Goal: Task Accomplishment & Management: Use online tool/utility

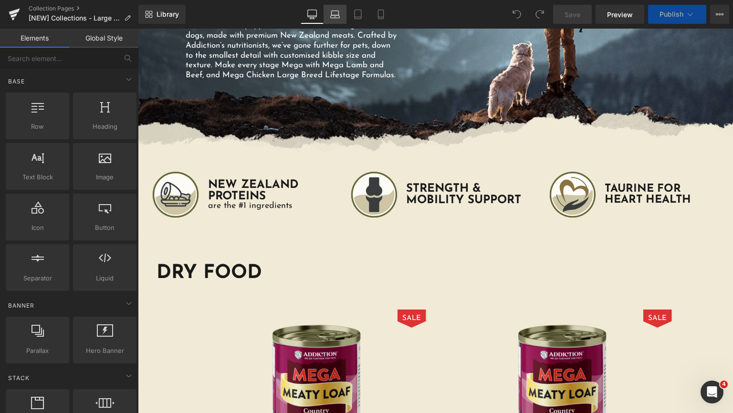
click at [339, 17] on icon at bounding box center [335, 15] width 10 height 10
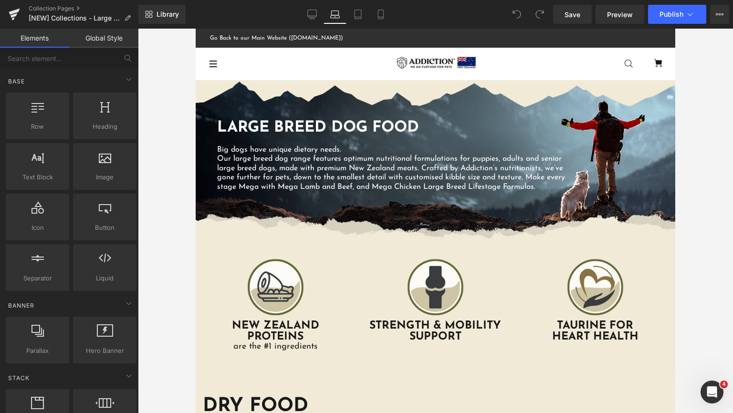
click at [354, 11] on icon at bounding box center [358, 15] width 10 height 10
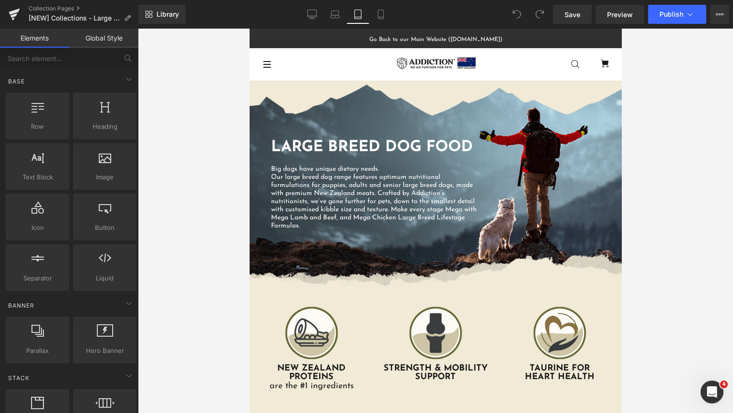
scroll to position [52, 0]
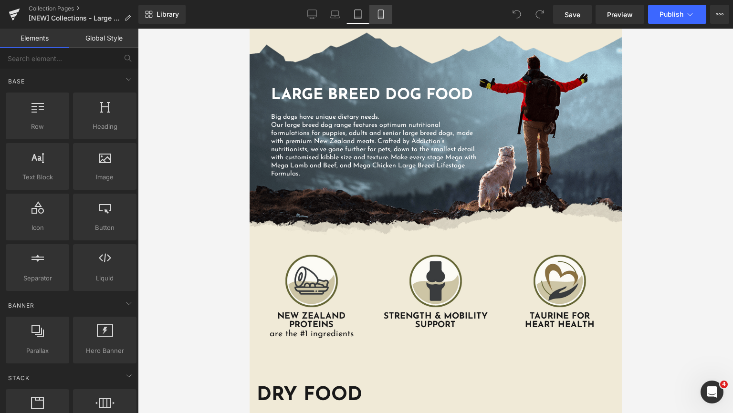
click at [381, 20] on link "Mobile" at bounding box center [380, 14] width 23 height 19
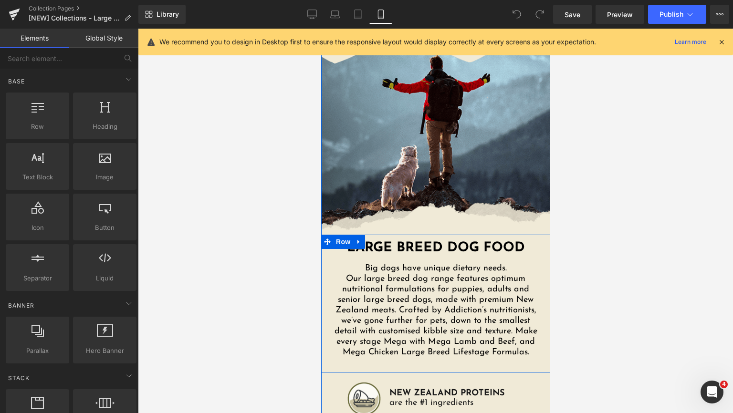
scroll to position [243, 0]
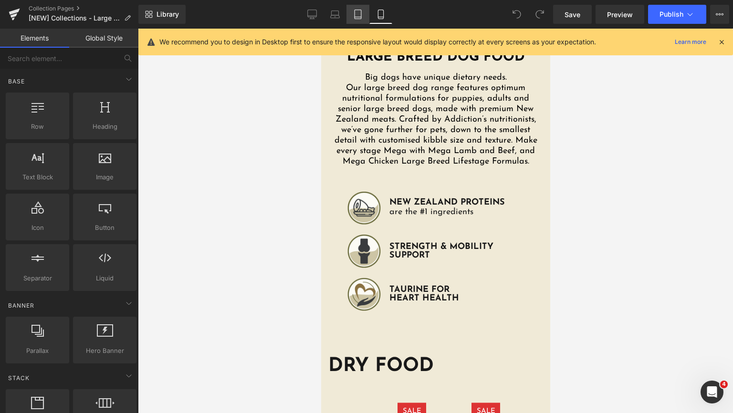
click at [361, 23] on link "Tablet" at bounding box center [357, 14] width 23 height 19
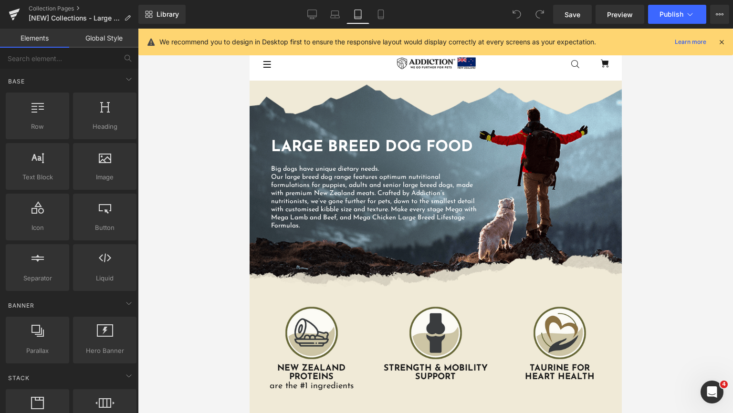
scroll to position [191, 0]
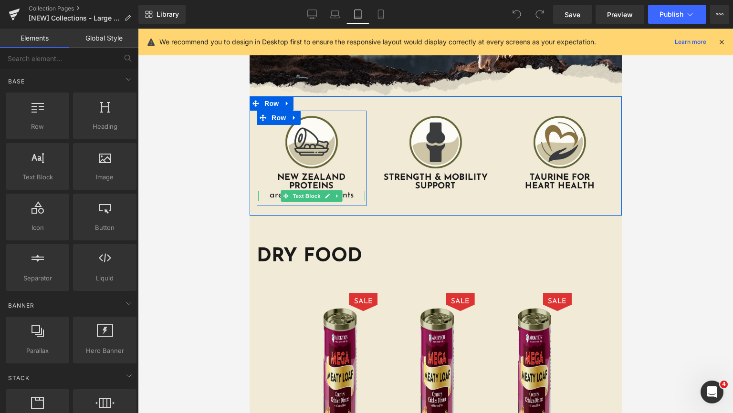
click at [350, 196] on p "are the #1 ingredients" at bounding box center [311, 196] width 107 height 10
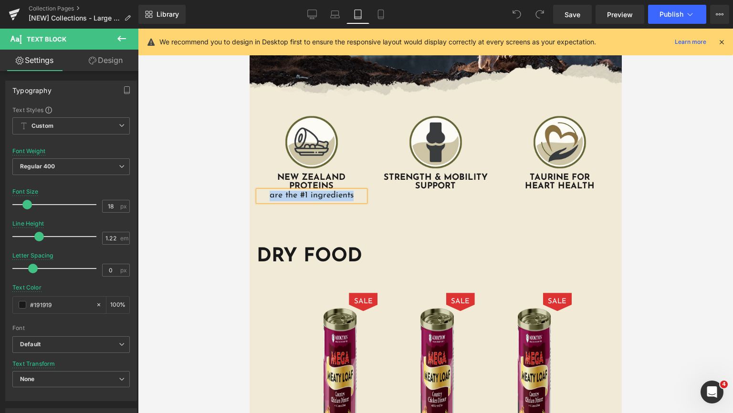
copy p "are the #1 ingredients"
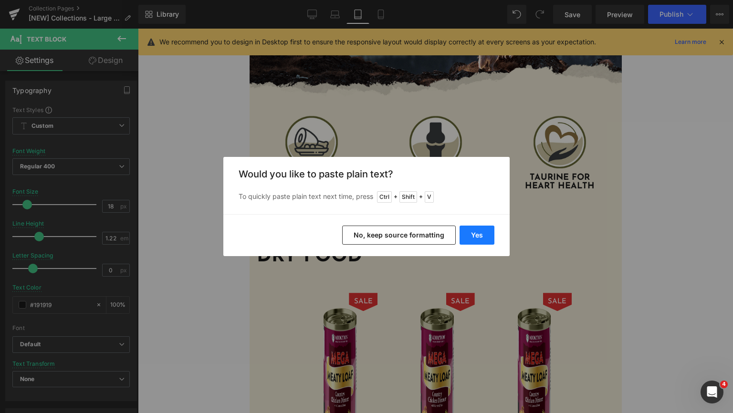
click at [479, 231] on button "Yes" at bounding box center [476, 235] width 35 height 19
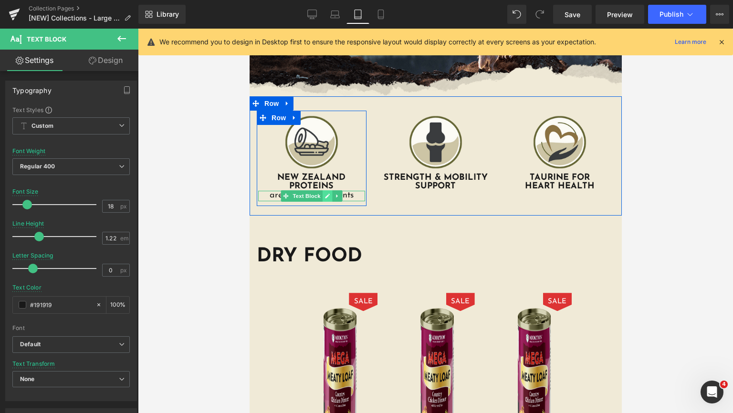
click at [322, 197] on link at bounding box center [327, 195] width 10 height 11
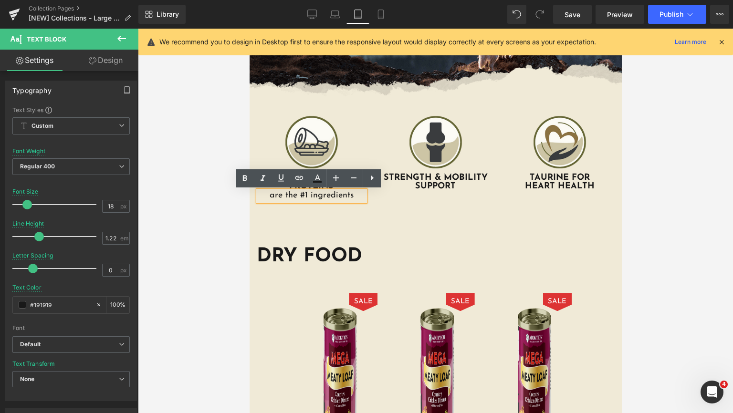
click at [343, 198] on p "are the #1 ingredients" at bounding box center [311, 196] width 107 height 10
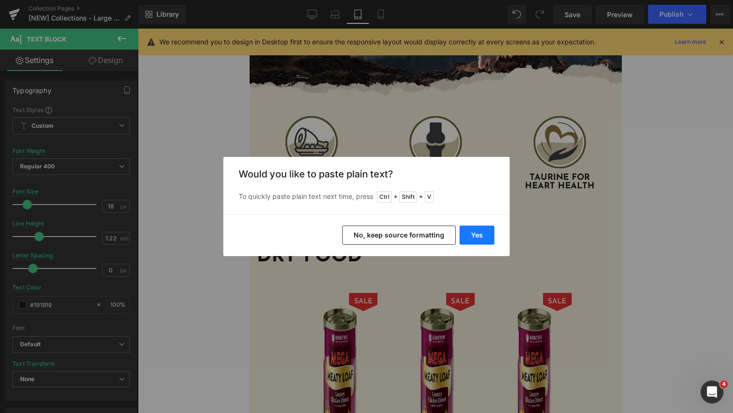
click at [473, 235] on button "Yes" at bounding box center [476, 235] width 35 height 19
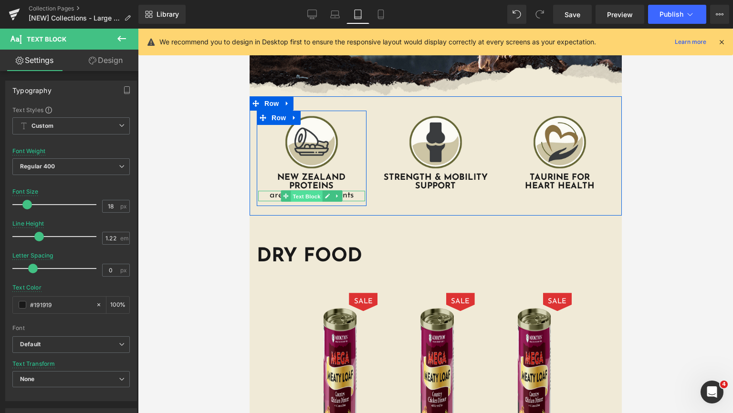
click at [306, 197] on span "Text Block" at bounding box center [305, 196] width 31 height 11
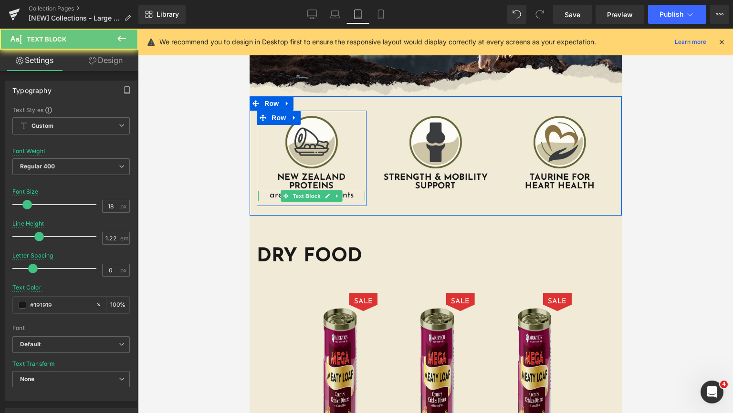
click at [266, 195] on p "are the #1 ingredients" at bounding box center [311, 196] width 107 height 10
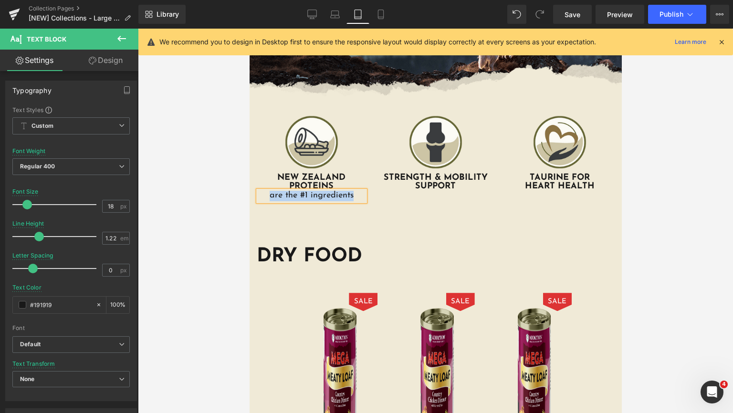
copy p "are the #1 ingredients"
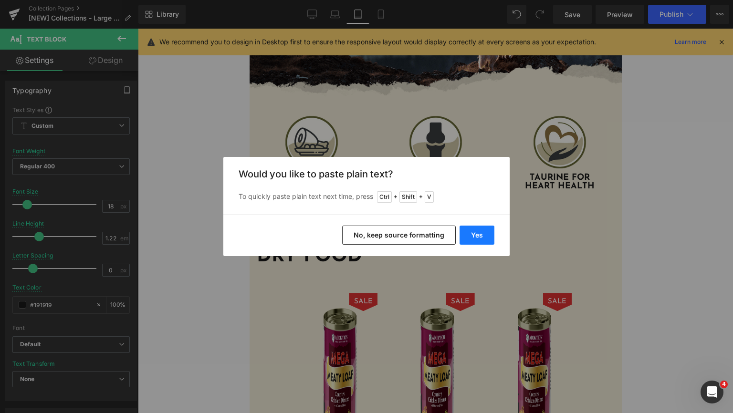
click at [481, 231] on button "Yes" at bounding box center [476, 235] width 35 height 19
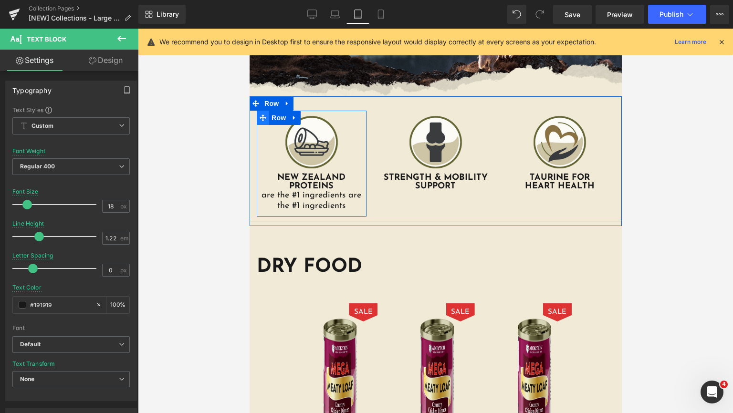
click at [260, 121] on icon at bounding box center [262, 118] width 7 height 7
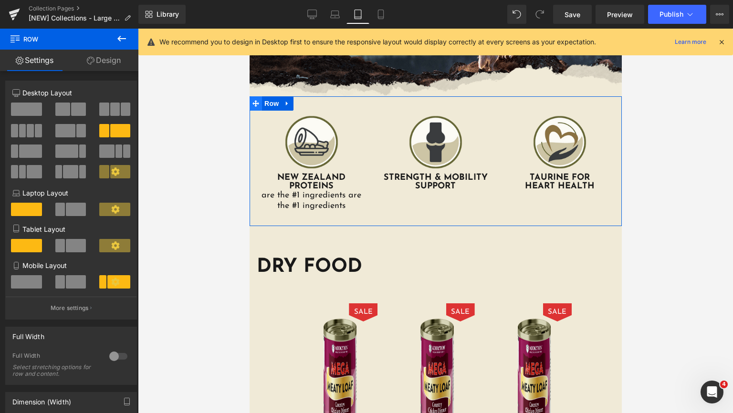
click at [252, 101] on icon at bounding box center [255, 103] width 7 height 7
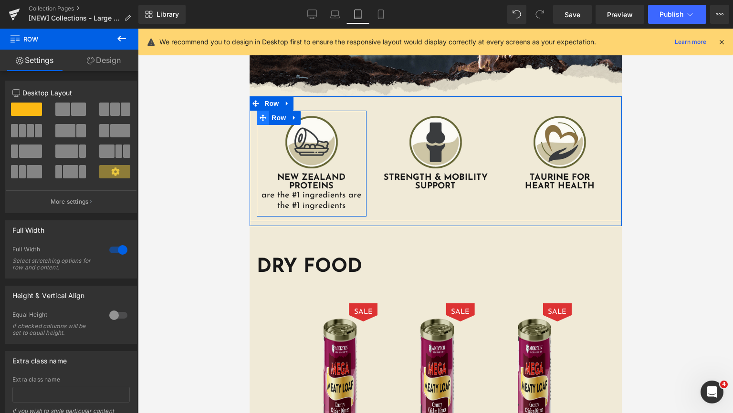
click at [260, 116] on icon at bounding box center [262, 118] width 7 height 7
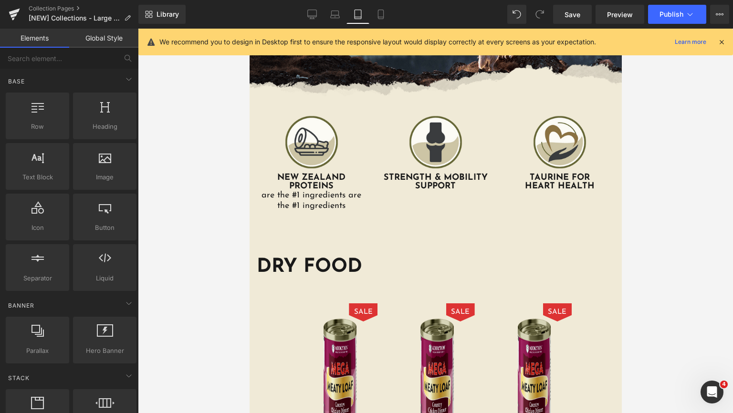
click at [638, 181] on div at bounding box center [435, 221] width 595 height 385
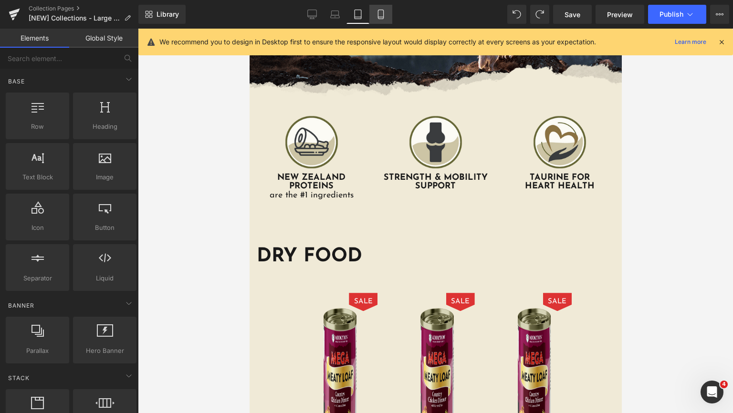
click at [380, 14] on icon at bounding box center [381, 15] width 10 height 10
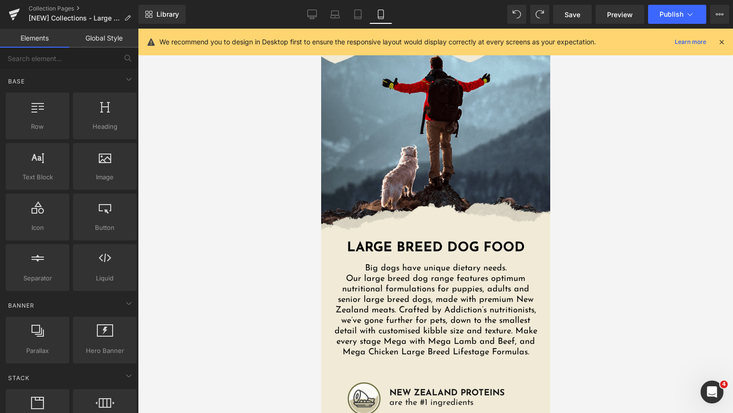
scroll to position [243, 0]
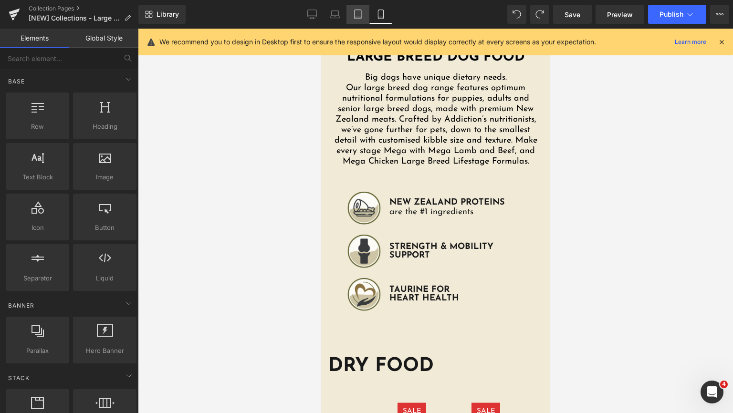
click at [353, 15] on icon at bounding box center [358, 15] width 10 height 10
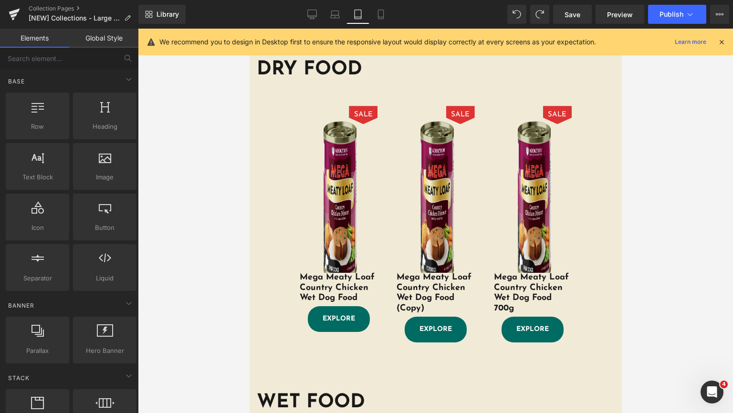
scroll to position [187, 0]
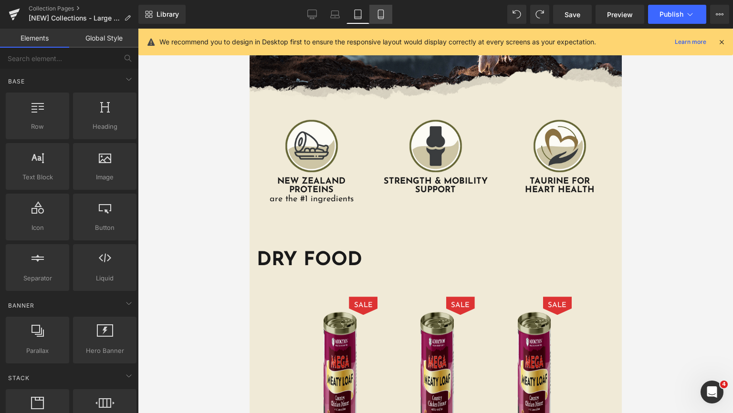
click at [377, 13] on icon at bounding box center [381, 15] width 10 height 10
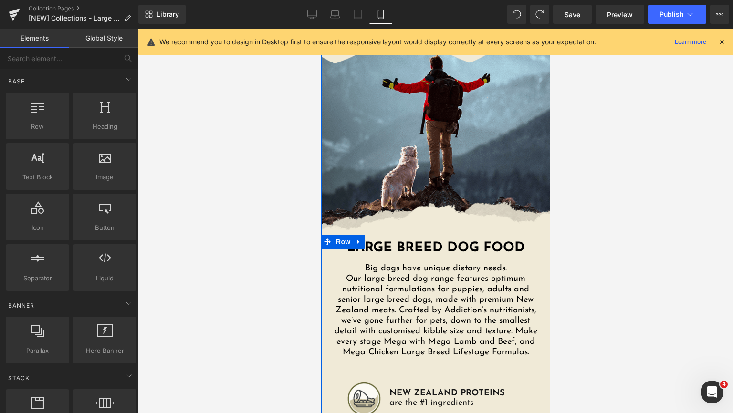
scroll to position [243, 0]
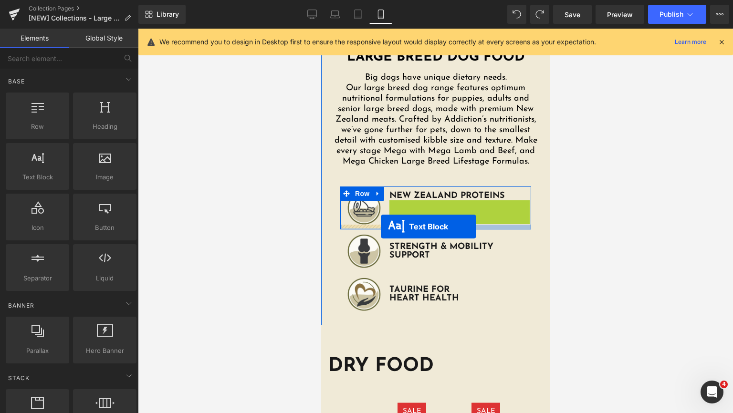
drag, startPoint x: 429, startPoint y: 214, endPoint x: 898, endPoint y: 239, distance: 469.6
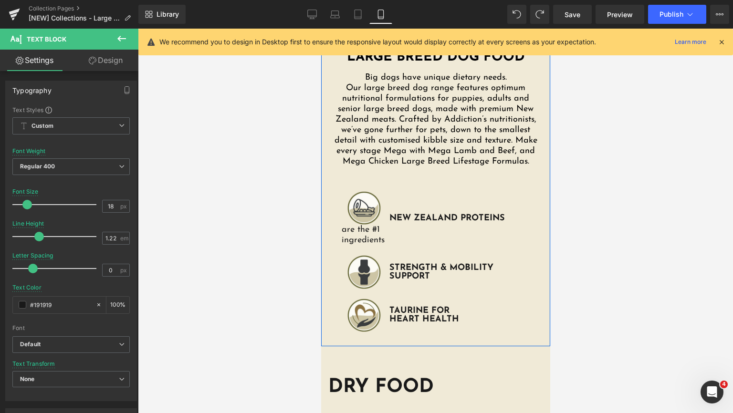
click at [334, 234] on div "Image are the #1 ingredients Text Block NEW ZEALAND PROTEINS Text Block Row" at bounding box center [435, 219] width 205 height 64
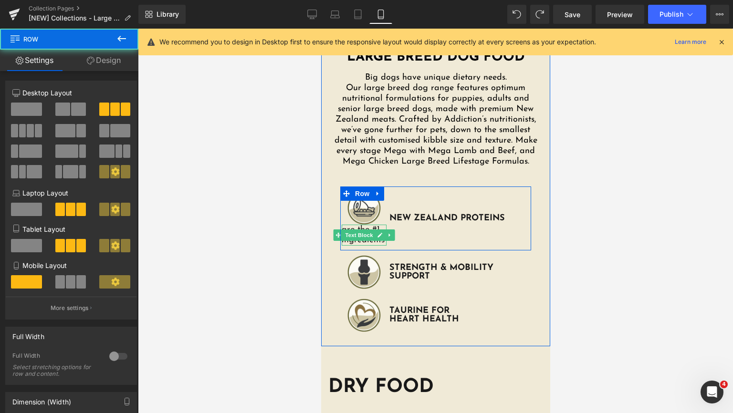
click at [348, 236] on div "are the #1 ingredients Text Block" at bounding box center [363, 235] width 45 height 21
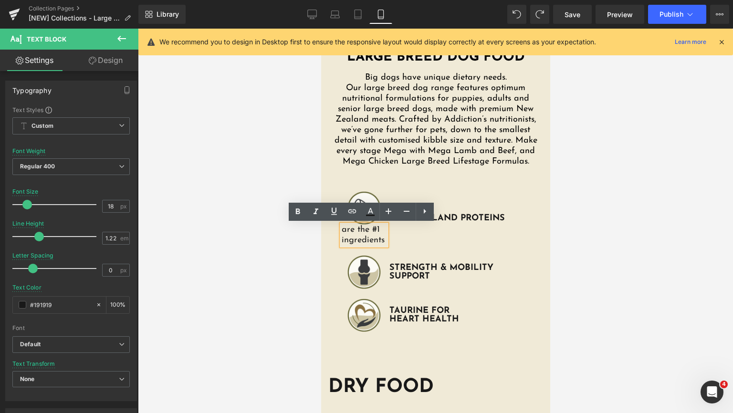
click at [609, 219] on div at bounding box center [435, 221] width 595 height 385
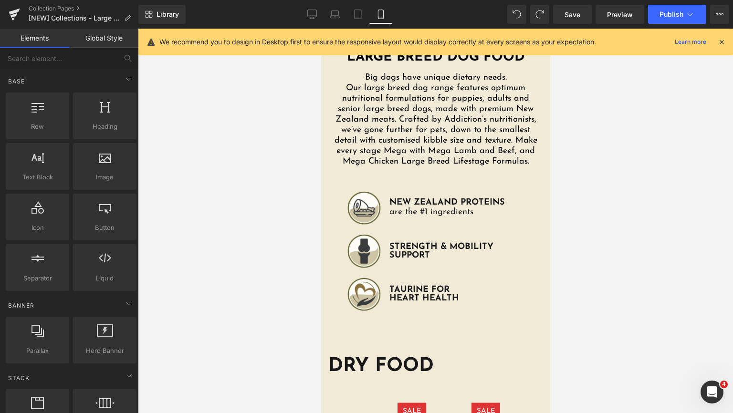
click at [607, 208] on div at bounding box center [435, 221] width 595 height 385
click at [723, 46] on div at bounding box center [722, 42] width 8 height 10
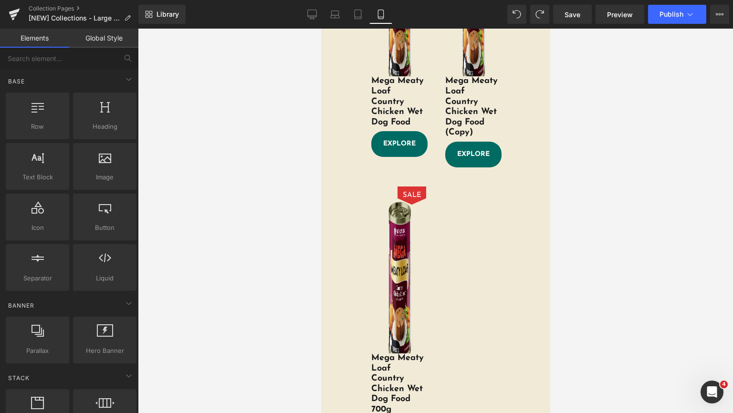
scroll to position [763, 0]
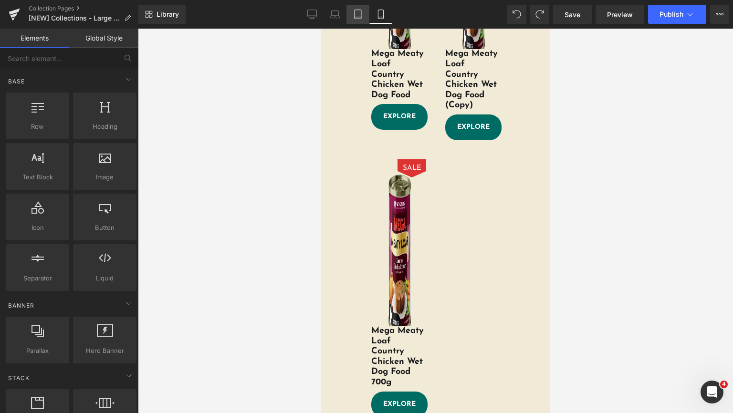
click at [365, 20] on link "Tablet" at bounding box center [357, 14] width 23 height 19
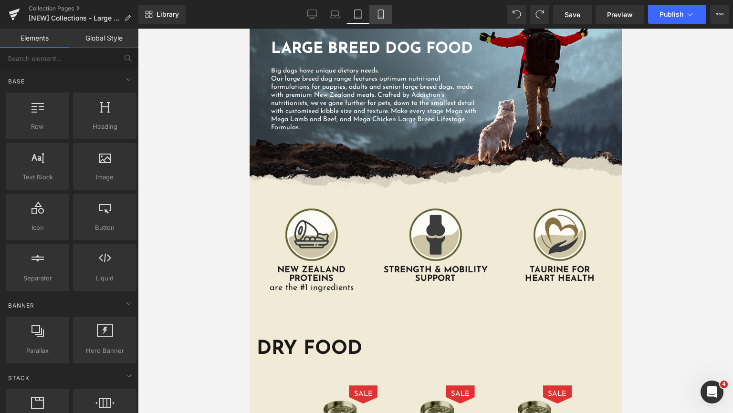
click at [380, 18] on icon at bounding box center [381, 15] width 10 height 10
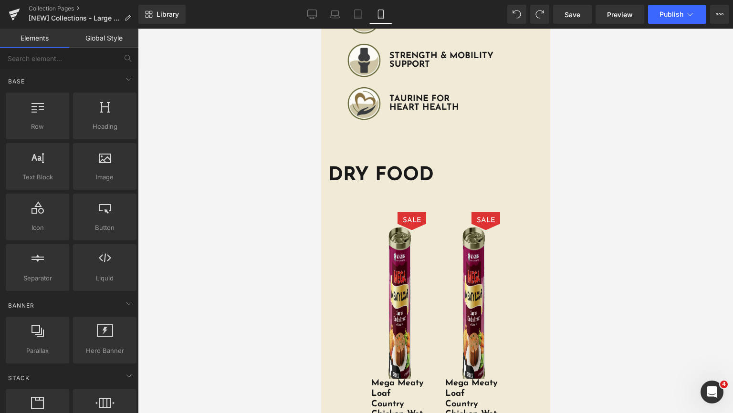
scroll to position [243, 0]
click at [356, 12] on icon at bounding box center [358, 15] width 10 height 10
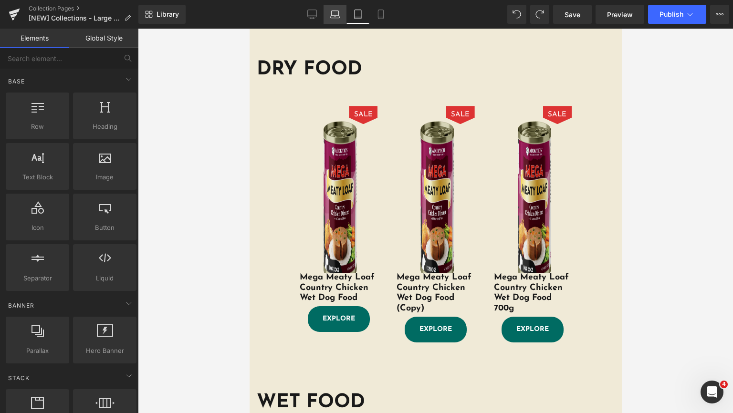
click at [335, 14] on icon at bounding box center [335, 15] width 10 height 10
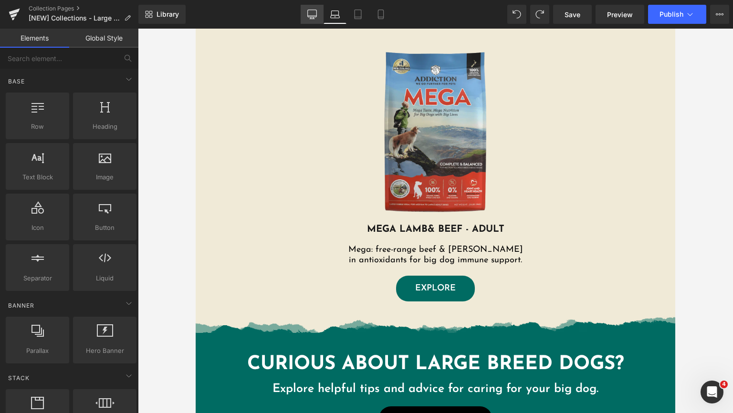
click at [319, 14] on link "Desktop" at bounding box center [312, 14] width 23 height 19
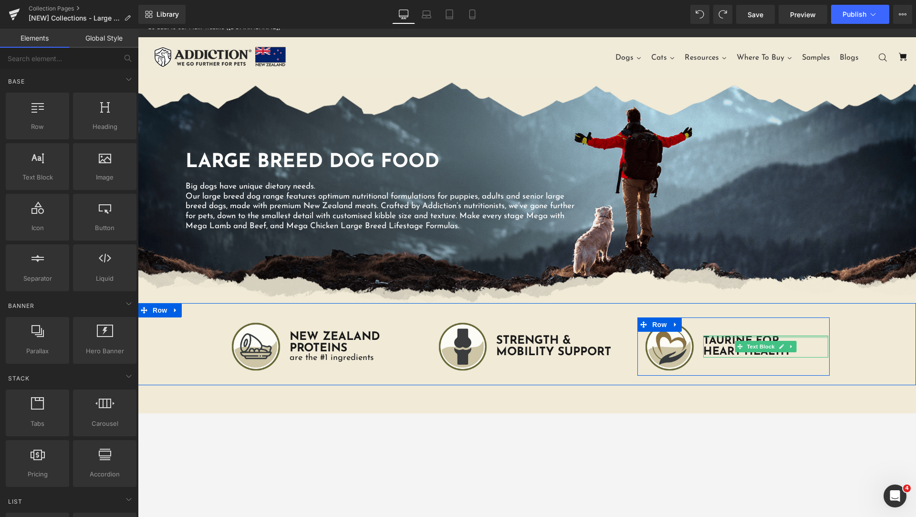
scroll to position [249, 0]
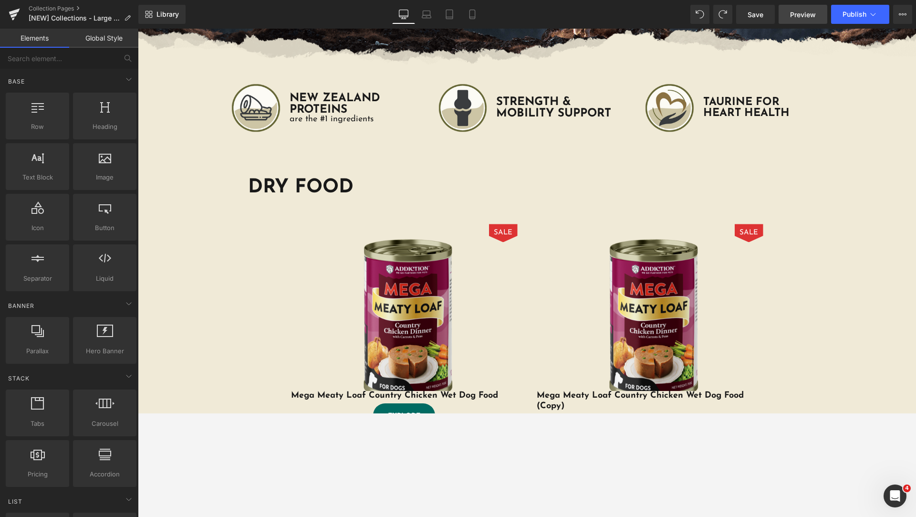
click at [732, 10] on link "Preview" at bounding box center [803, 14] width 49 height 19
drag, startPoint x: 765, startPoint y: 13, endPoint x: 501, endPoint y: 181, distance: 312.9
click at [732, 13] on link "Save" at bounding box center [755, 14] width 39 height 19
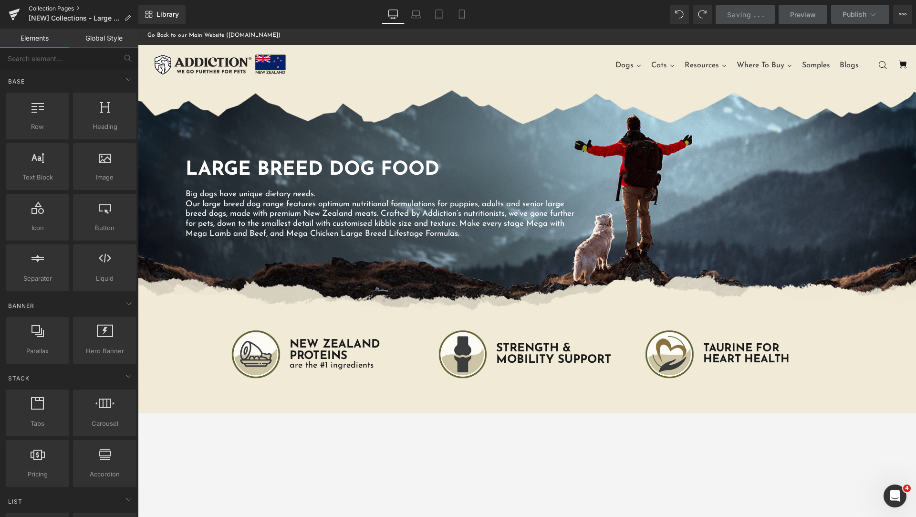
scroll to position [0, 0]
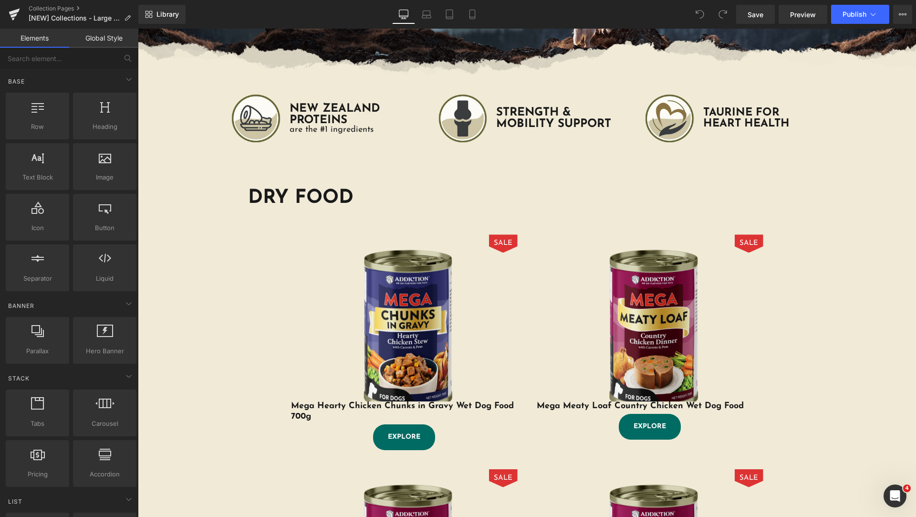
scroll to position [239, 0]
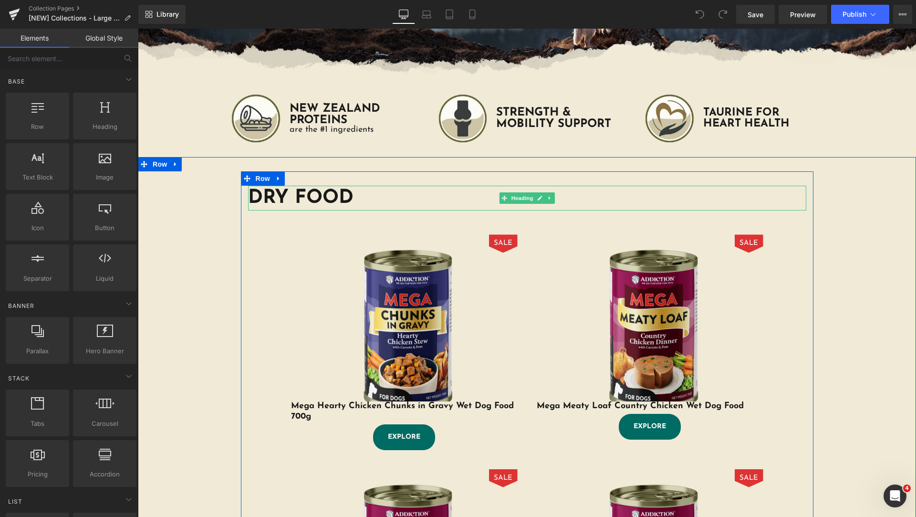
click at [299, 196] on h1 "DRY FOOD" at bounding box center [527, 198] width 558 height 25
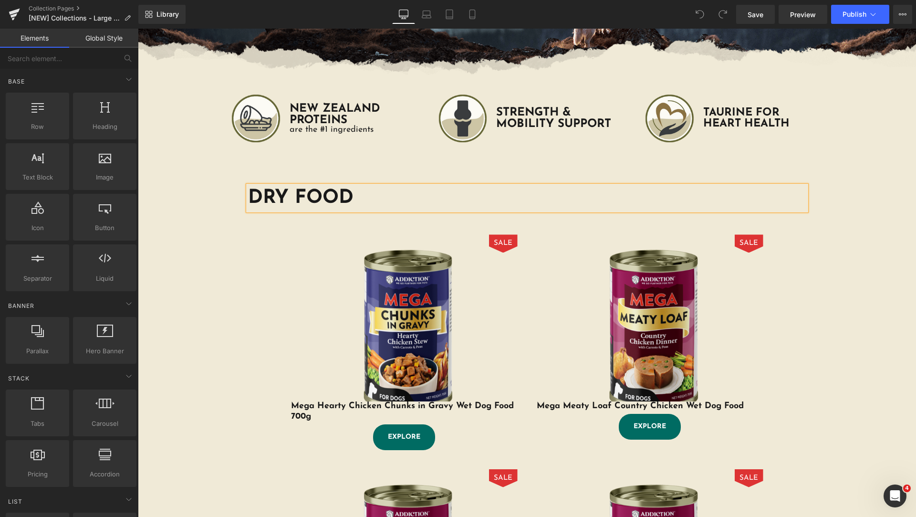
click at [279, 198] on h1 "DRY FOOD" at bounding box center [527, 198] width 558 height 25
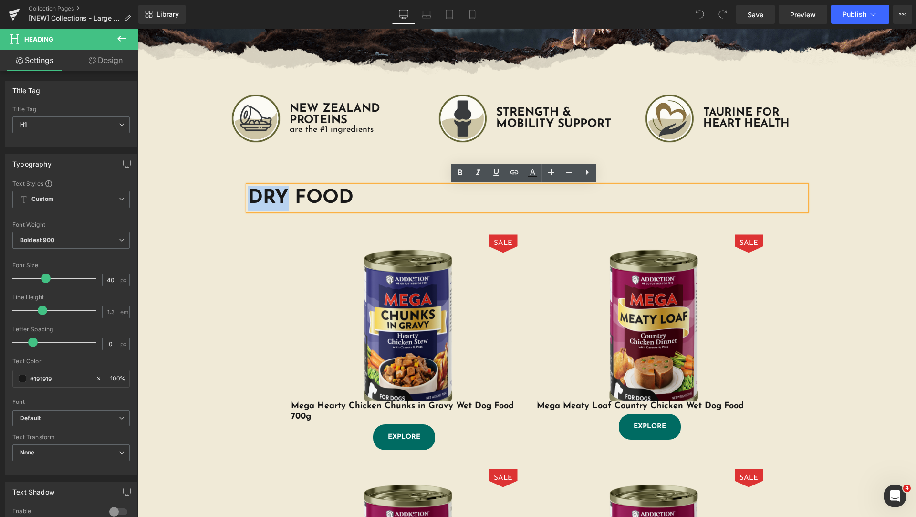
drag, startPoint x: 282, startPoint y: 198, endPoint x: 246, endPoint y: 198, distance: 36.3
click at [248, 198] on h1 "DRY FOOD" at bounding box center [527, 198] width 558 height 25
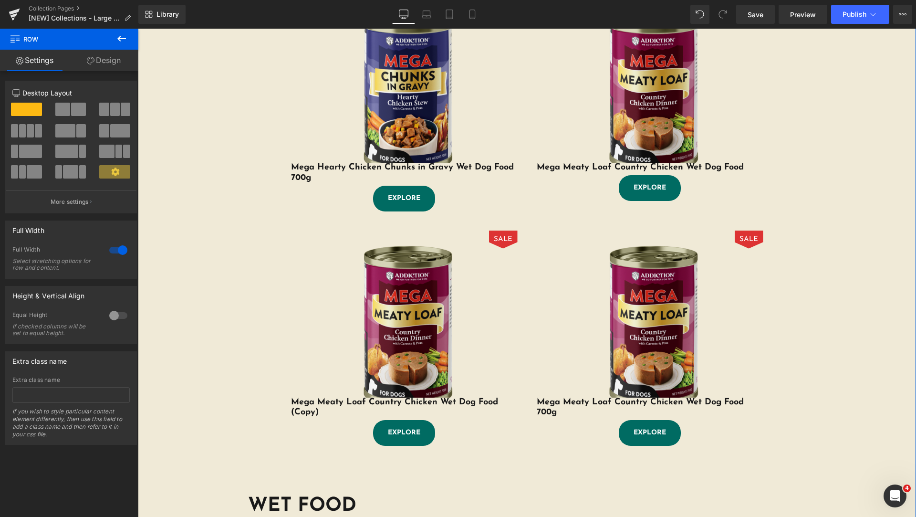
scroll to position [716, 0]
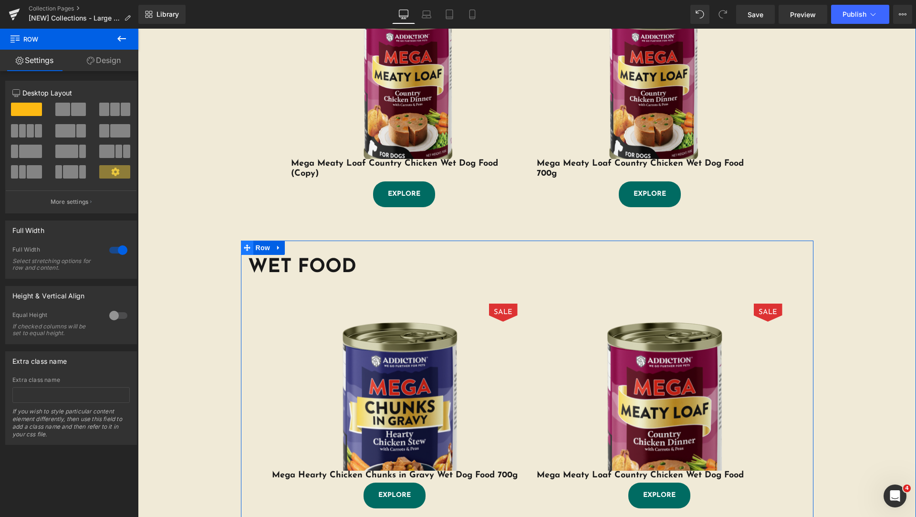
click at [245, 246] on icon at bounding box center [247, 247] width 7 height 7
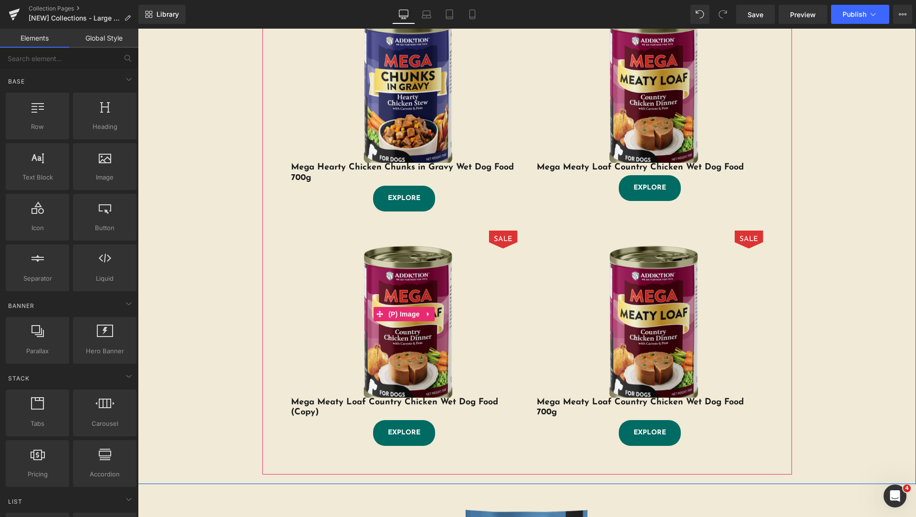
scroll to position [239, 0]
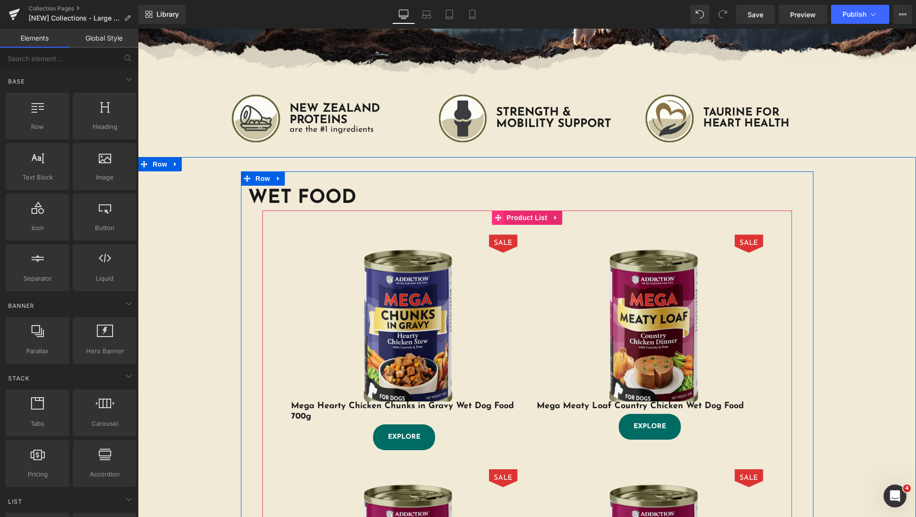
click at [497, 215] on icon at bounding box center [498, 217] width 7 height 7
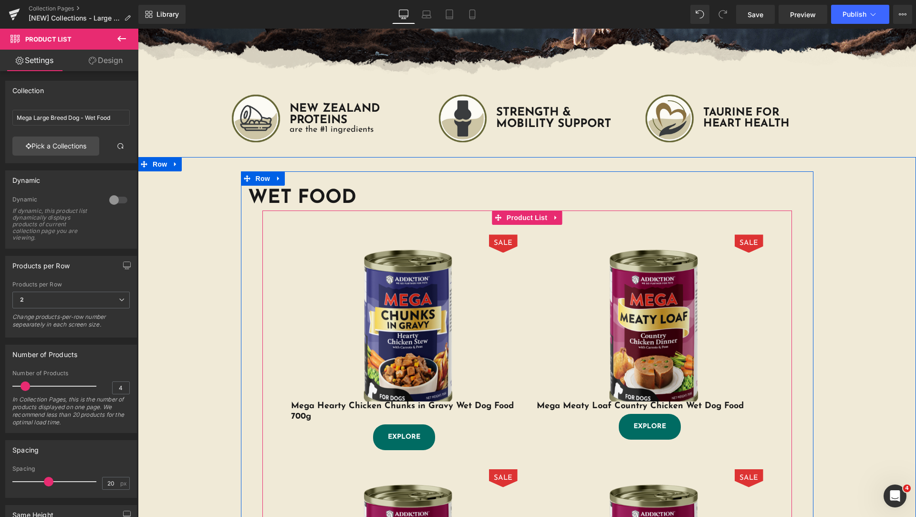
scroll to position [477, 0]
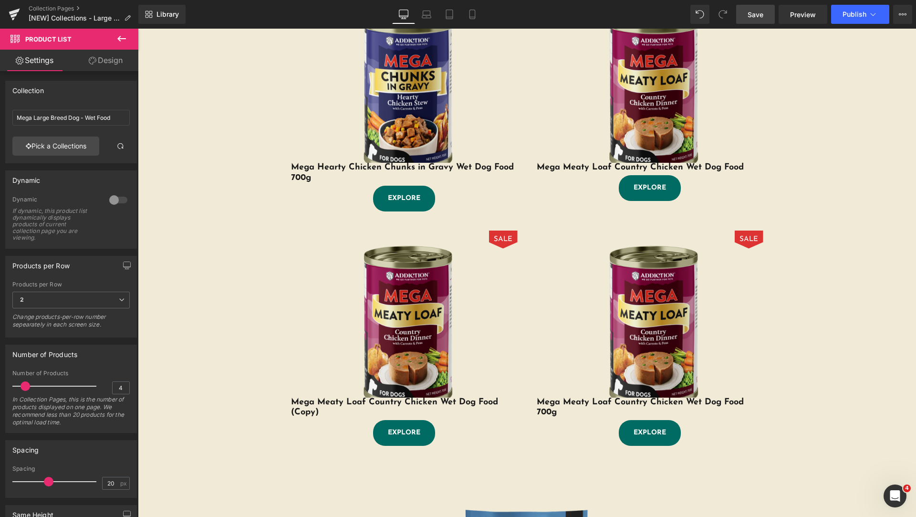
click at [756, 19] on span "Save" at bounding box center [756, 15] width 16 height 10
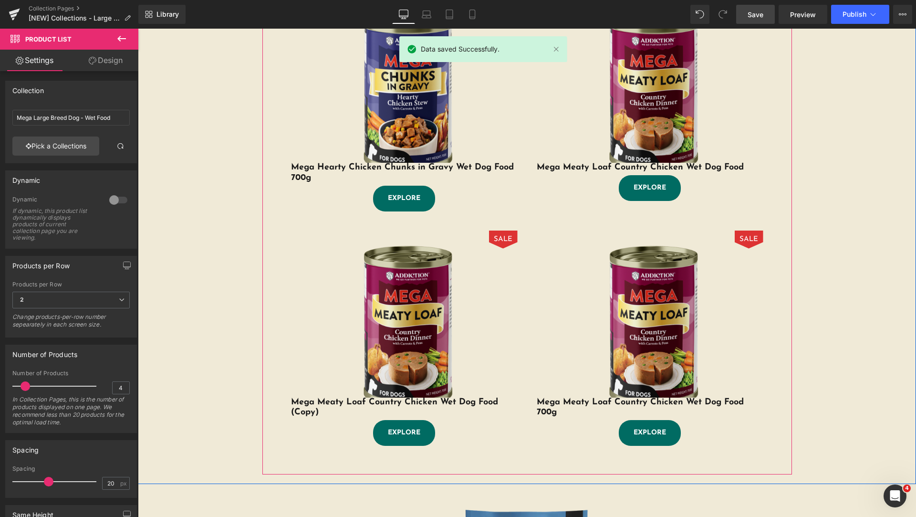
scroll to position [239, 0]
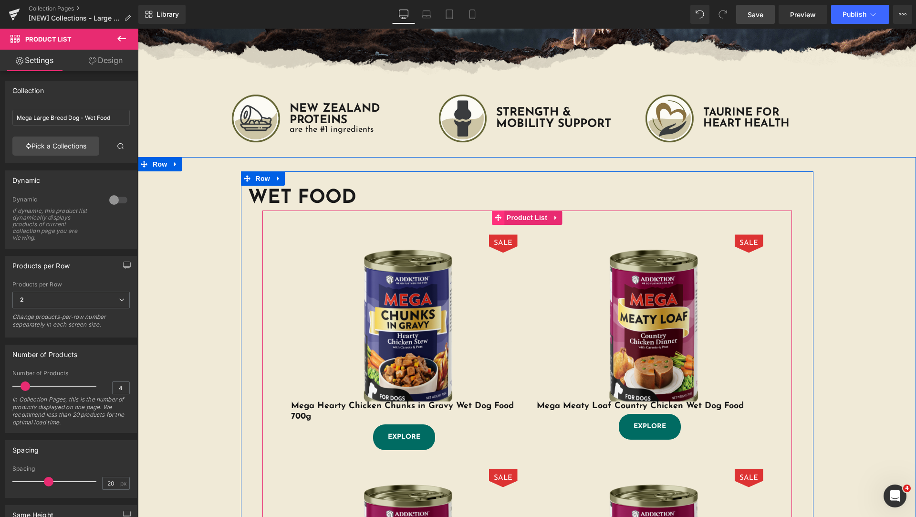
click at [497, 219] on icon at bounding box center [498, 217] width 7 height 7
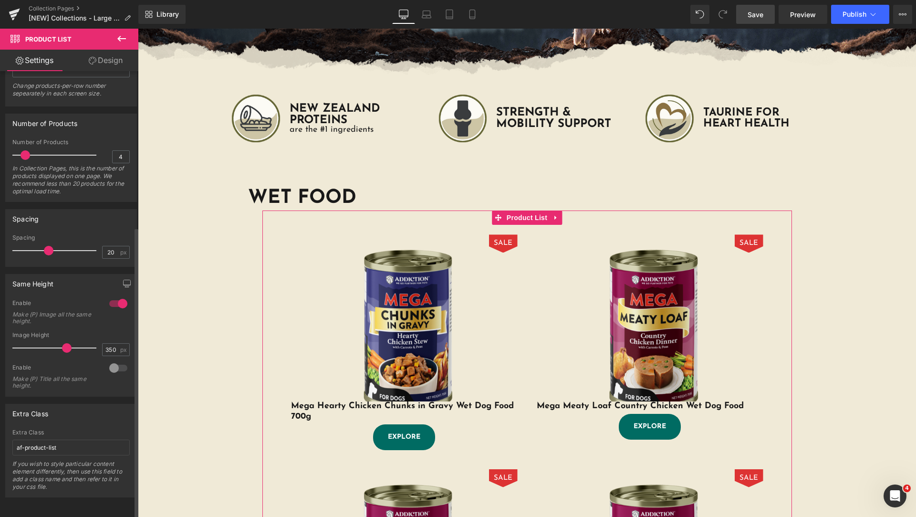
scroll to position [0, 0]
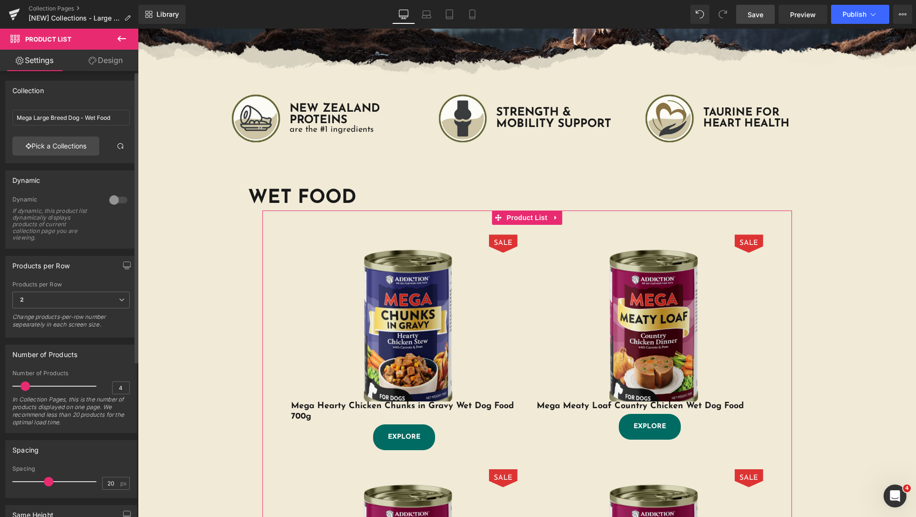
click at [100, 71] on div "Collection Mega Large Breed Dog - Wet Food Mega Large Breed Dog - Wet Food Pick…" at bounding box center [71, 399] width 143 height 657
click at [101, 66] on link "Design" at bounding box center [105, 60] width 69 height 21
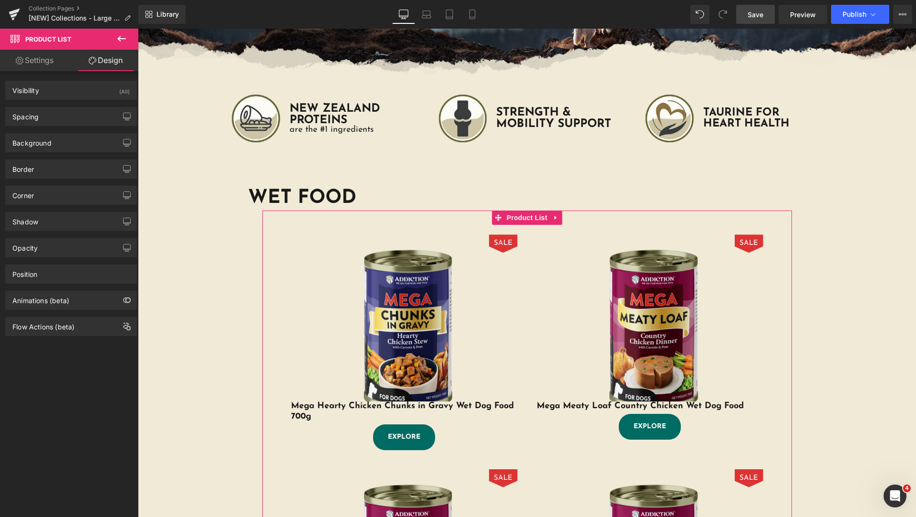
click at [51, 64] on link "Settings" at bounding box center [34, 60] width 69 height 21
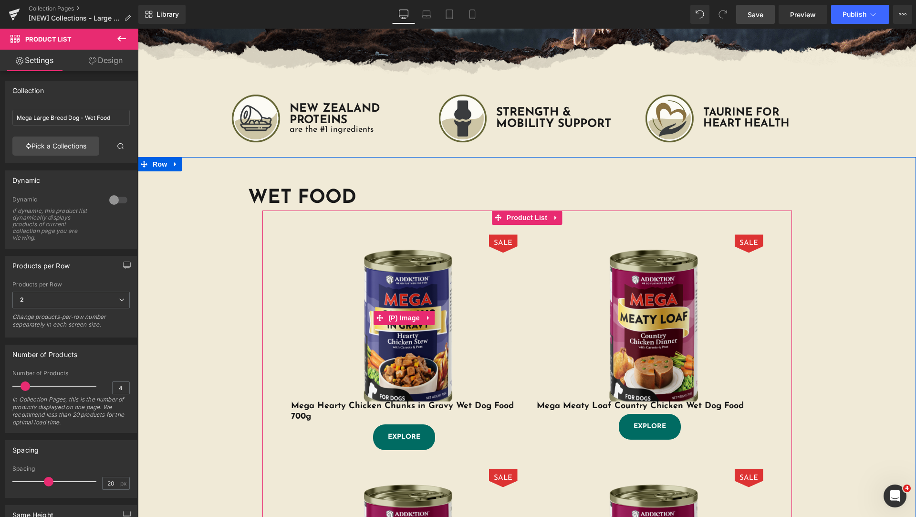
click at [328, 274] on img at bounding box center [404, 329] width 191 height 191
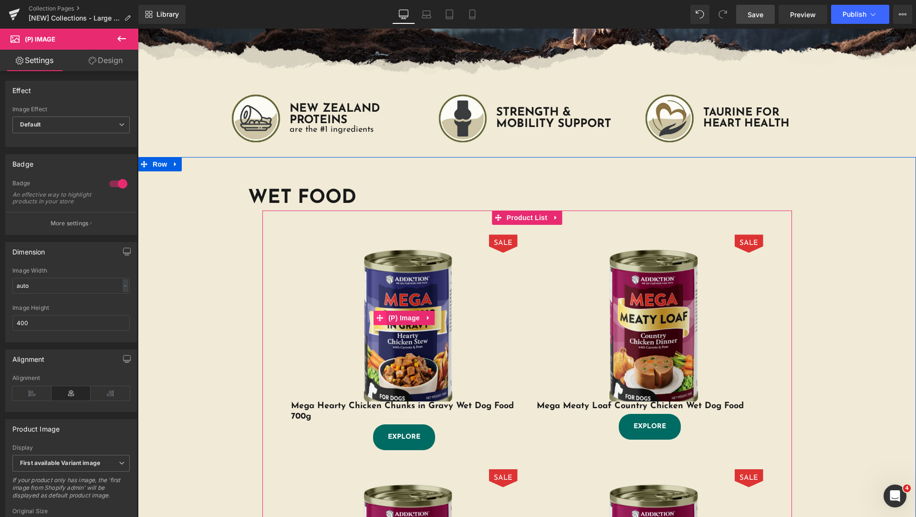
click at [376, 316] on icon at bounding box center [379, 317] width 7 height 7
click at [376, 320] on icon at bounding box center [379, 317] width 7 height 7
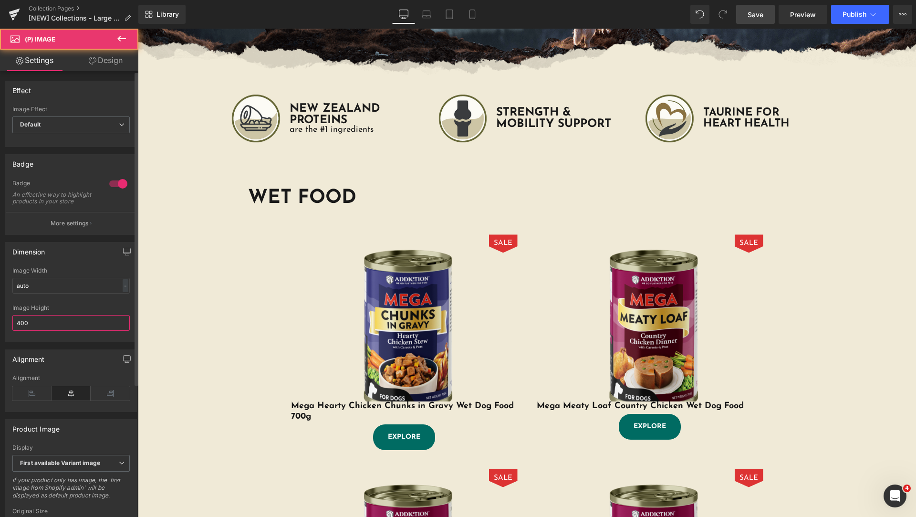
click at [42, 326] on input "400" at bounding box center [70, 323] width 117 height 16
drag, startPoint x: 55, startPoint y: 329, endPoint x: 0, endPoint y: 328, distance: 55.3
click at [0, 330] on div "Dimension auto Image Width auto - % px 400px Image Height 400" at bounding box center [71, 288] width 143 height 107
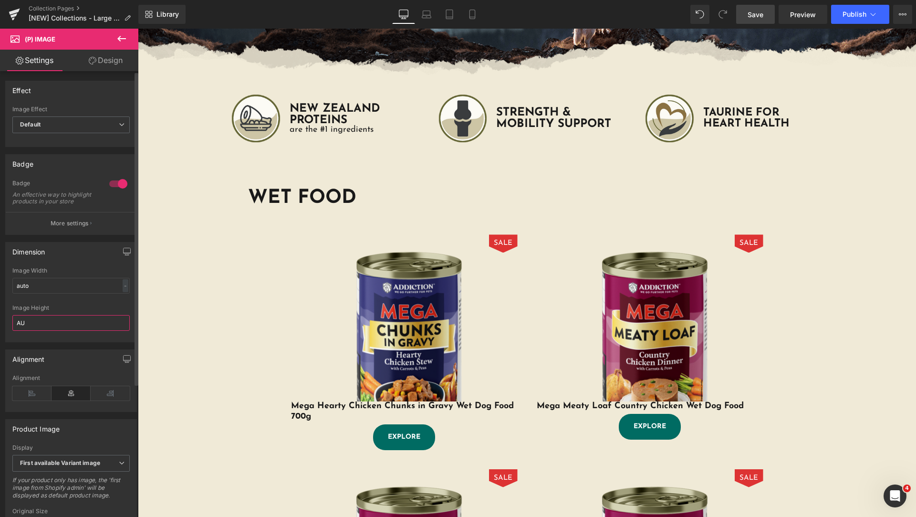
type input "A"
type input "auto"
click at [118, 311] on div "Image Height" at bounding box center [70, 307] width 117 height 7
click at [112, 185] on div at bounding box center [118, 183] width 23 height 15
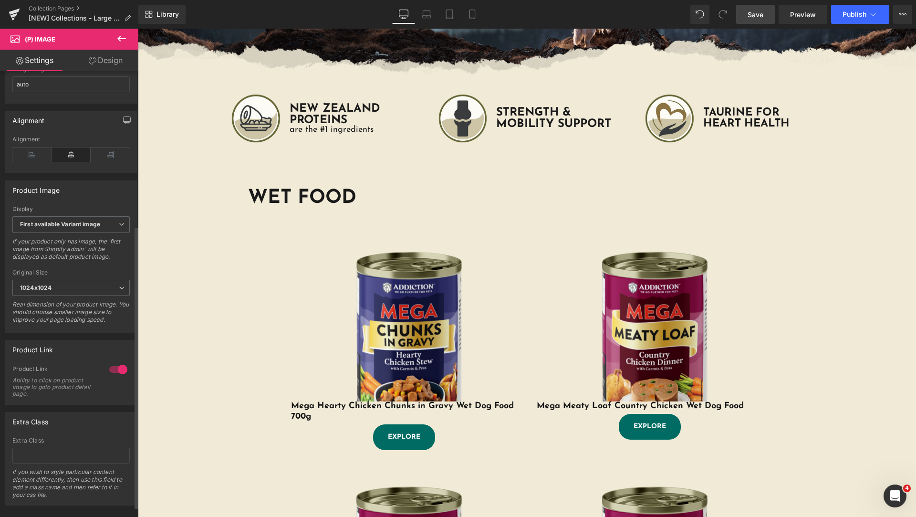
scroll to position [260, 0]
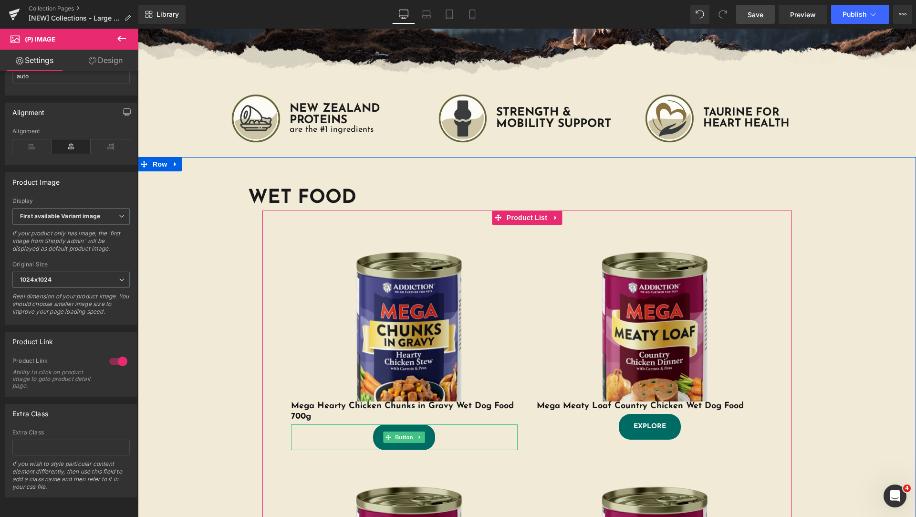
click at [441, 435] on div "EXPLORE" at bounding box center [404, 437] width 227 height 26
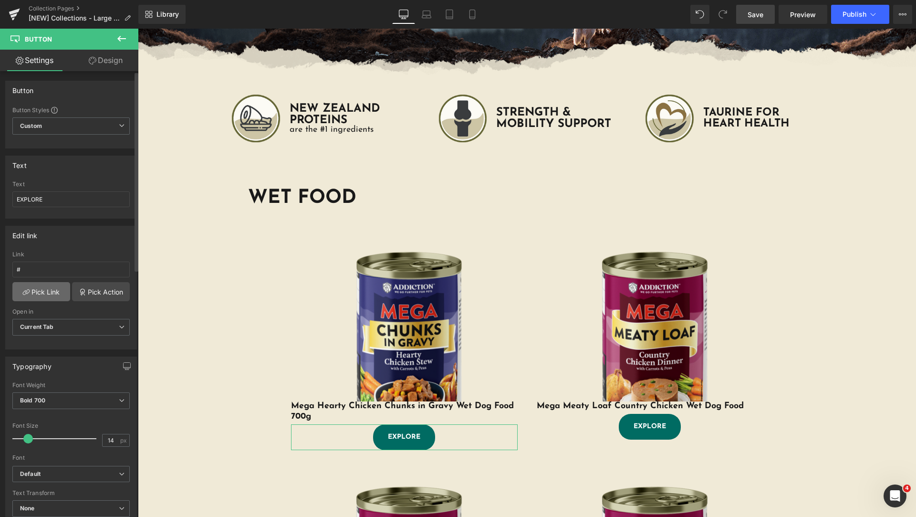
click at [48, 290] on link "Pick Link" at bounding box center [41, 291] width 58 height 19
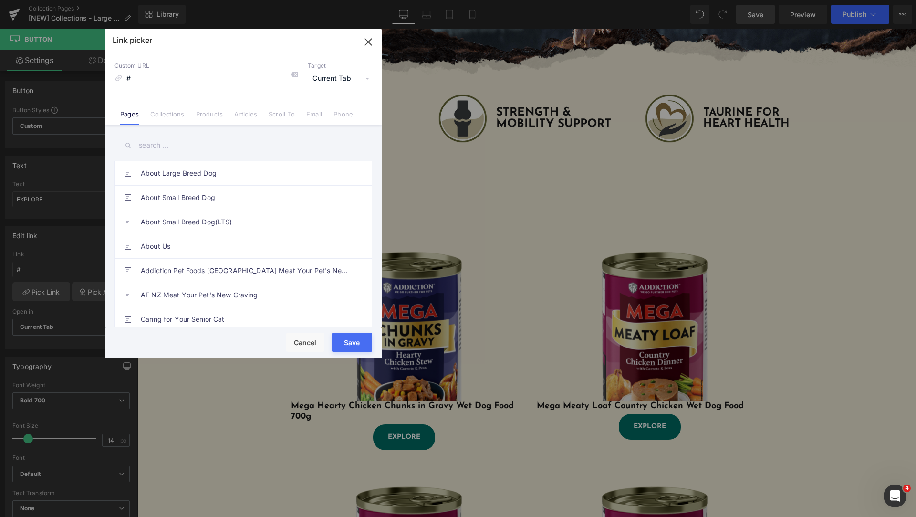
click at [192, 84] on input "#" at bounding box center [207, 79] width 184 height 18
click at [368, 43] on icon "button" at bounding box center [368, 41] width 15 height 15
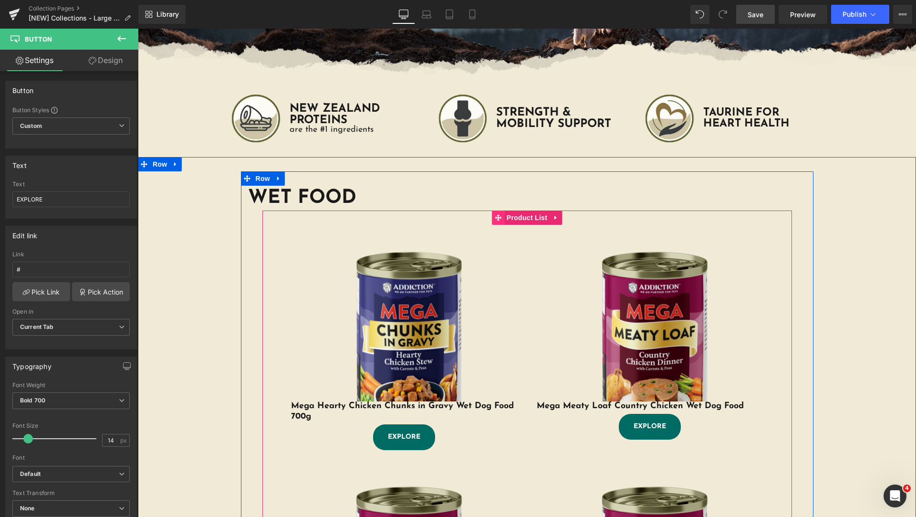
click at [495, 217] on icon at bounding box center [498, 217] width 7 height 7
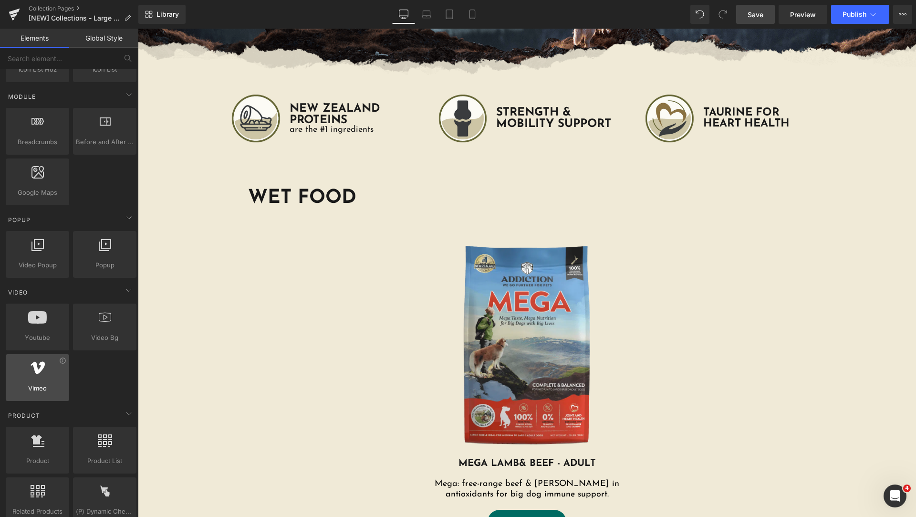
scroll to position [716, 0]
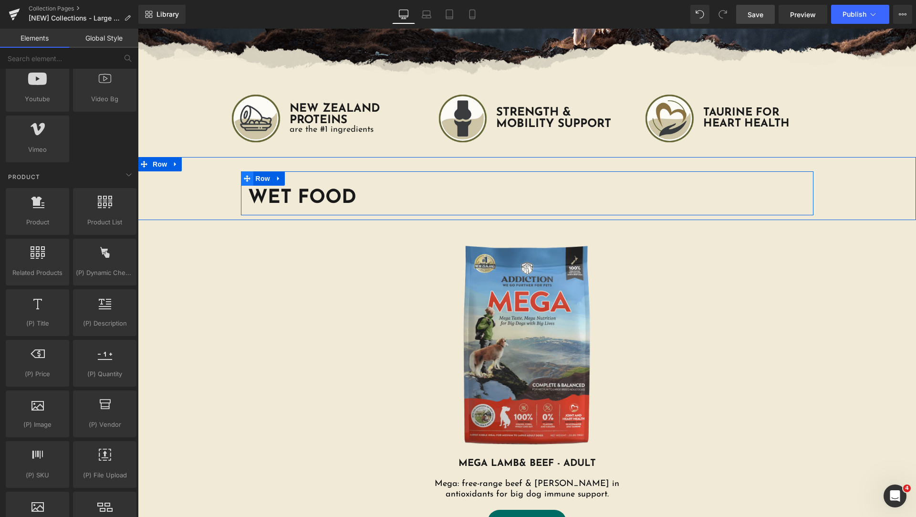
click at [245, 179] on icon at bounding box center [247, 178] width 7 height 7
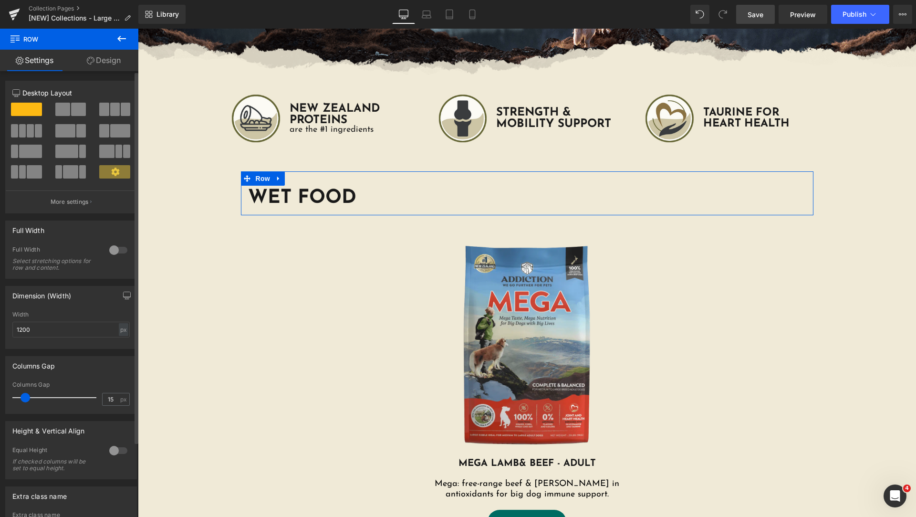
click at [71, 103] on span at bounding box center [78, 109] width 15 height 13
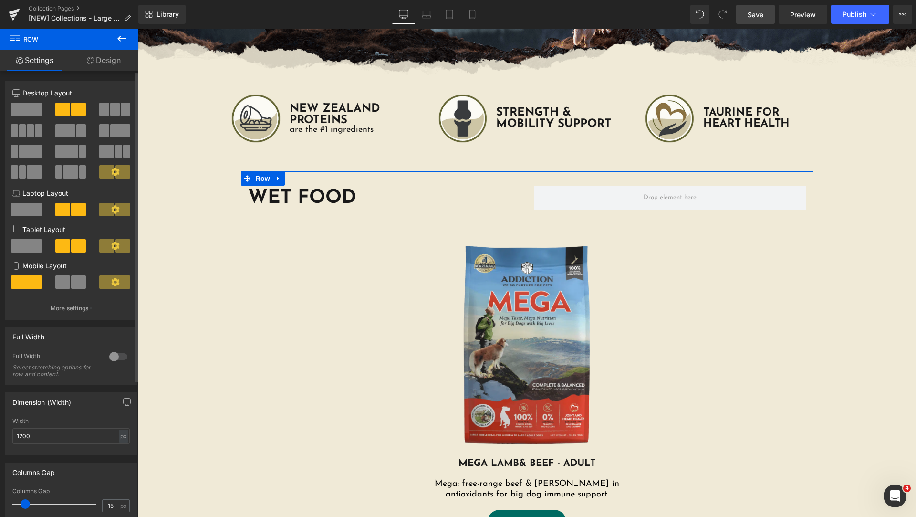
click at [10, 109] on div at bounding box center [27, 113] width 44 height 21
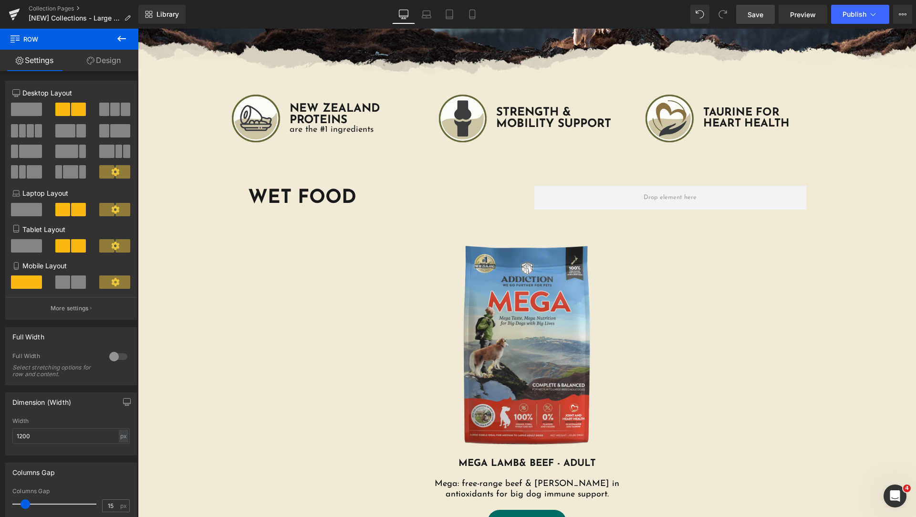
click at [121, 36] on icon at bounding box center [121, 39] width 9 height 6
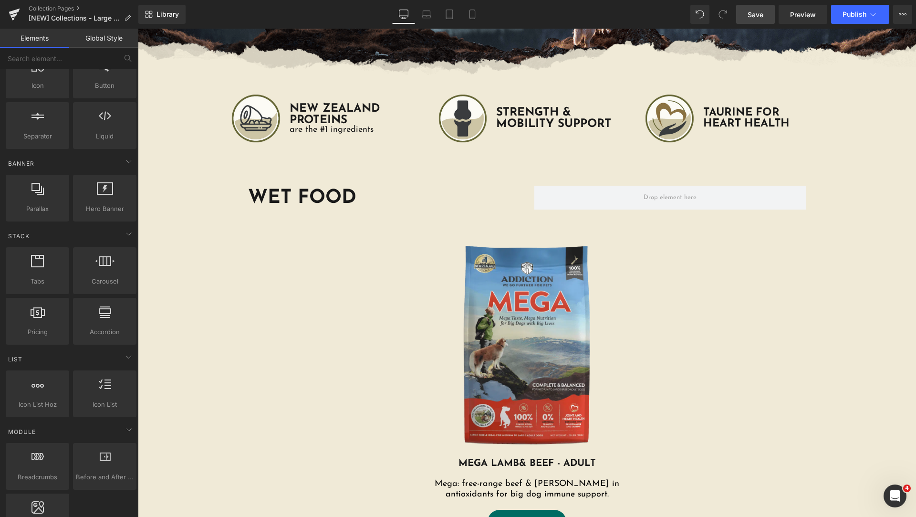
scroll to position [0, 0]
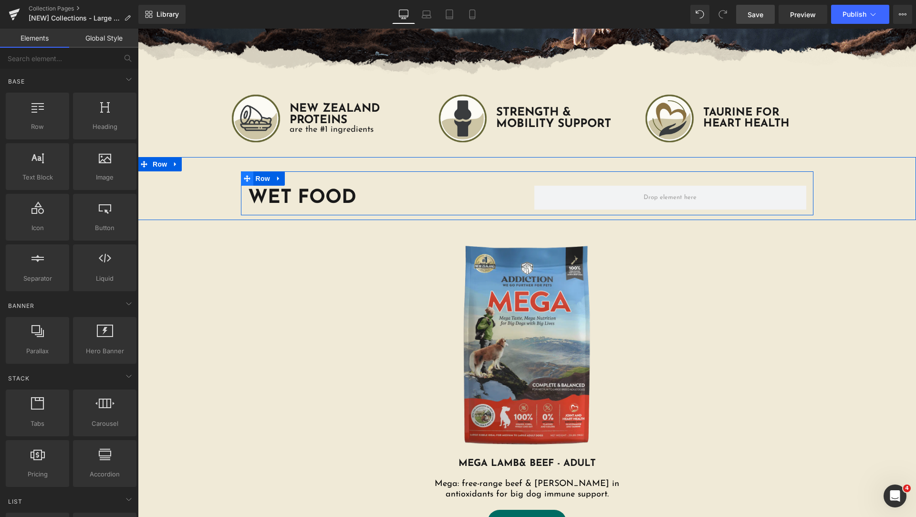
click at [244, 178] on icon at bounding box center [247, 178] width 7 height 7
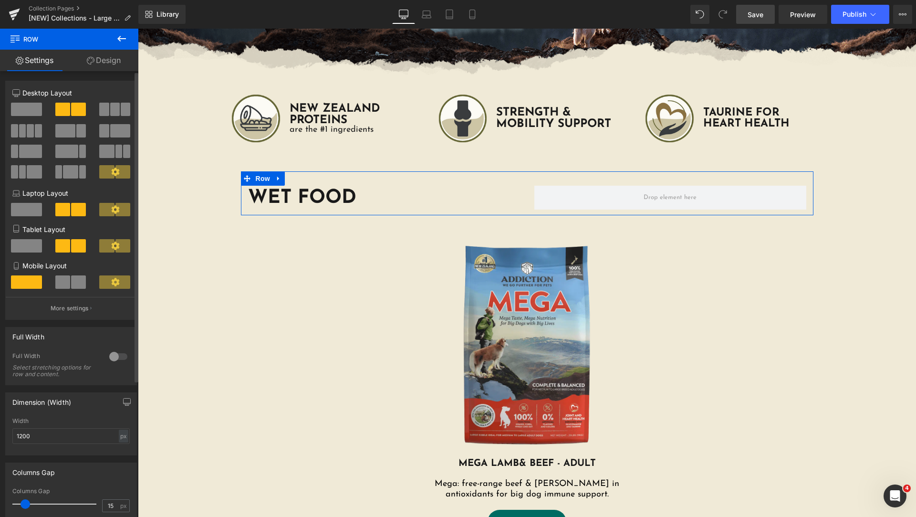
click at [22, 108] on span at bounding box center [26, 109] width 31 height 13
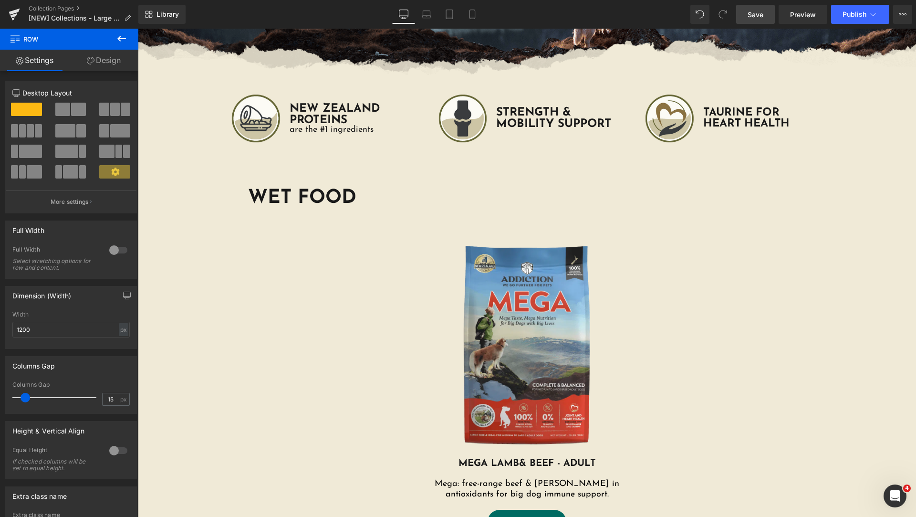
click at [125, 32] on button at bounding box center [121, 39] width 33 height 21
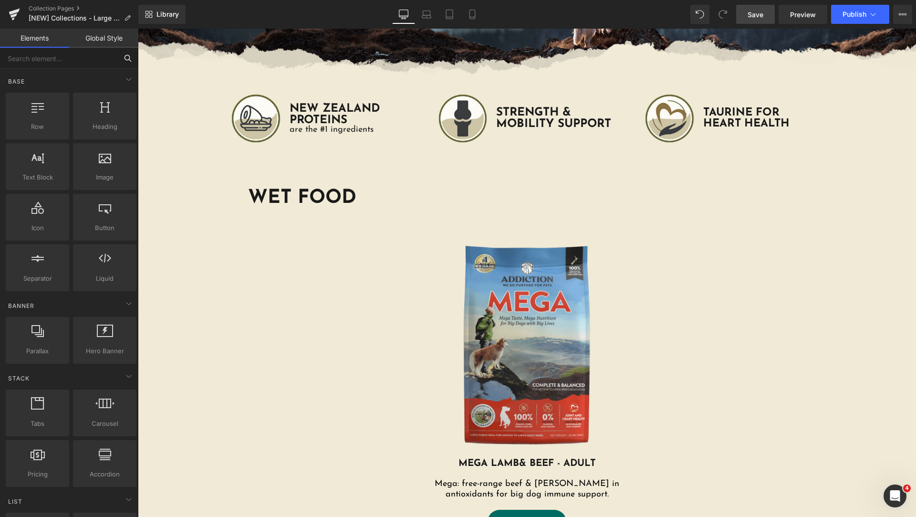
click at [67, 59] on input "text" at bounding box center [58, 58] width 117 height 21
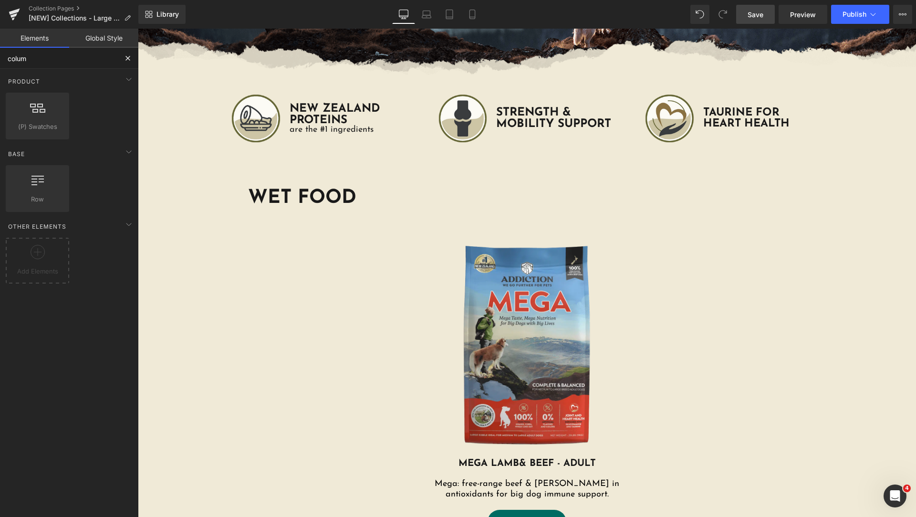
type input "column"
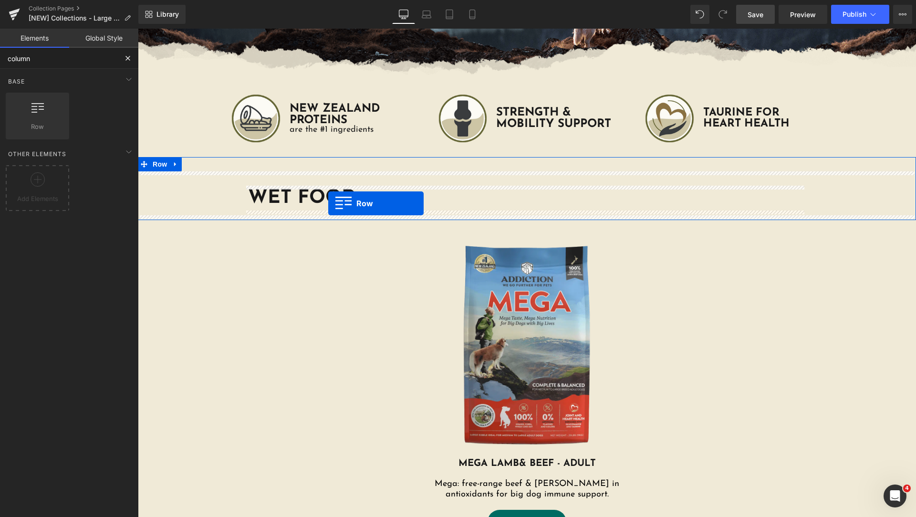
drag, startPoint x: 249, startPoint y: 180, endPoint x: 328, endPoint y: 203, distance: 83.0
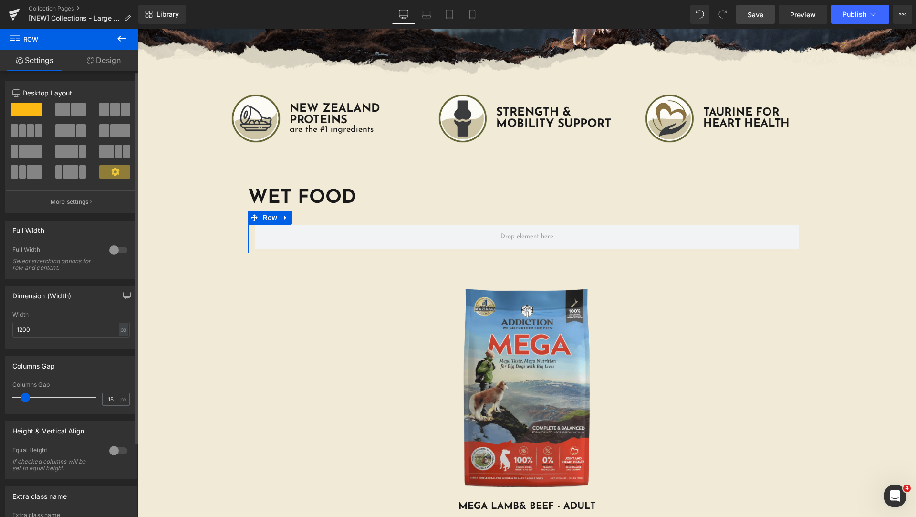
click at [60, 105] on span at bounding box center [62, 109] width 15 height 13
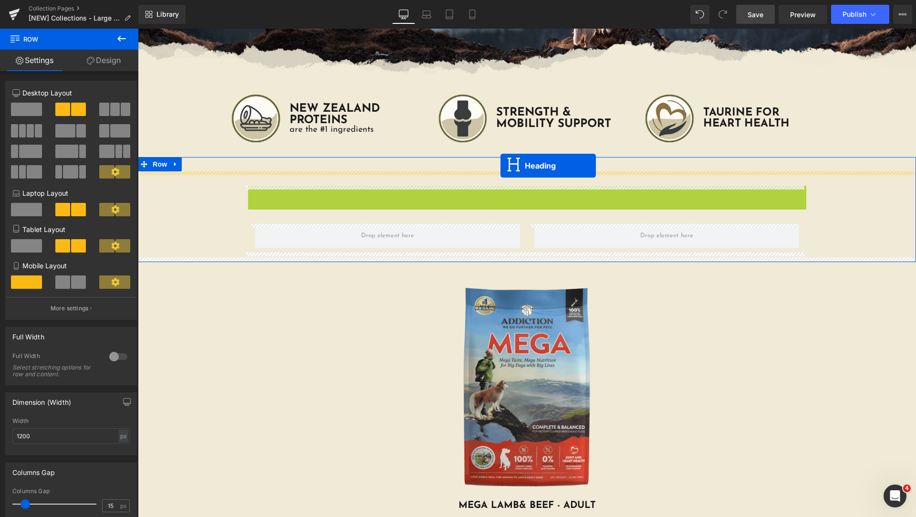
drag, startPoint x: 503, startPoint y: 201, endPoint x: 500, endPoint y: 166, distance: 35.4
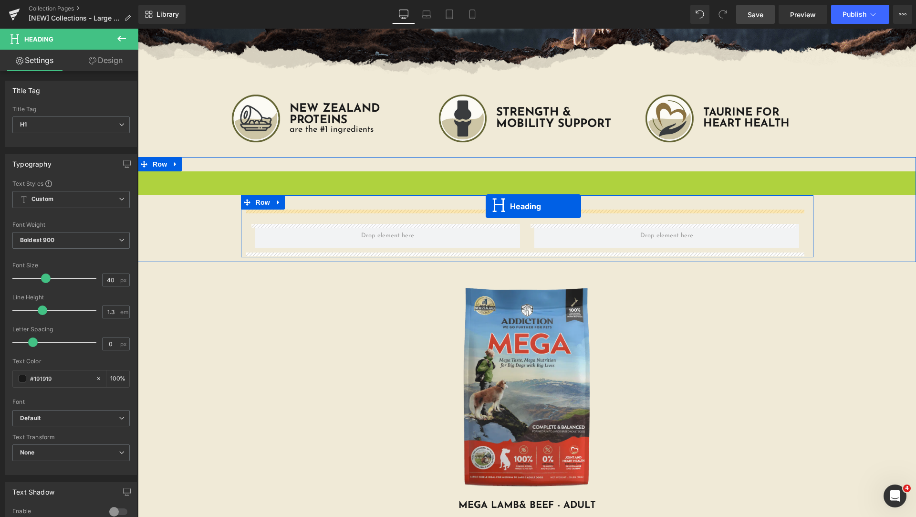
drag, startPoint x: 501, startPoint y: 185, endPoint x: 486, endPoint y: 206, distance: 26.2
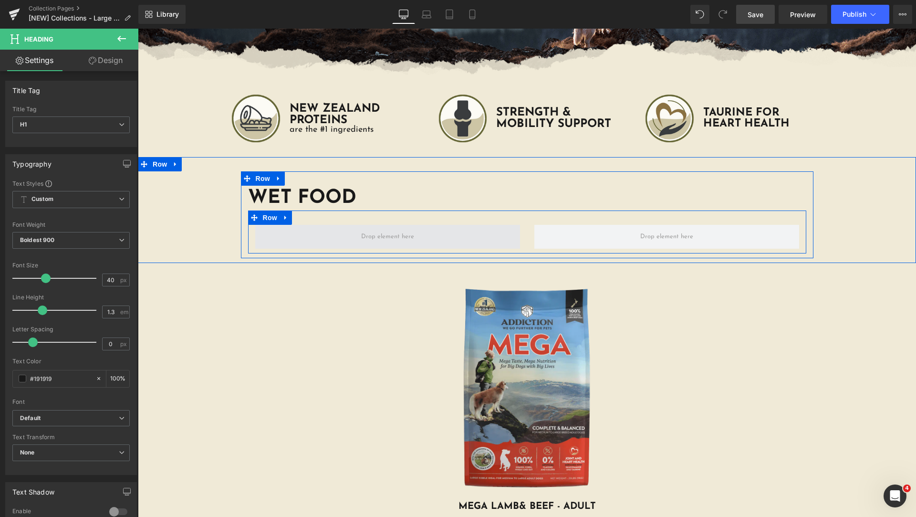
click at [329, 240] on span at bounding box center [387, 237] width 265 height 24
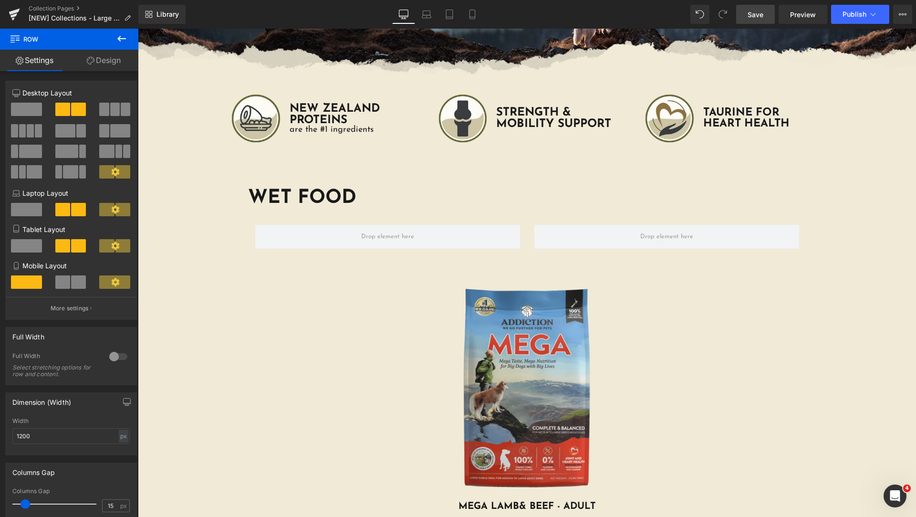
click at [118, 38] on icon at bounding box center [121, 39] width 9 height 6
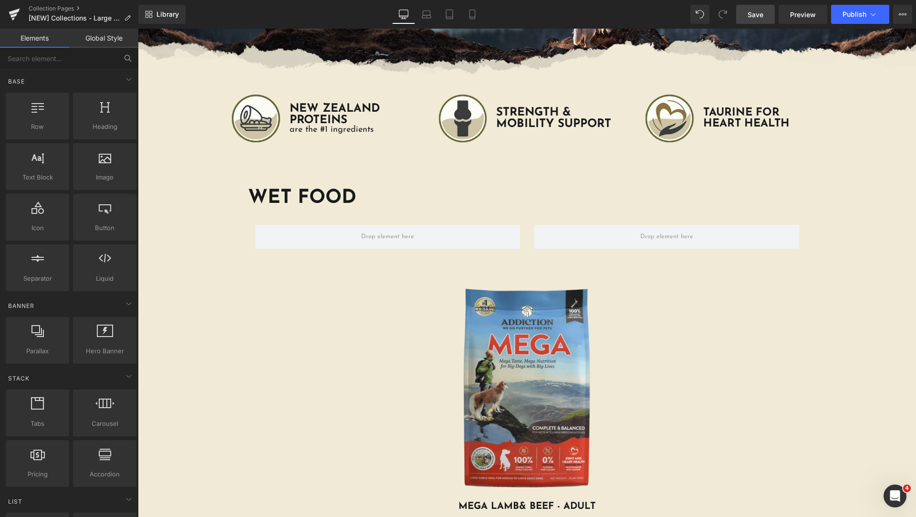
drag, startPoint x: 126, startPoint y: 60, endPoint x: 63, endPoint y: 63, distance: 62.6
click at [62, 64] on input "text" at bounding box center [58, 58] width 117 height 21
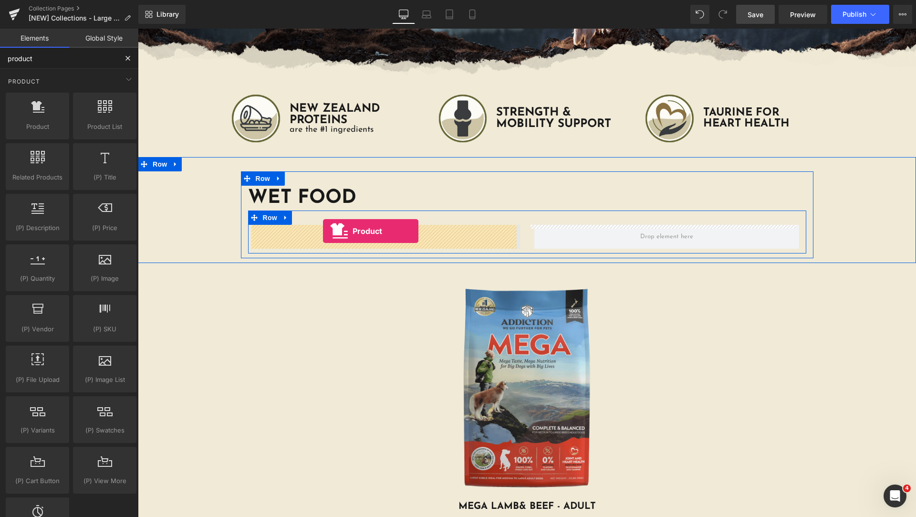
drag, startPoint x: 184, startPoint y: 145, endPoint x: 323, endPoint y: 231, distance: 163.7
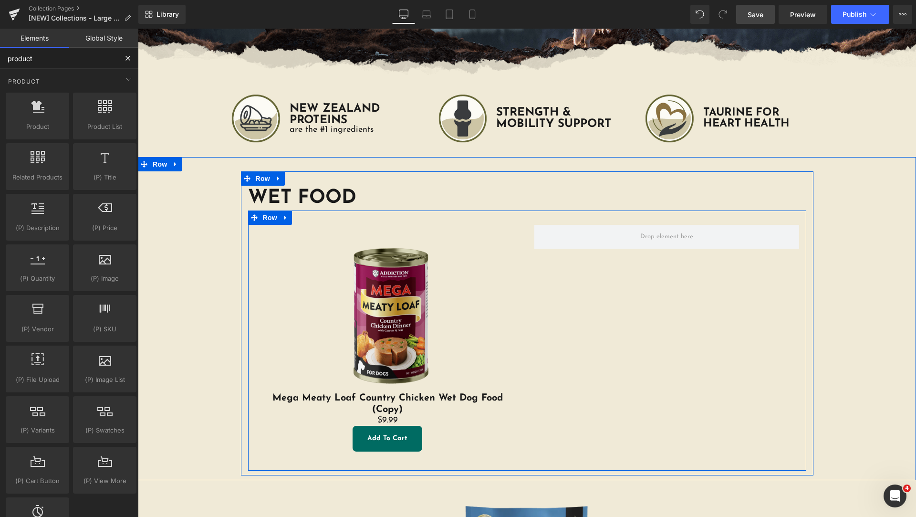
type input "product"
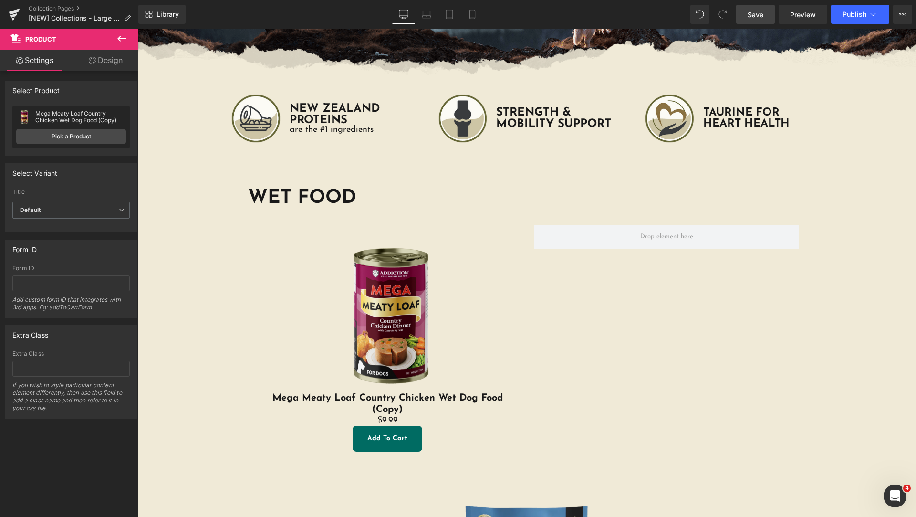
click at [124, 40] on icon at bounding box center [121, 38] width 11 height 11
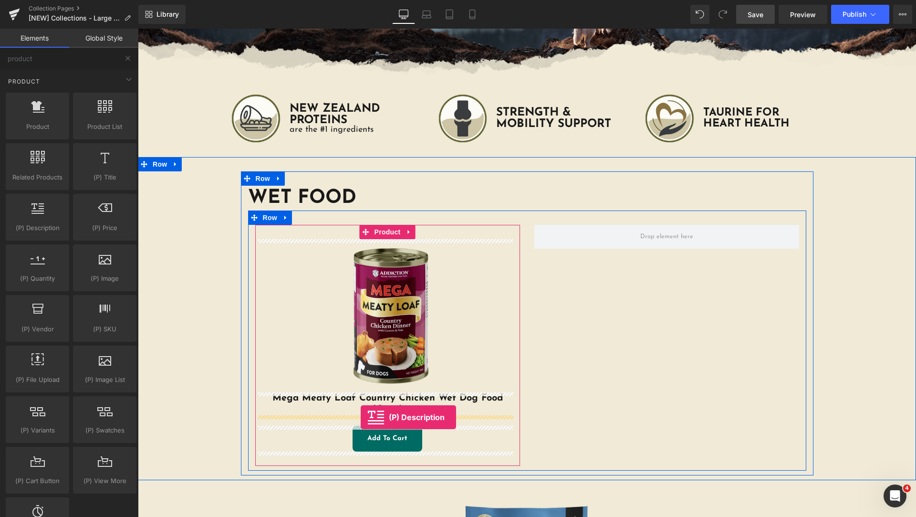
drag, startPoint x: 176, startPoint y: 251, endPoint x: 361, endPoint y: 417, distance: 248.3
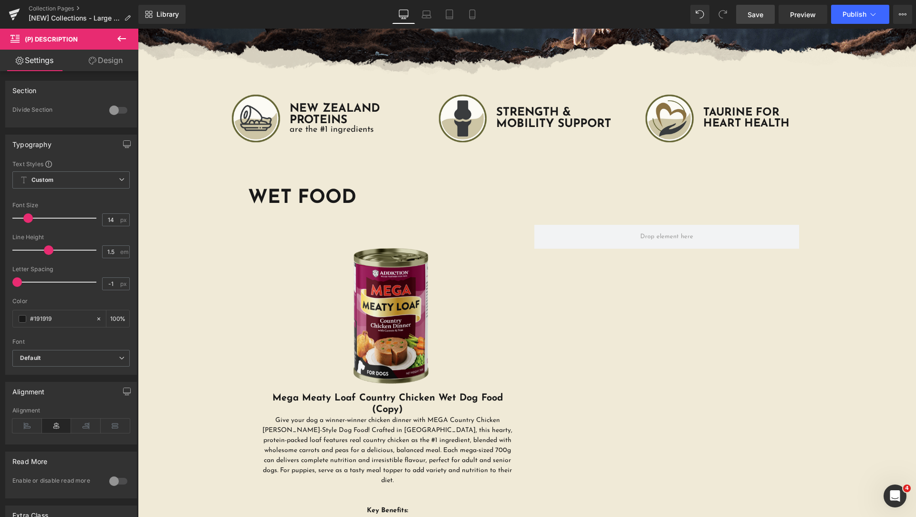
scroll to position [477, 0]
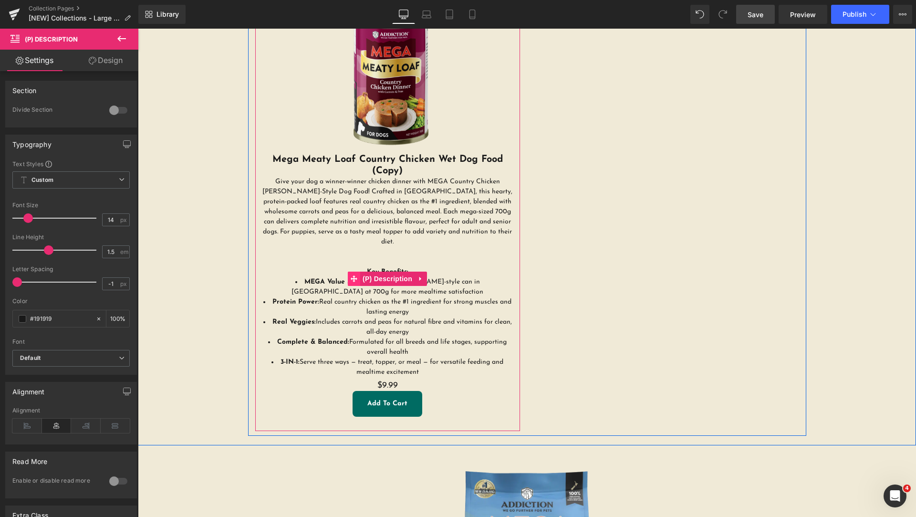
click at [351, 275] on icon at bounding box center [354, 278] width 7 height 7
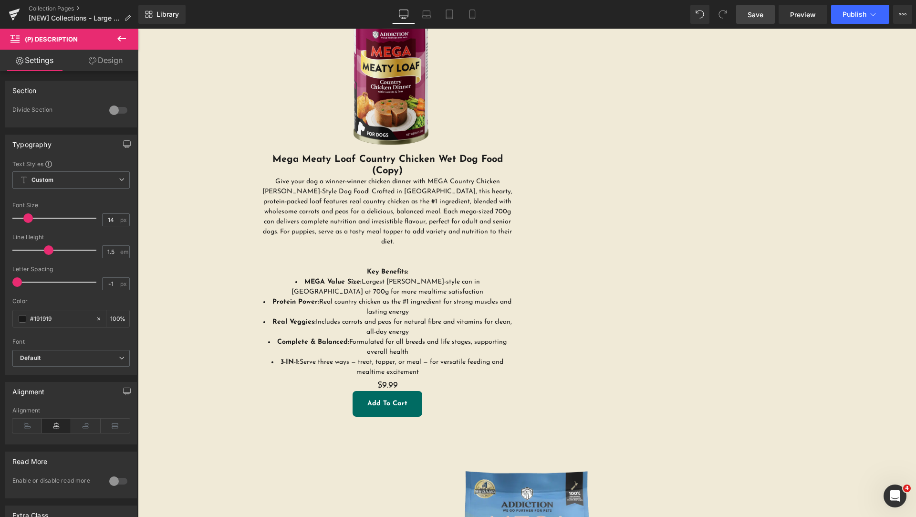
click at [121, 33] on icon at bounding box center [121, 38] width 11 height 11
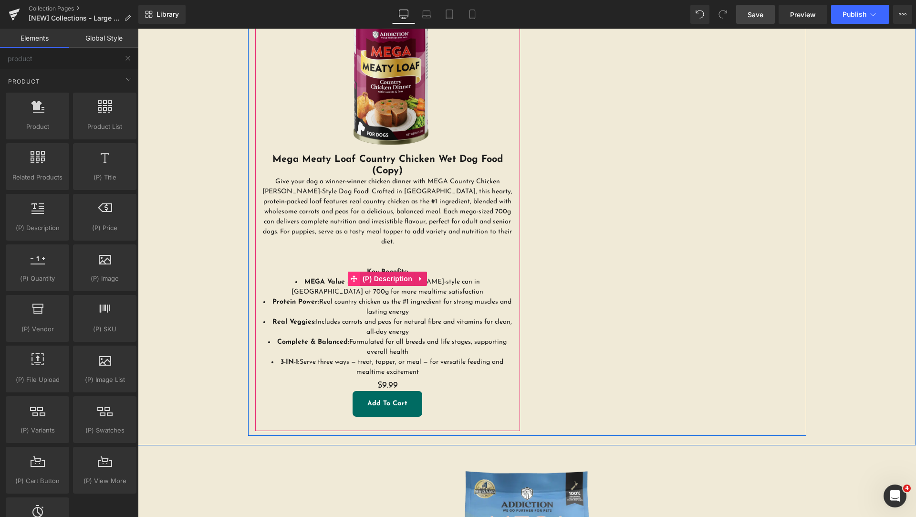
click at [351, 275] on icon at bounding box center [354, 278] width 7 height 7
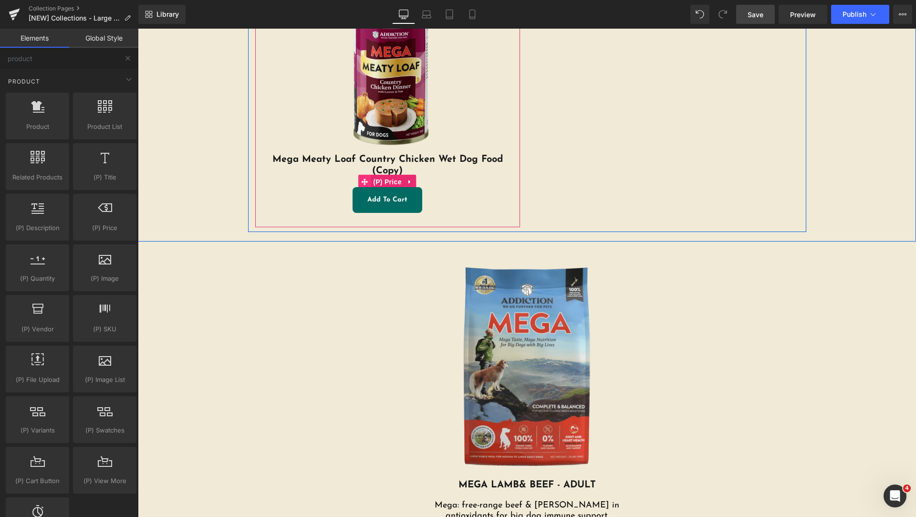
click at [362, 179] on icon at bounding box center [364, 181] width 7 height 7
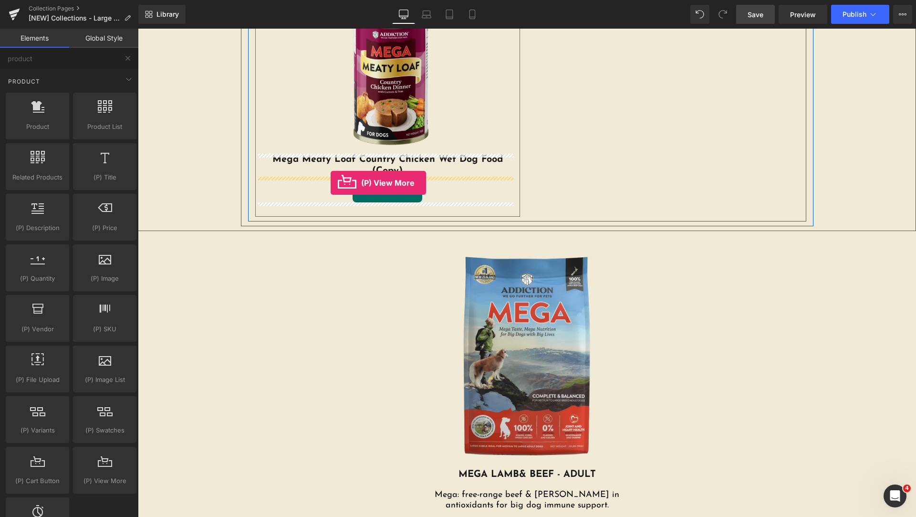
drag, startPoint x: 242, startPoint y: 500, endPoint x: 331, endPoint y: 183, distance: 329.9
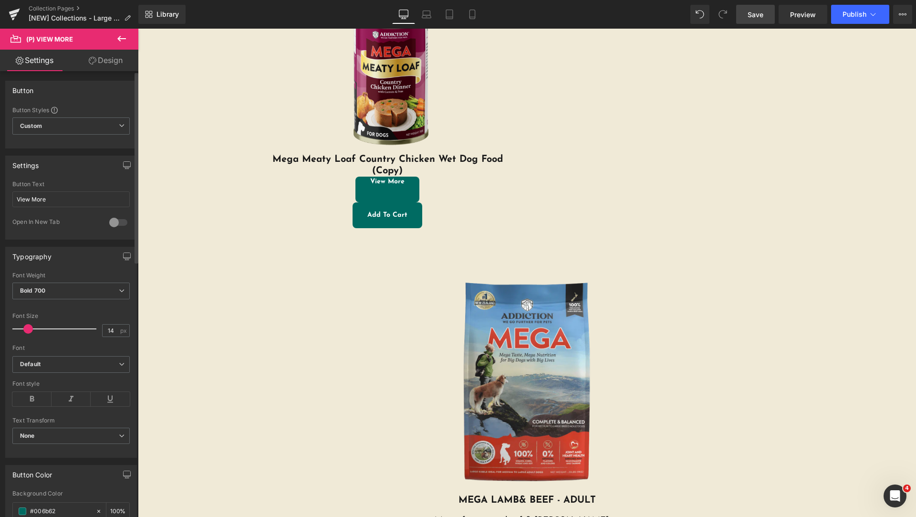
click at [125, 224] on div at bounding box center [118, 222] width 23 height 15
drag, startPoint x: 761, startPoint y: 16, endPoint x: 237, endPoint y: 115, distance: 533.6
click at [761, 16] on span "Save" at bounding box center [756, 15] width 16 height 10
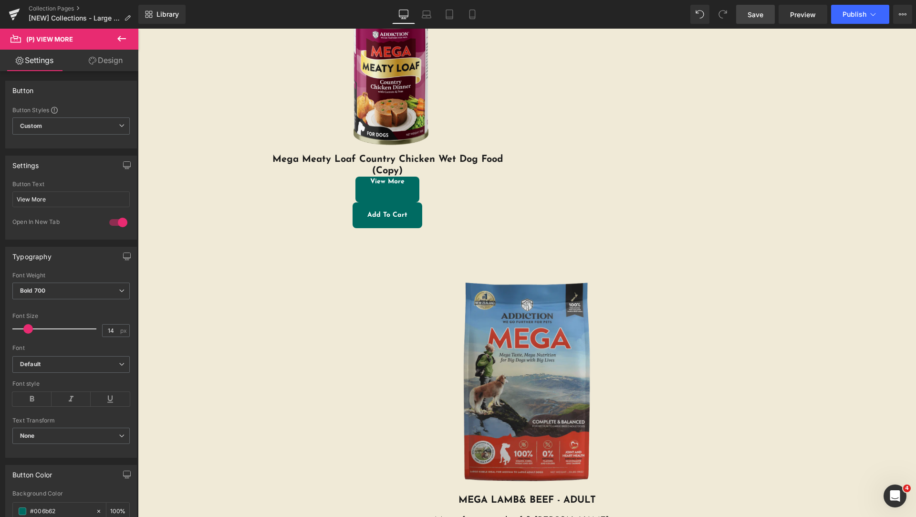
scroll to position [239, 0]
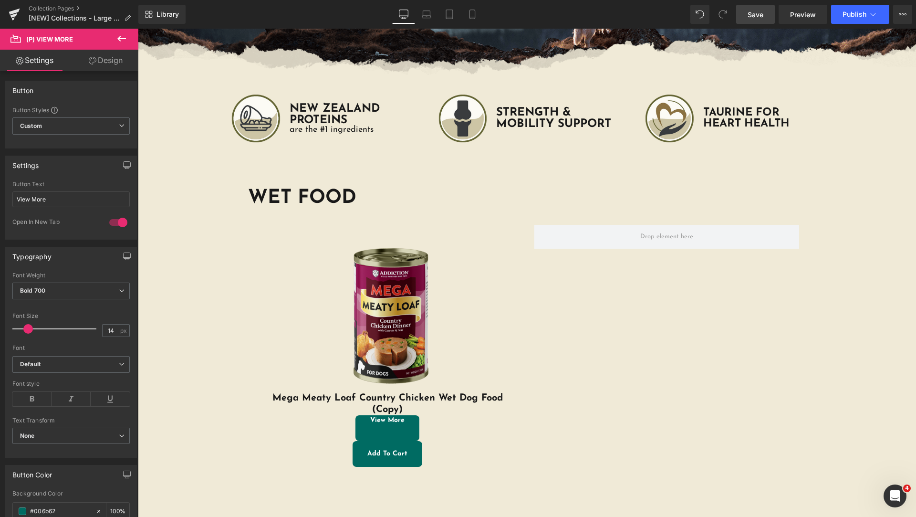
click at [758, 13] on span "Save" at bounding box center [756, 15] width 16 height 10
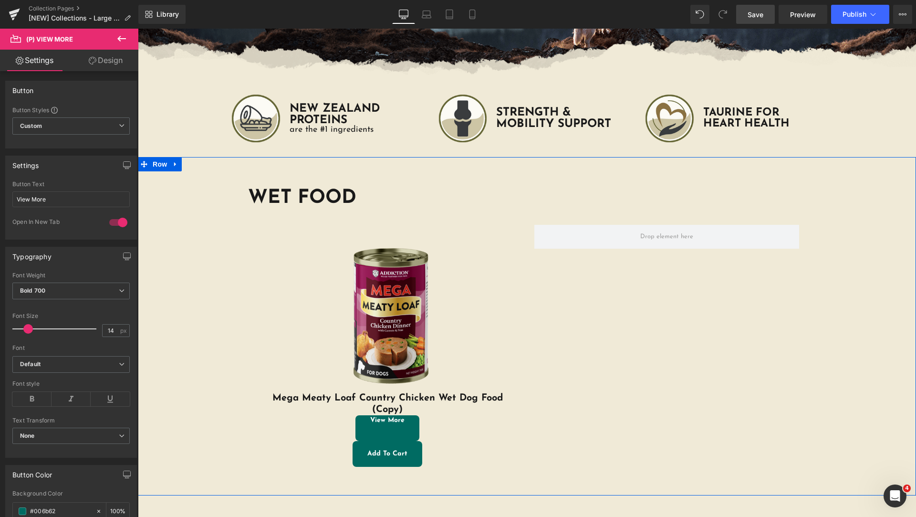
click at [268, 247] on div "Sale Off" at bounding box center [387, 315] width 255 height 153
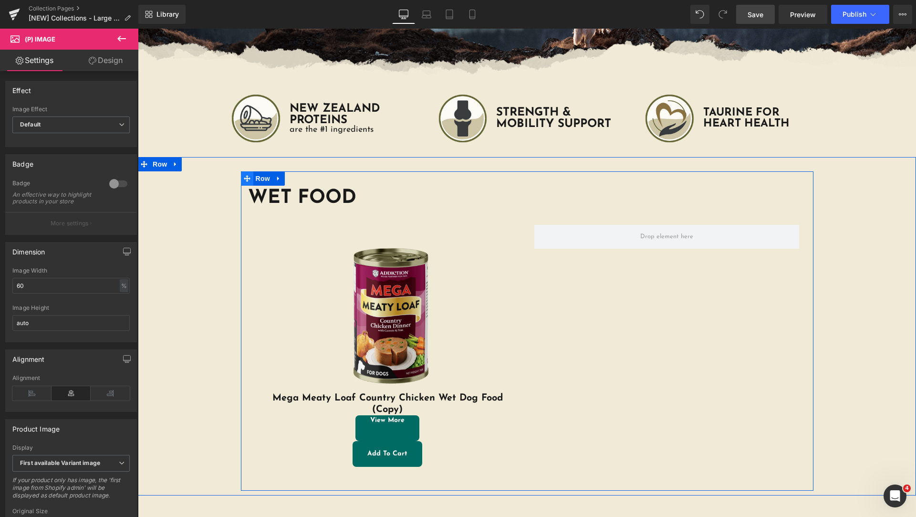
click at [241, 183] on span at bounding box center [247, 178] width 12 height 14
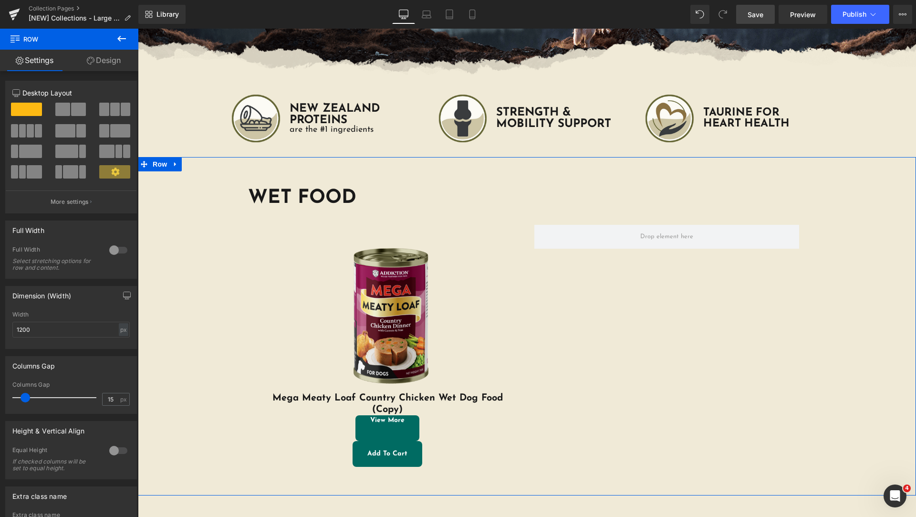
click at [176, 195] on div "WET FOOD Heading Sale Off (P) Image Mega Meaty Loaf Country Chicken Wet Dog Foo…" at bounding box center [527, 330] width 778 height 319
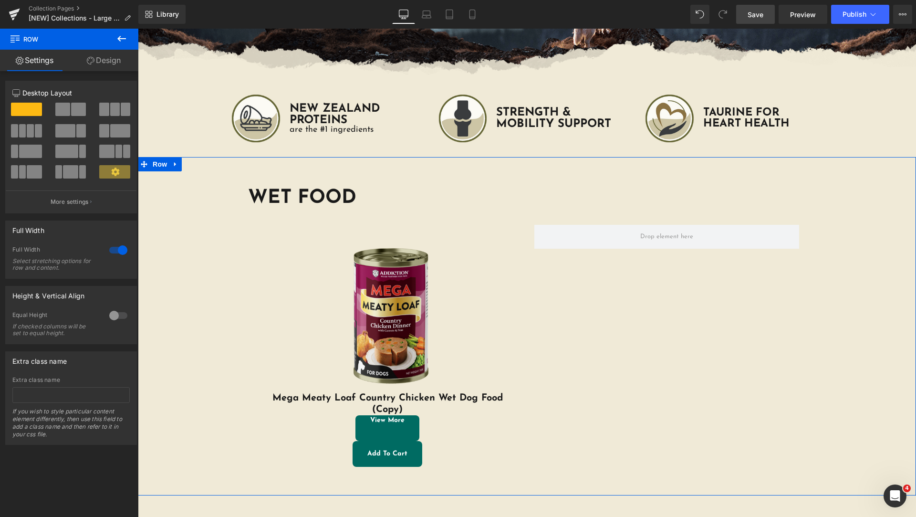
click at [111, 249] on div at bounding box center [118, 249] width 23 height 15
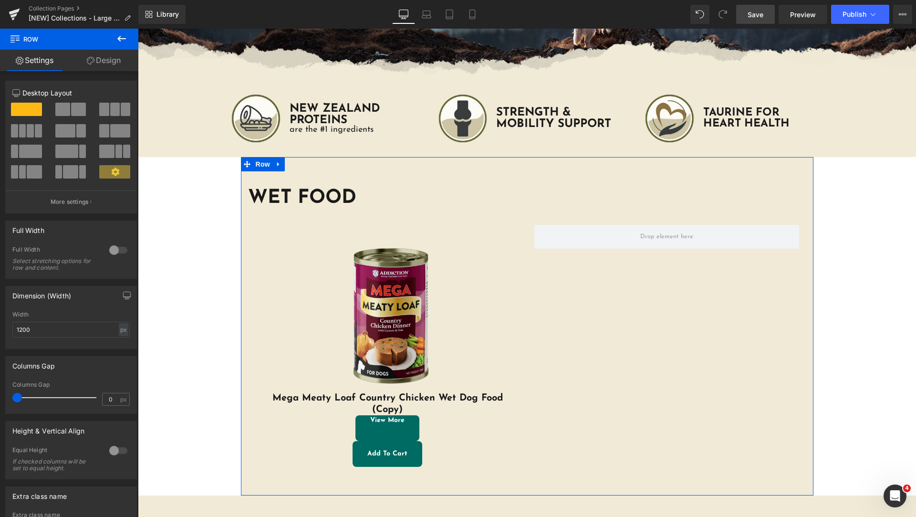
click at [100, 64] on link "Design" at bounding box center [103, 60] width 69 height 21
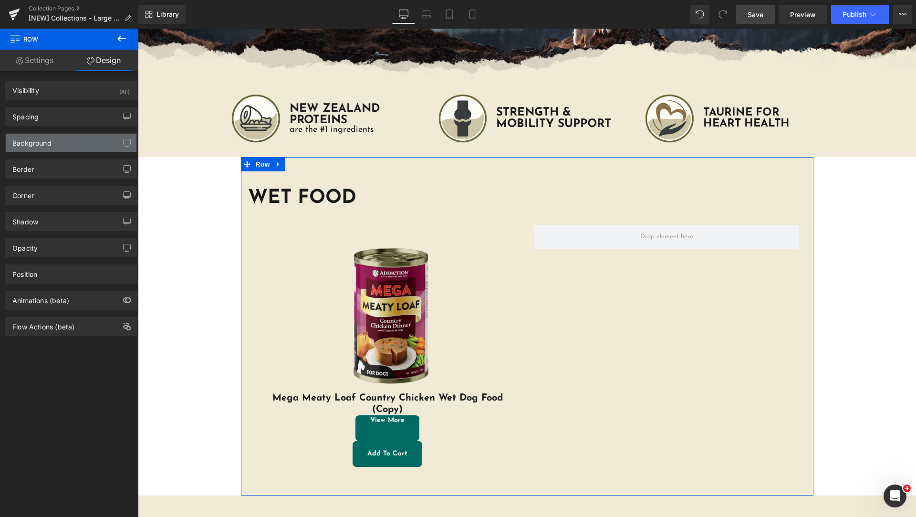
type input "#f0ead7"
type input "100"
click at [52, 141] on div "Background" at bounding box center [71, 143] width 131 height 18
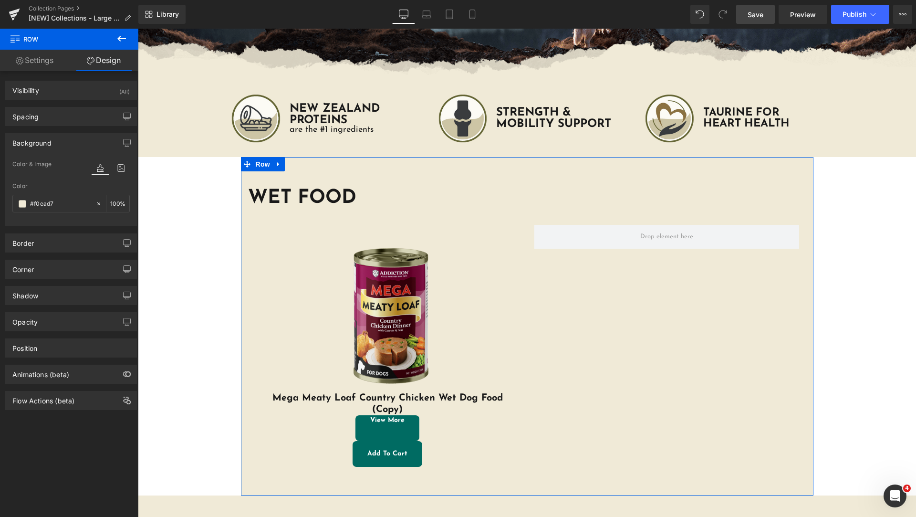
click at [49, 62] on link "Settings" at bounding box center [34, 60] width 69 height 21
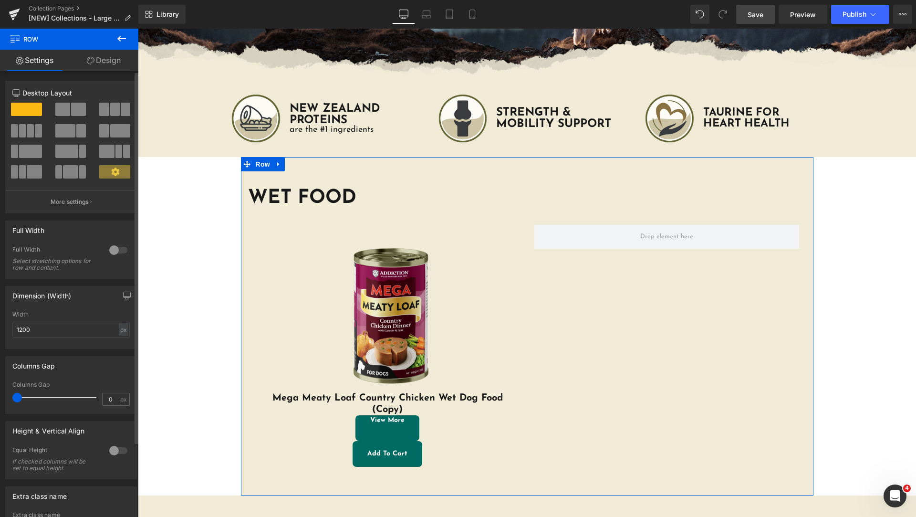
click at [114, 252] on div at bounding box center [118, 249] width 23 height 15
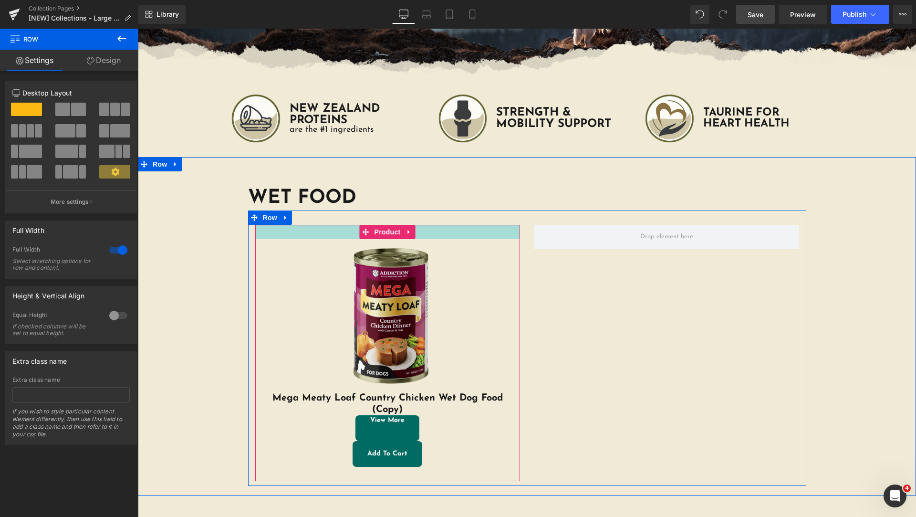
click at [307, 238] on div at bounding box center [387, 232] width 265 height 14
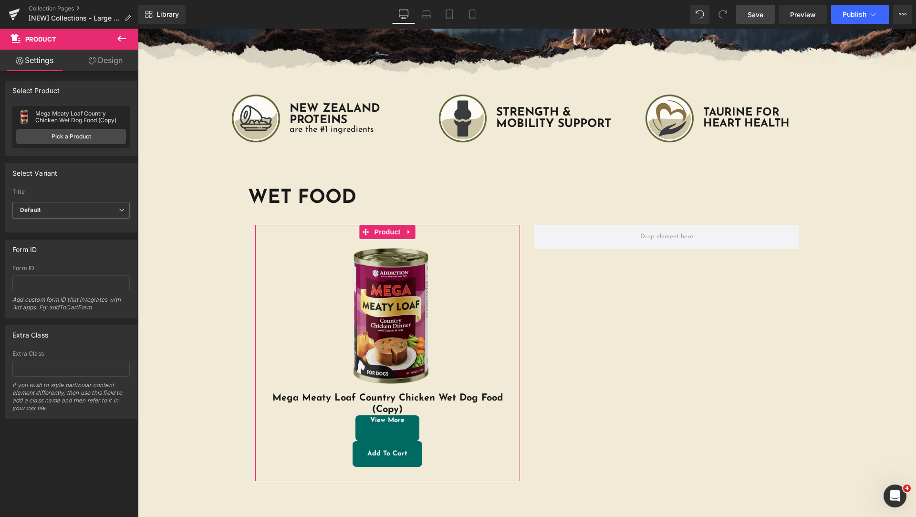
click at [115, 61] on link "Design" at bounding box center [105, 60] width 69 height 21
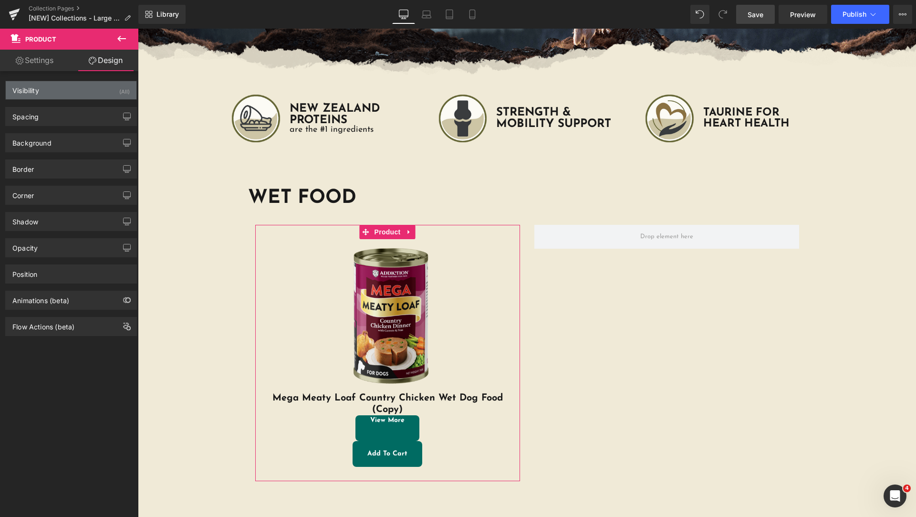
click at [84, 89] on div "Visibility (All)" at bounding box center [71, 90] width 131 height 18
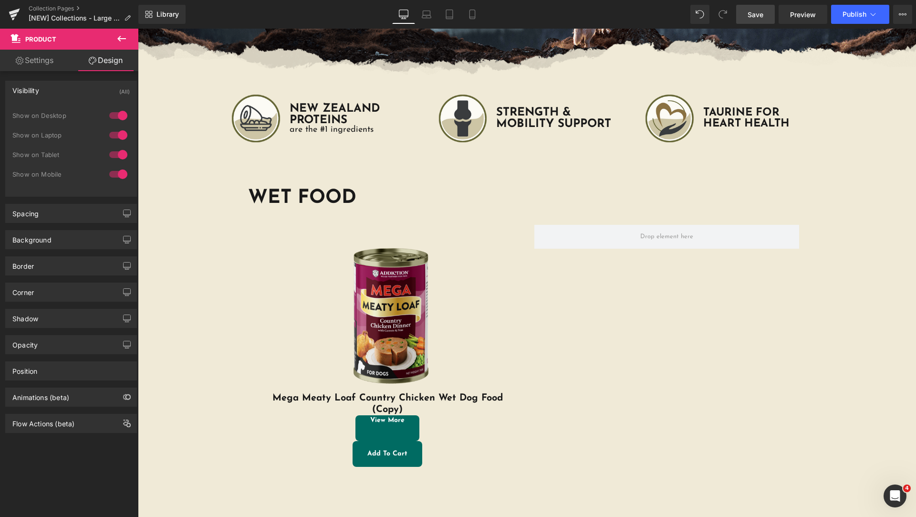
click at [123, 40] on icon at bounding box center [121, 38] width 11 height 11
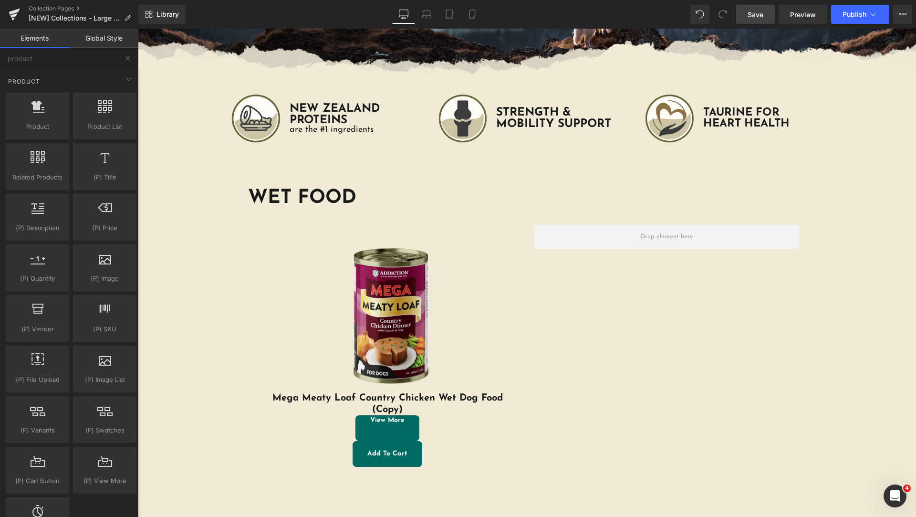
click at [764, 10] on link "Save" at bounding box center [755, 14] width 39 height 19
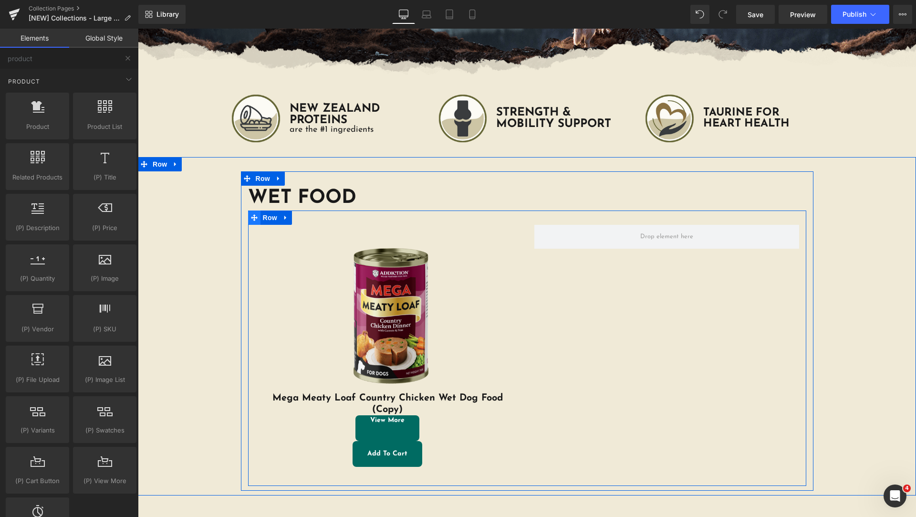
click at [251, 219] on icon at bounding box center [254, 217] width 7 height 7
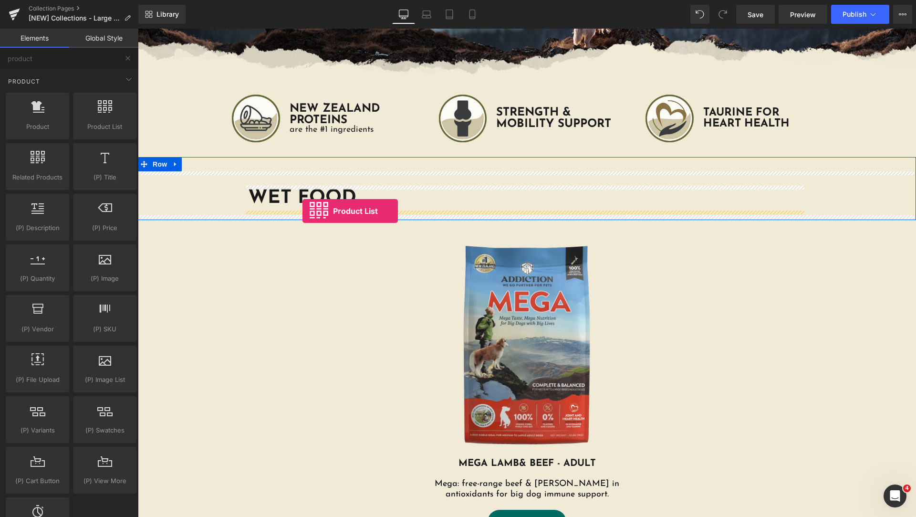
drag, startPoint x: 230, startPoint y: 147, endPoint x: 302, endPoint y: 211, distance: 96.3
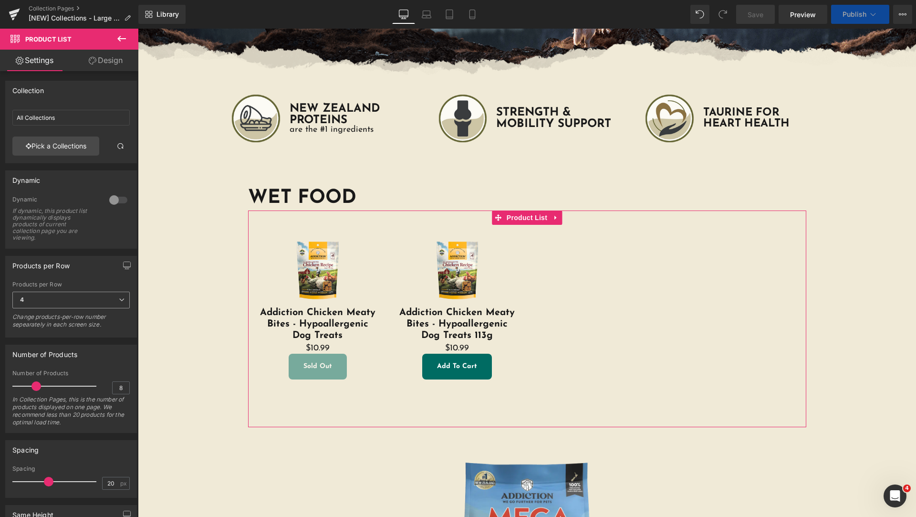
click at [64, 300] on span "4" at bounding box center [70, 300] width 117 height 17
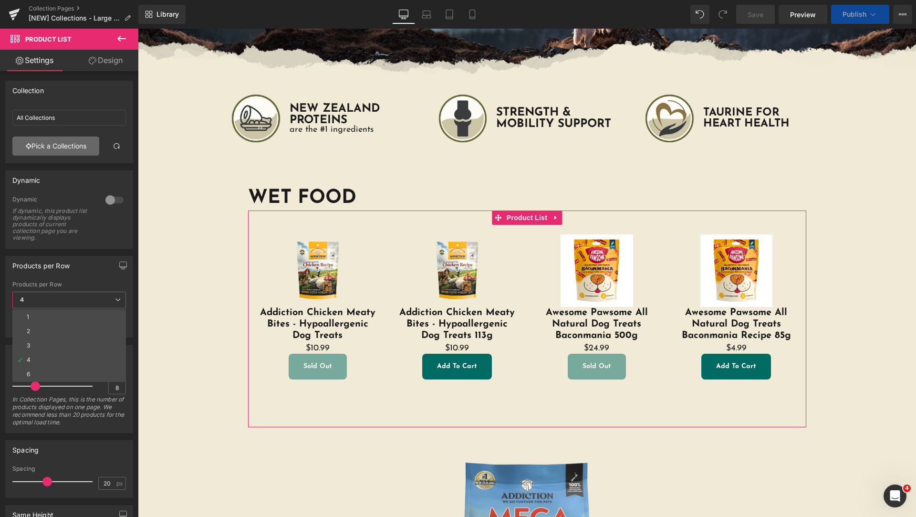
click at [69, 332] on li "2" at bounding box center [69, 331] width 114 height 14
click at [64, 148] on link "Pick a Collections" at bounding box center [55, 145] width 87 height 19
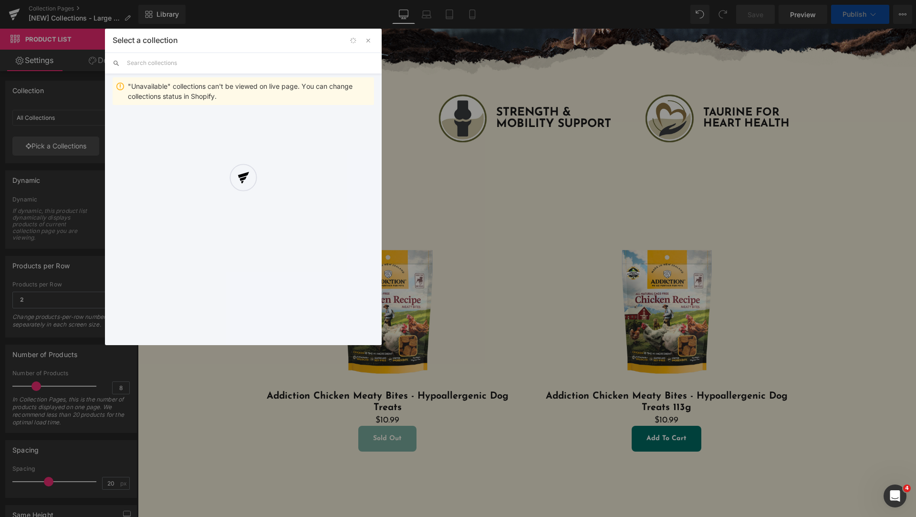
click at [179, 57] on div "Select a collection Back to Library Insert "Unavailable" collections can't be v…" at bounding box center [243, 187] width 277 height 316
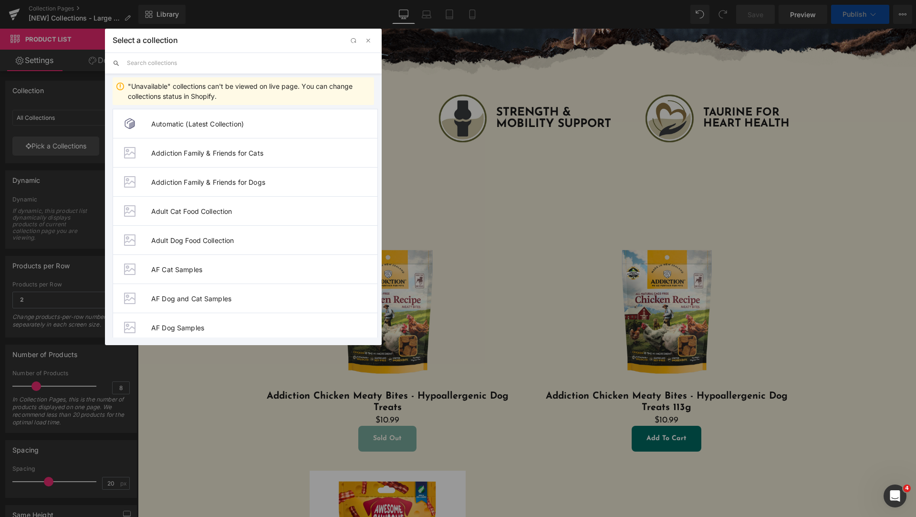
click at [180, 58] on input "text" at bounding box center [250, 62] width 247 height 21
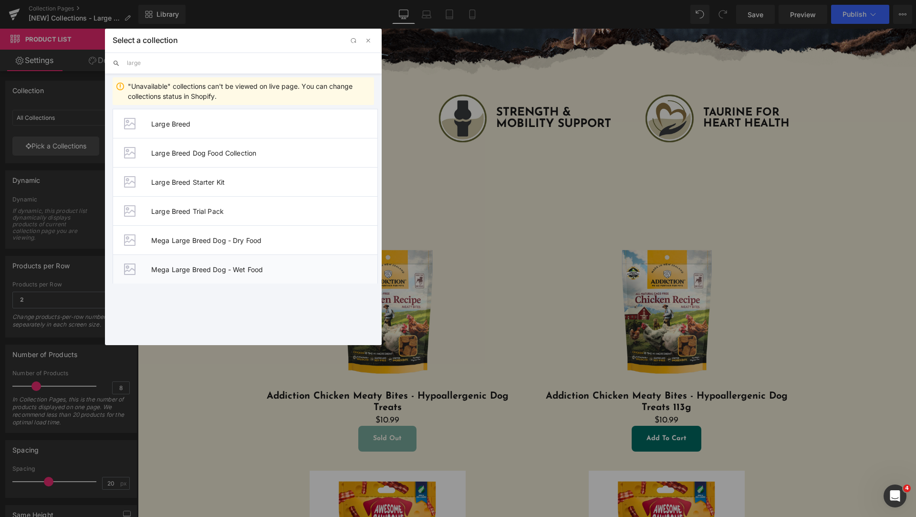
type input "large"
click at [202, 271] on span "Mega Large Breed Dog - Wet Food" at bounding box center [264, 269] width 226 height 8
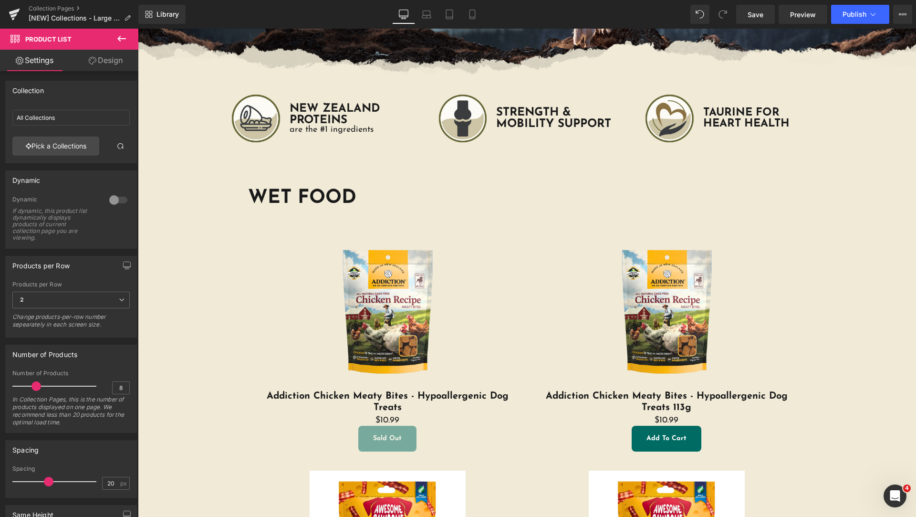
type input "Mega Large Breed Dog - Wet Food"
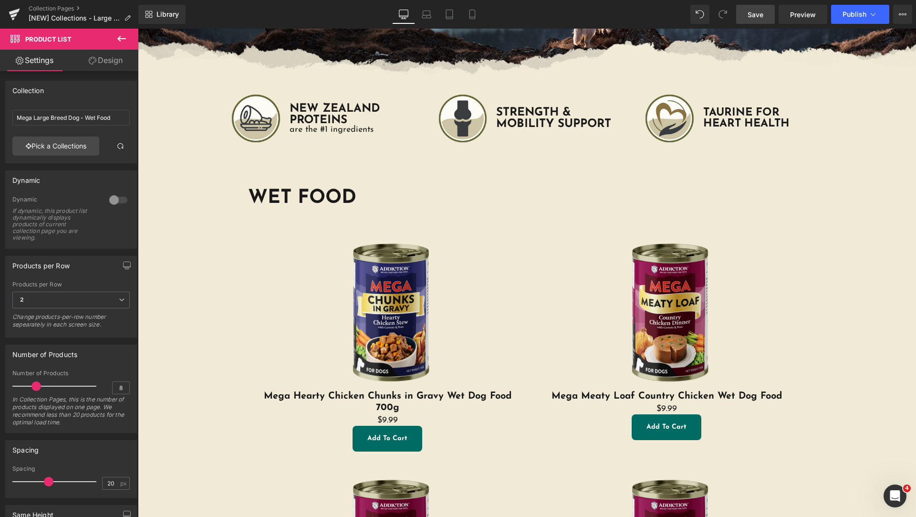
click at [758, 12] on span "Save" at bounding box center [756, 15] width 16 height 10
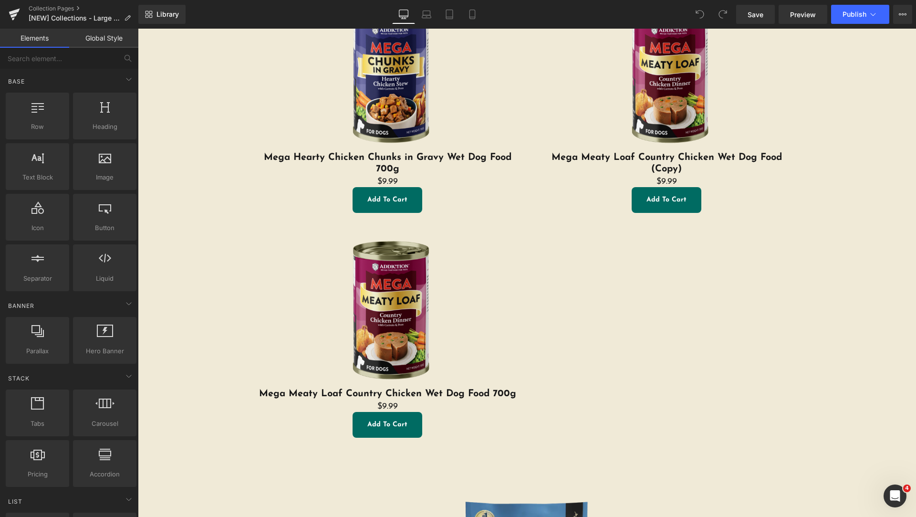
scroll to position [239, 0]
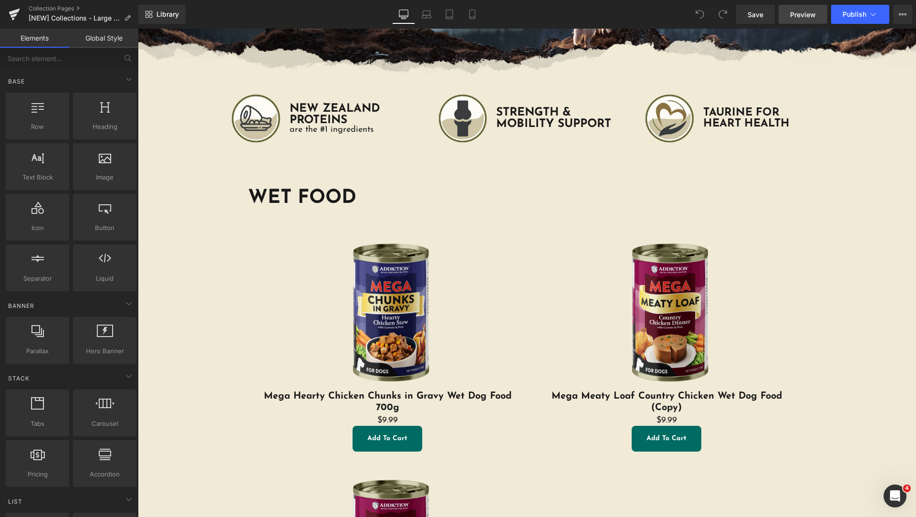
click at [815, 17] on span "Preview" at bounding box center [803, 15] width 26 height 10
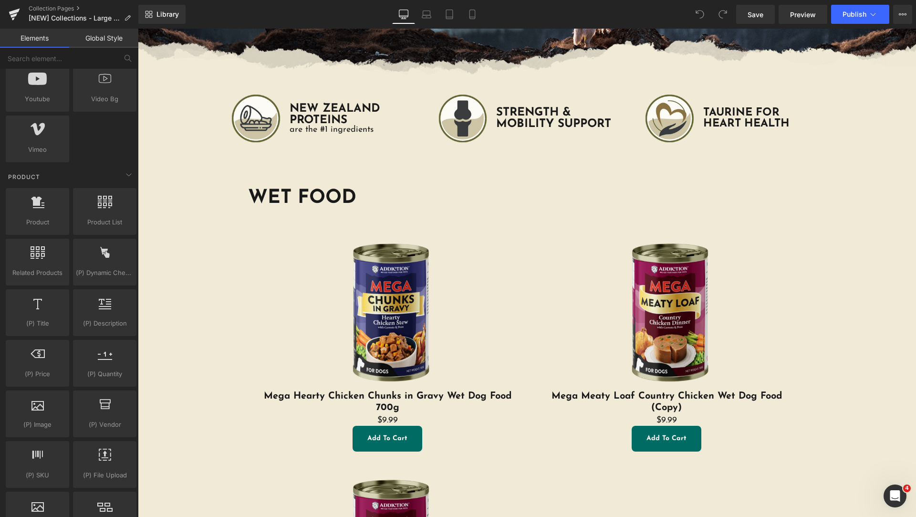
scroll to position [954, 0]
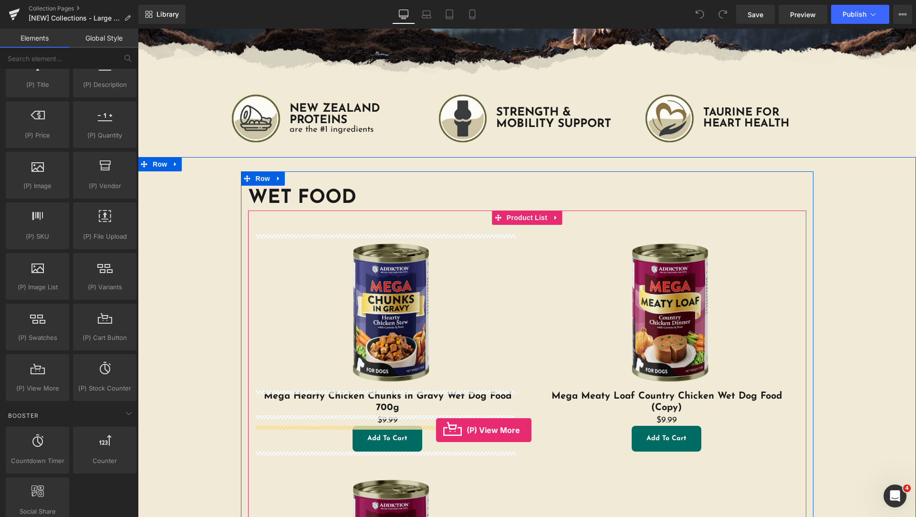
drag, startPoint x: 176, startPoint y: 414, endPoint x: 436, endPoint y: 430, distance: 260.5
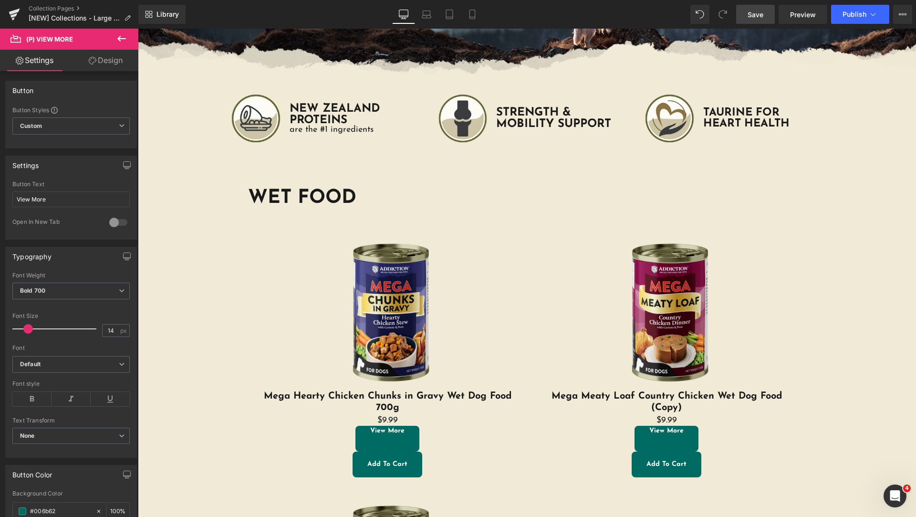
click at [749, 10] on span "Save" at bounding box center [756, 15] width 16 height 10
drag, startPoint x: 54, startPoint y: 192, endPoint x: 0, endPoint y: 193, distance: 54.4
click at [0, 194] on div "Settings View More Button Text View More 0 Open In New Tab" at bounding box center [71, 193] width 143 height 91
type input "EXPLORE"
click at [119, 223] on div at bounding box center [118, 222] width 23 height 15
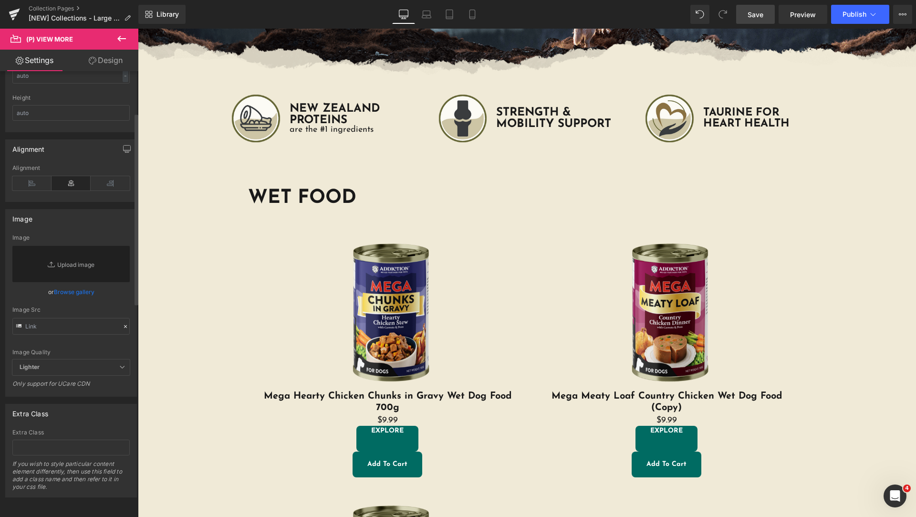
scroll to position [0, 0]
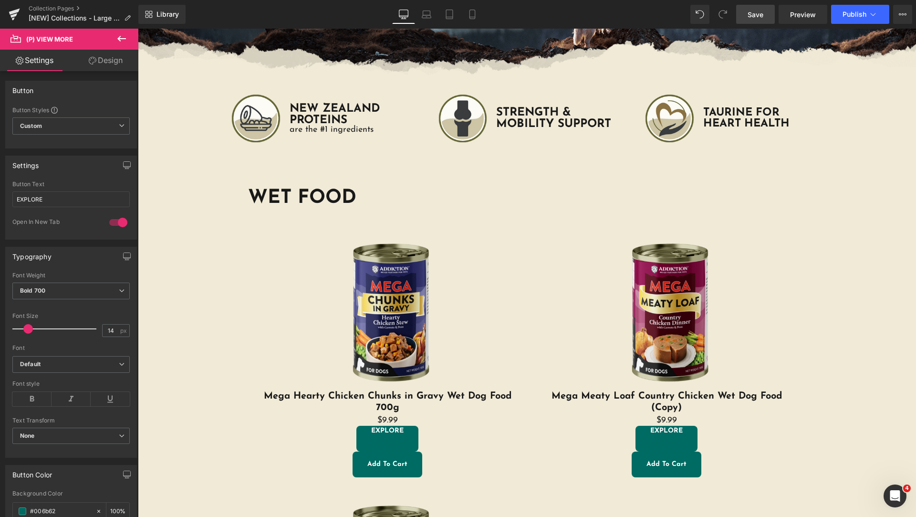
click at [113, 61] on link "Design" at bounding box center [105, 60] width 69 height 21
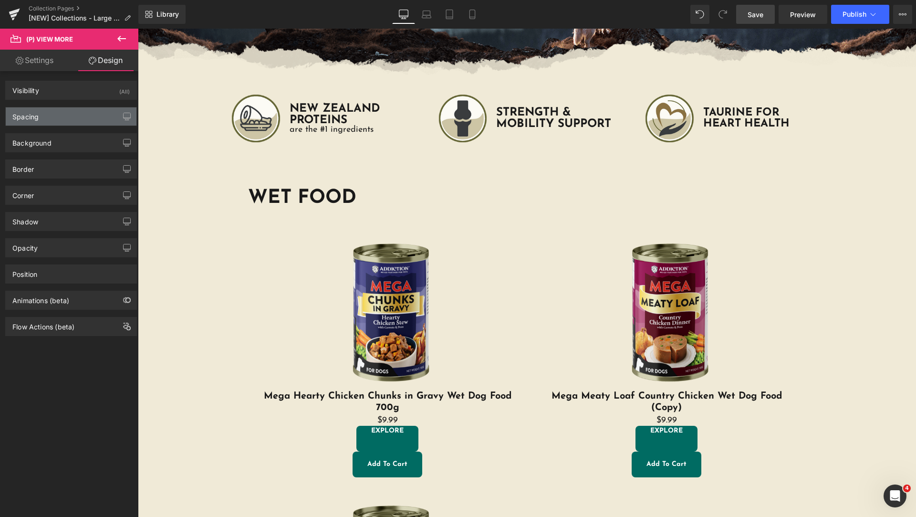
click at [65, 118] on div "Spacing" at bounding box center [71, 116] width 131 height 18
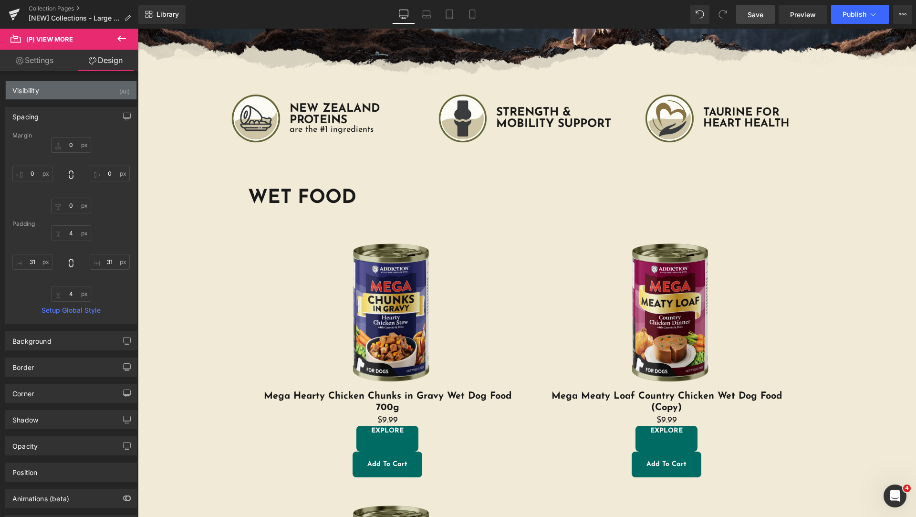
click at [65, 90] on div "Visibility (All)" at bounding box center [71, 90] width 131 height 18
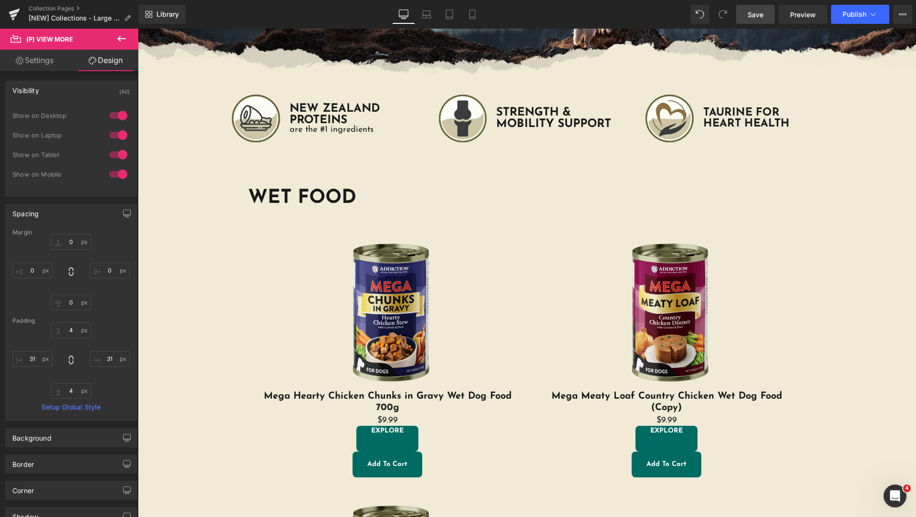
click at [65, 90] on div "Visibility (All)" at bounding box center [71, 90] width 131 height 18
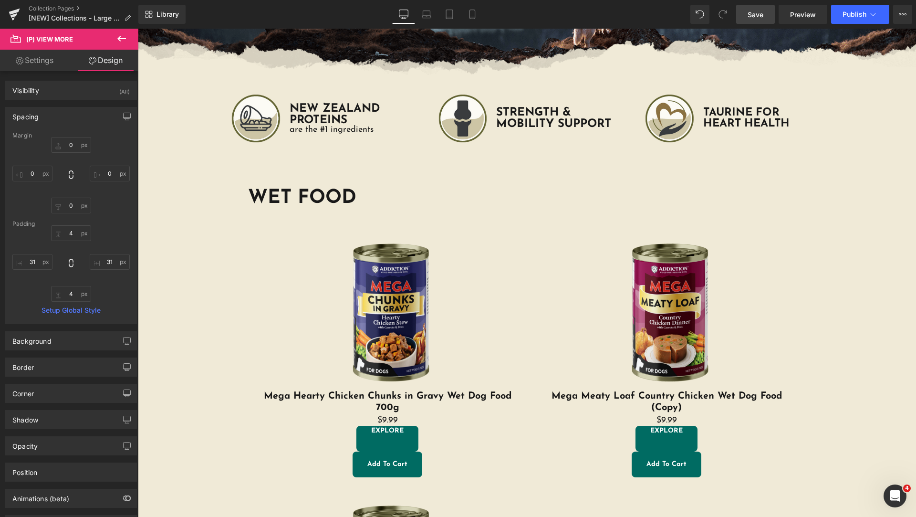
click at [56, 68] on link "Settings" at bounding box center [34, 60] width 69 height 21
type input "100"
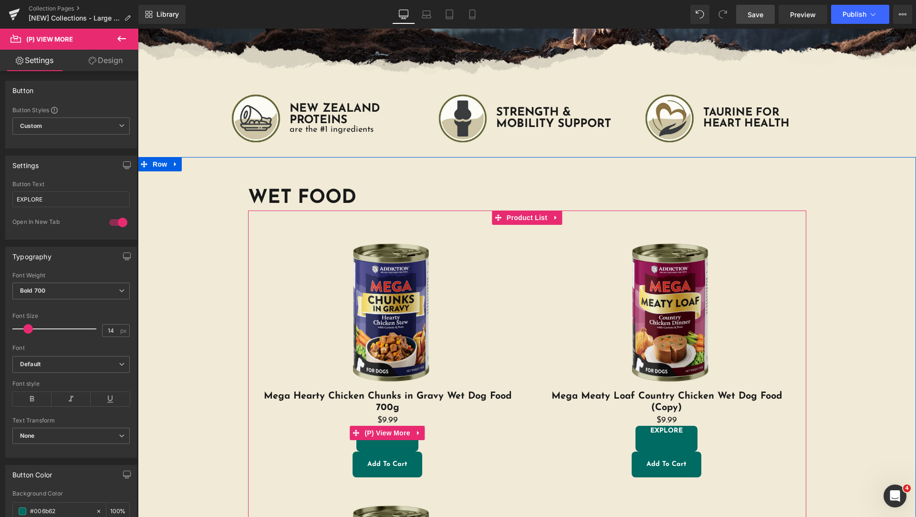
click at [379, 444] on link "EXPLORE" at bounding box center [387, 439] width 62 height 26
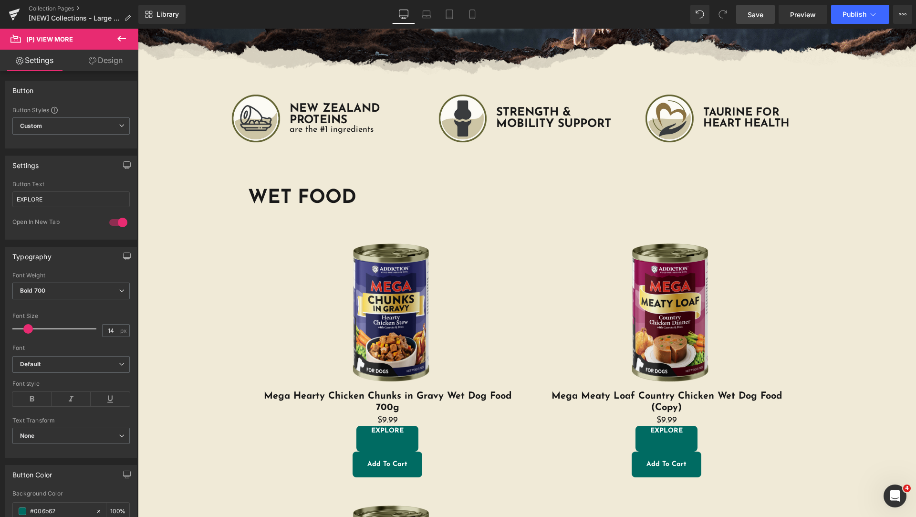
click at [100, 64] on link "Design" at bounding box center [105, 60] width 69 height 21
type input "0"
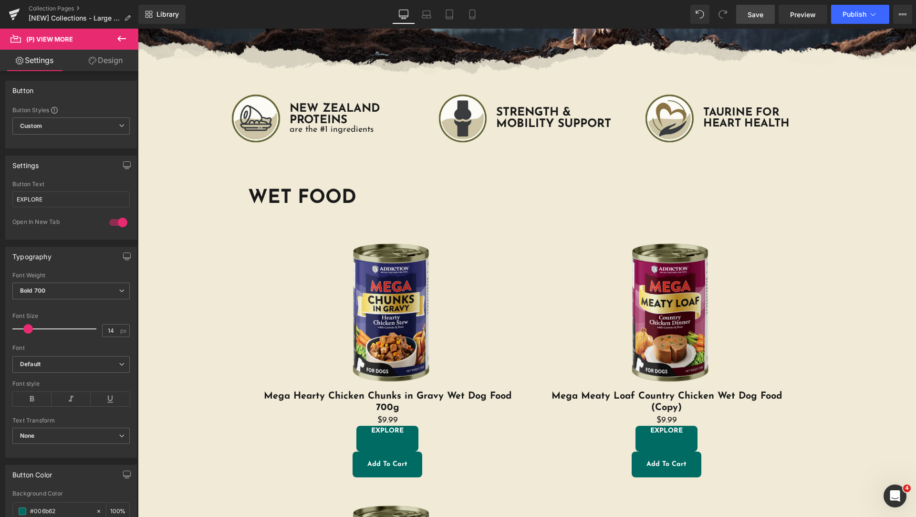
type input "4"
type input "31"
type input "4"
type input "31"
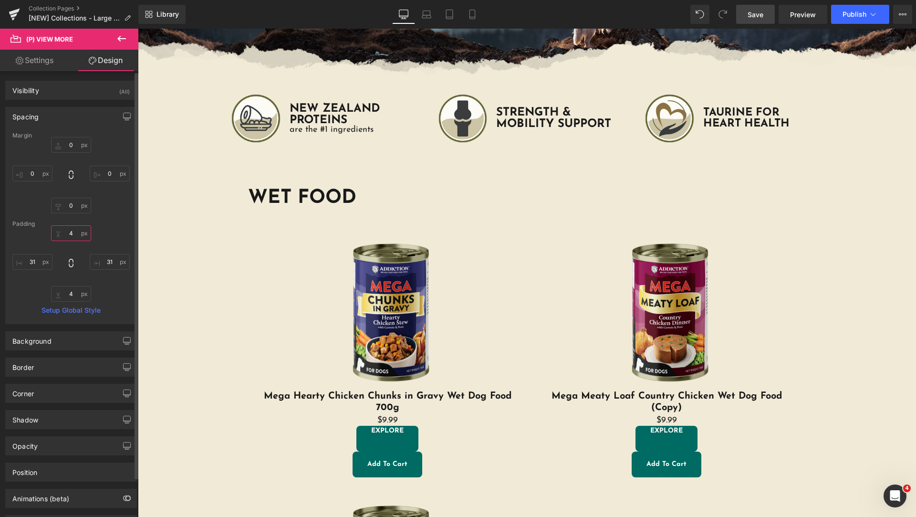
click at [67, 233] on input "4" at bounding box center [71, 233] width 40 height 16
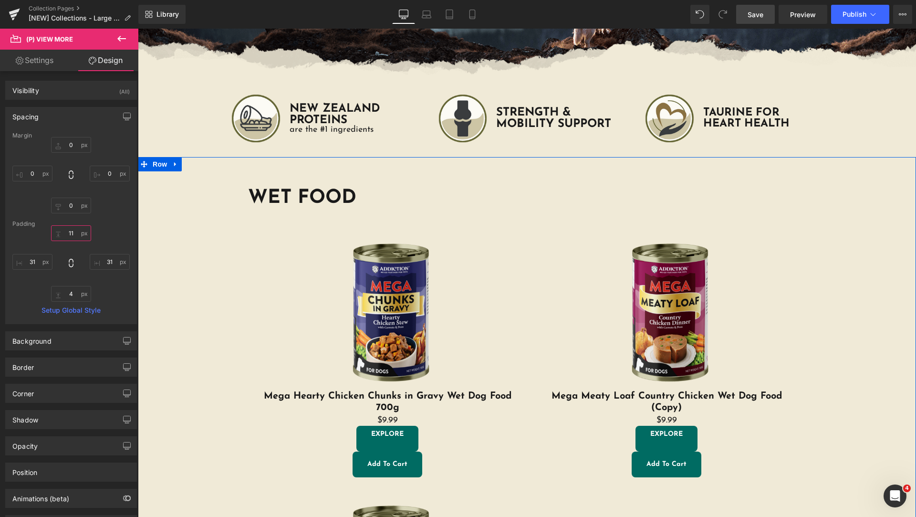
type input "11="
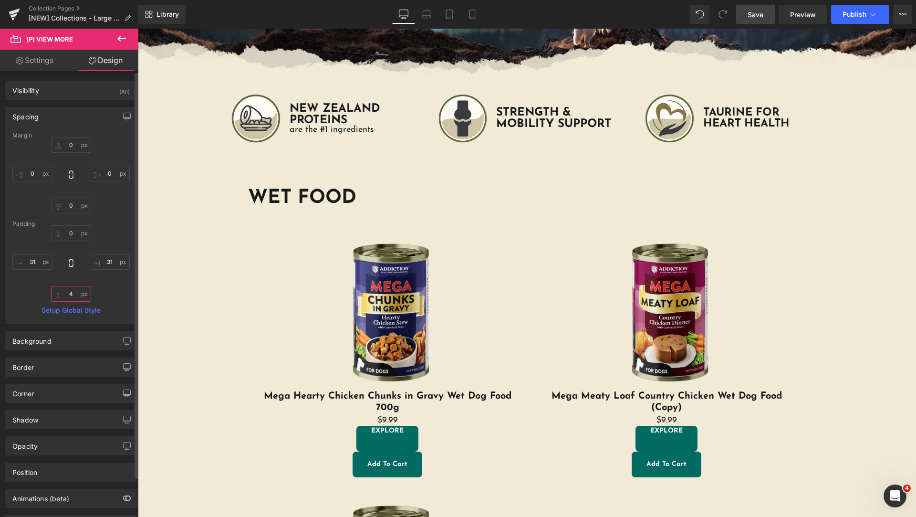
click at [75, 298] on input "4" at bounding box center [71, 294] width 40 height 16
type input "0"
click at [113, 289] on div "31px 31 0 0 31px 31" at bounding box center [70, 263] width 117 height 76
click at [31, 263] on input "31" at bounding box center [32, 262] width 40 height 16
type input "30"
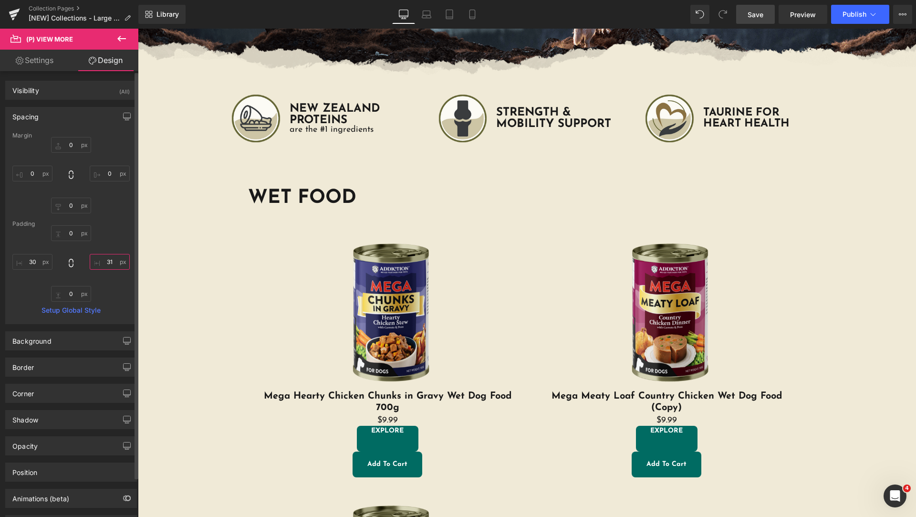
click at [104, 258] on input "31" at bounding box center [110, 262] width 40 height 16
type input "30"
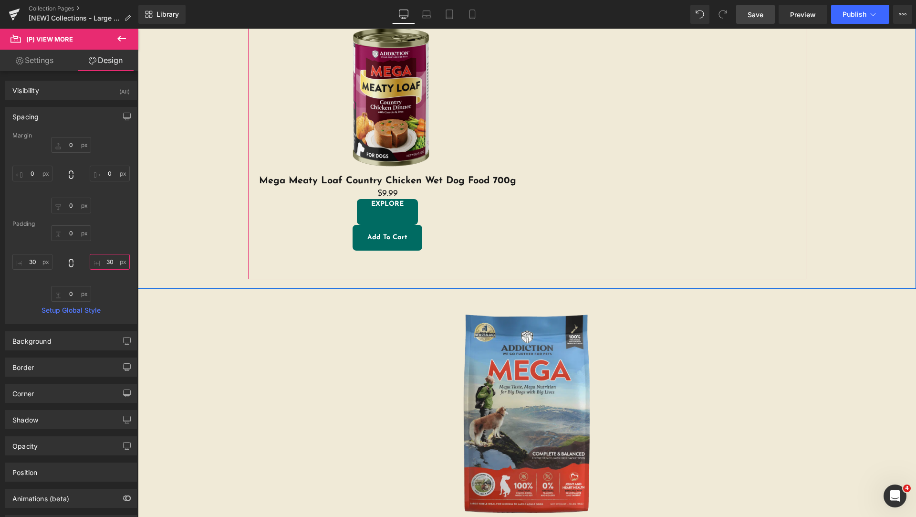
scroll to position [954, 0]
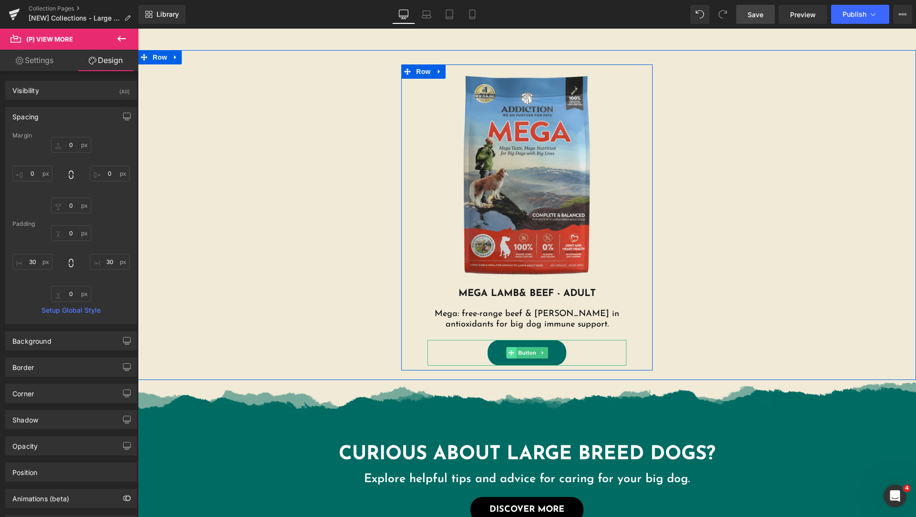
click at [509, 353] on icon at bounding box center [511, 352] width 5 height 5
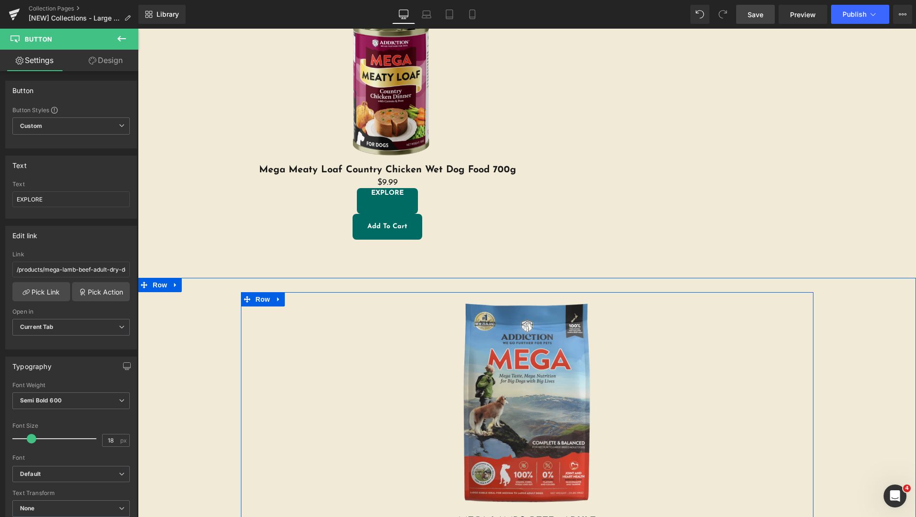
scroll to position [477, 0]
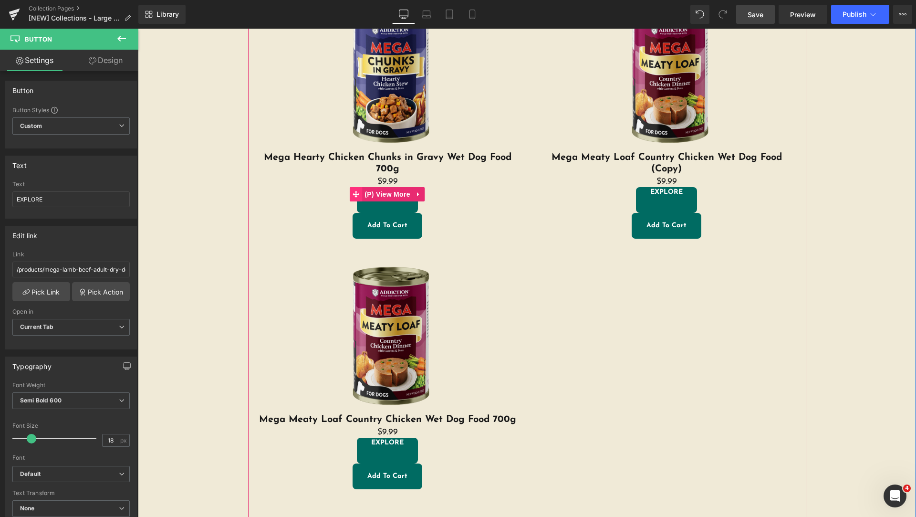
click at [354, 193] on icon at bounding box center [356, 194] width 7 height 7
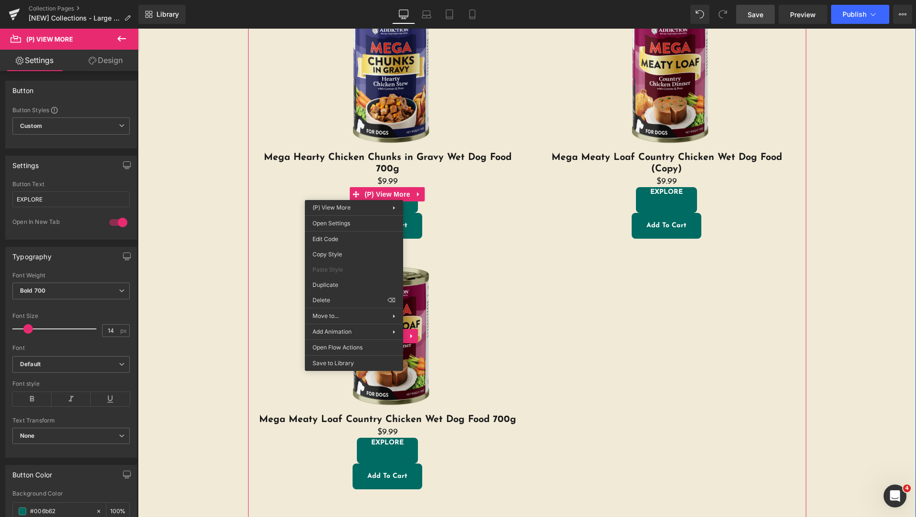
click at [471, 263] on div "Sale Off" at bounding box center [388, 336] width 260 height 156
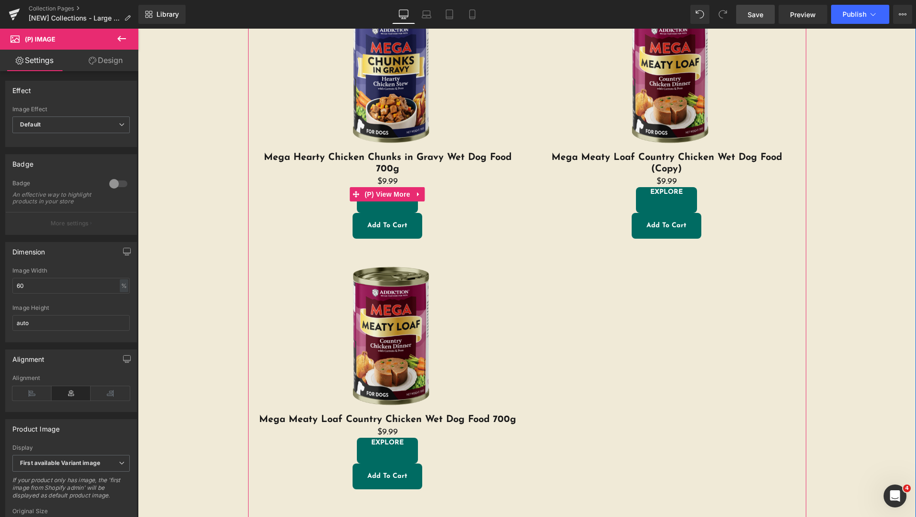
click at [368, 202] on link "EXPLORE" at bounding box center [387, 200] width 61 height 26
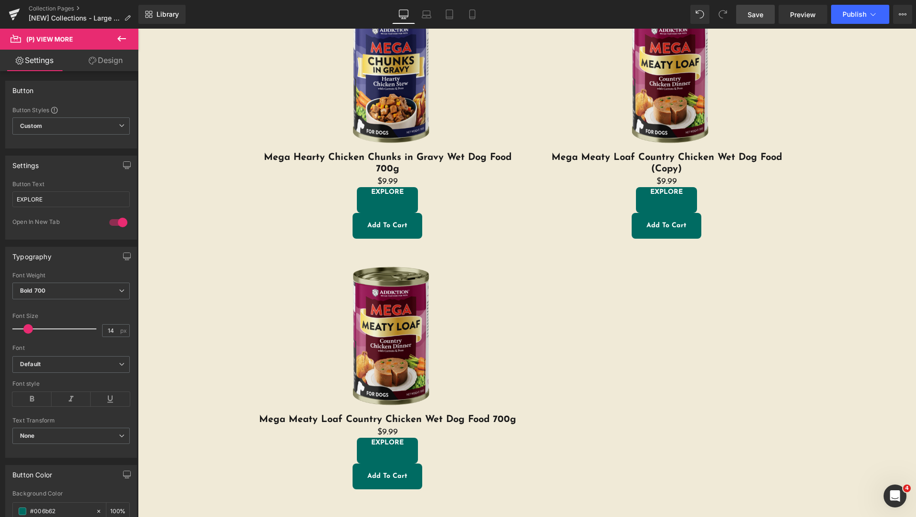
click at [107, 65] on link "Design" at bounding box center [105, 60] width 69 height 21
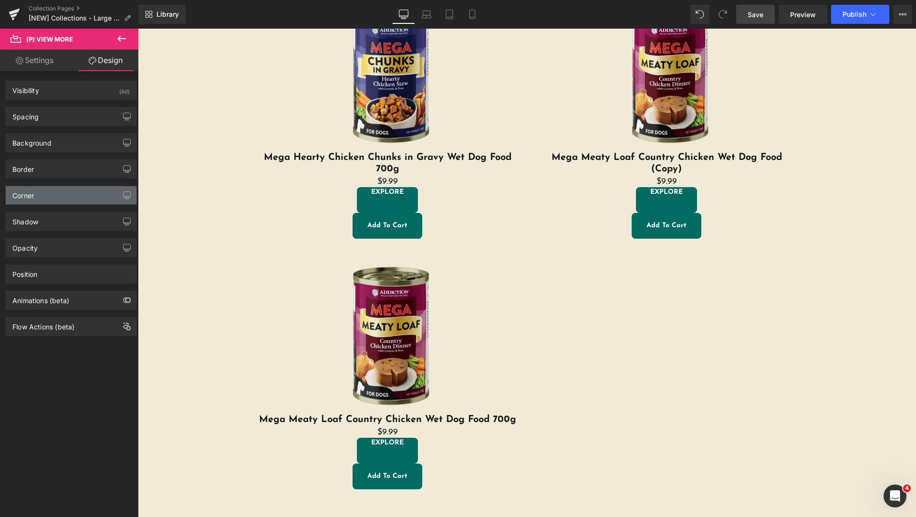
click at [54, 188] on div "Corner" at bounding box center [71, 195] width 131 height 18
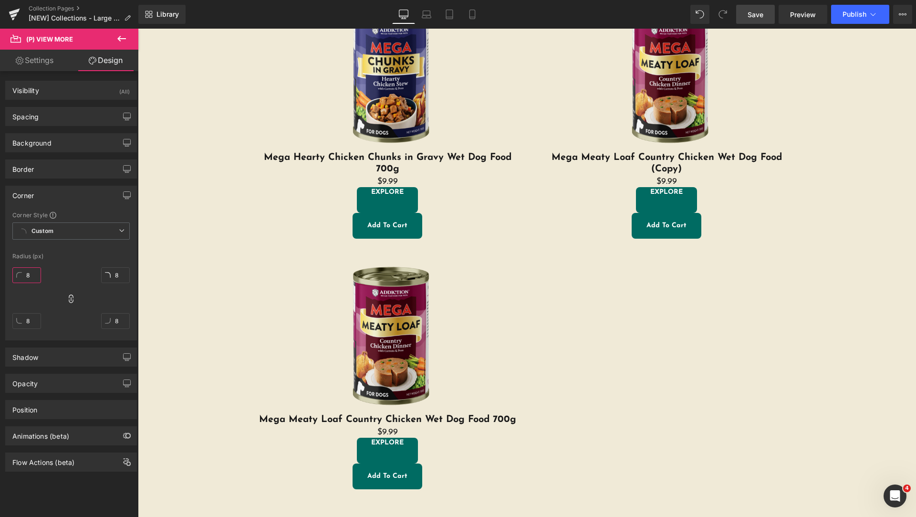
click at [31, 273] on input "8" at bounding box center [26, 275] width 29 height 16
type input "25"
type input "2"
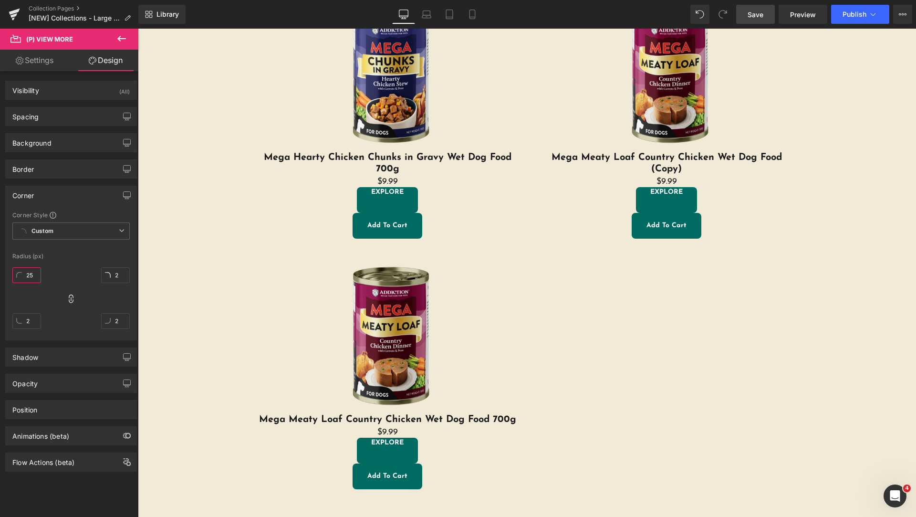
type input "25"
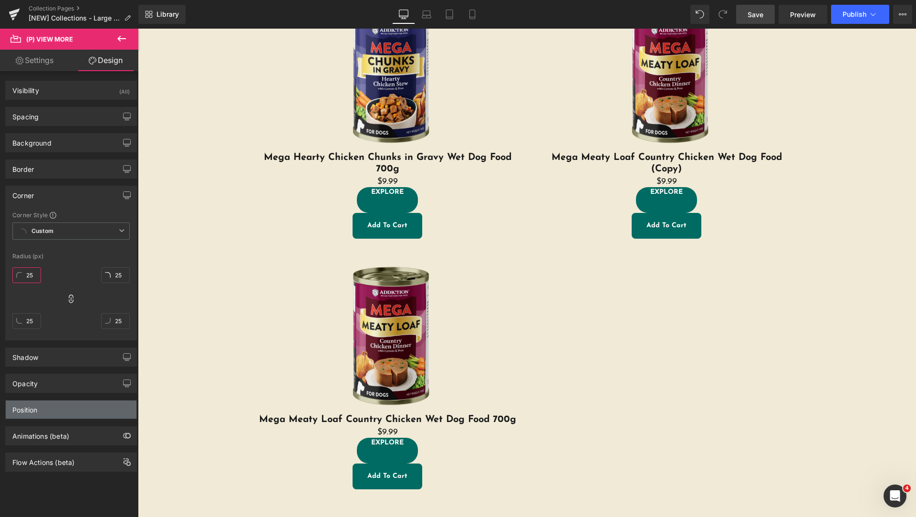
type input "25"
click at [52, 404] on div "Position" at bounding box center [71, 409] width 131 height 18
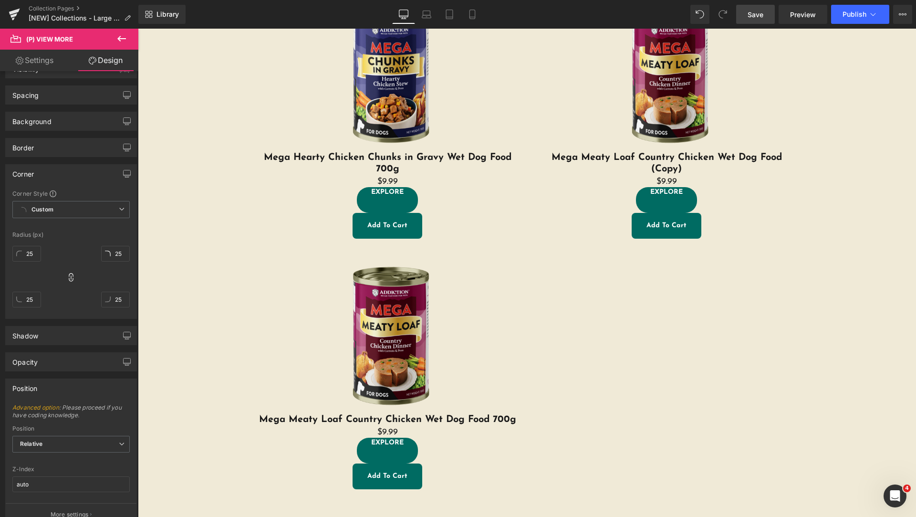
scroll to position [0, 0]
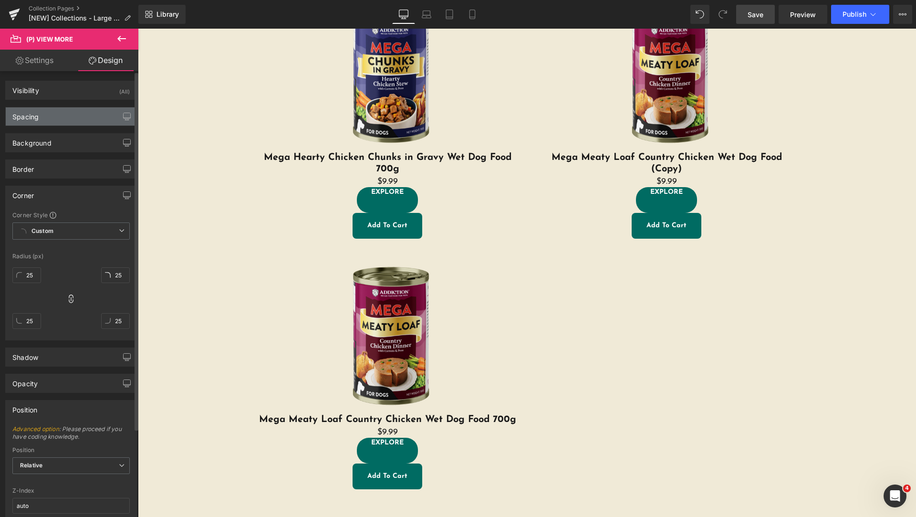
click at [70, 119] on div "Spacing" at bounding box center [71, 116] width 131 height 18
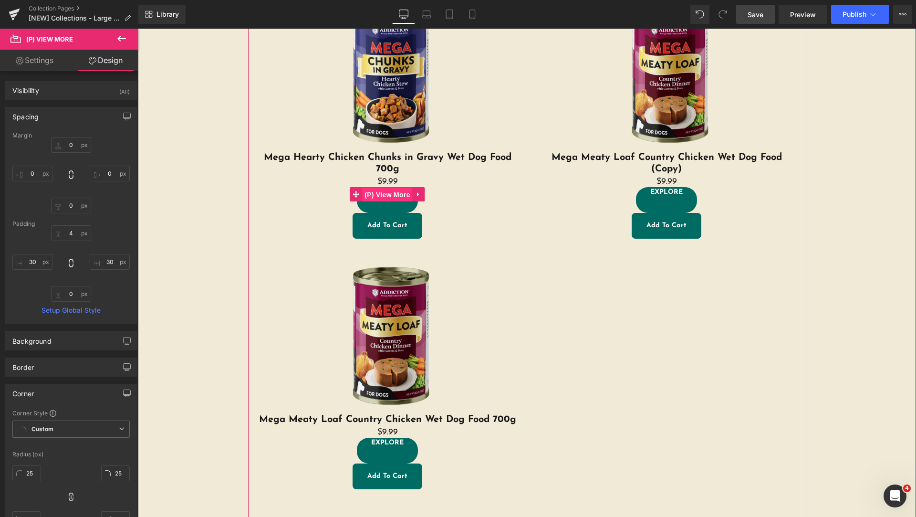
click at [392, 198] on span "(P) View More" at bounding box center [387, 194] width 50 height 14
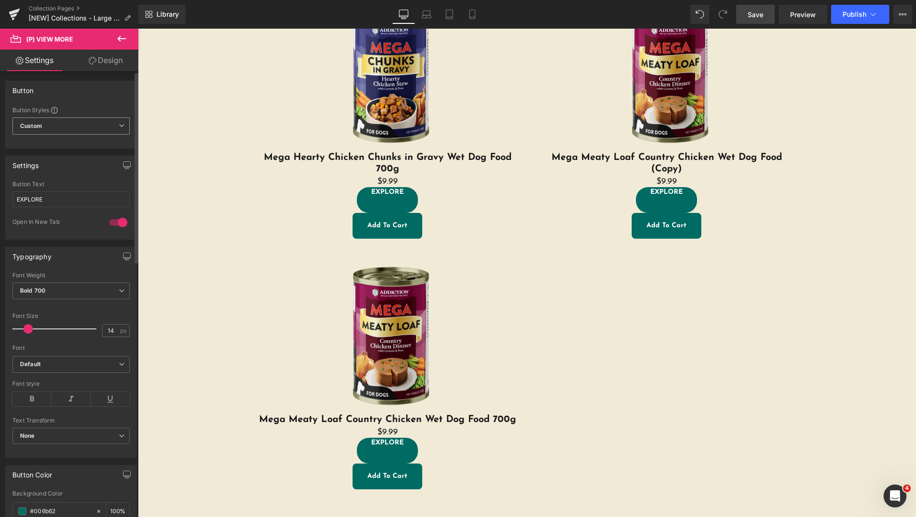
click at [108, 133] on span "Custom Setup Global Style" at bounding box center [70, 125] width 117 height 17
click at [109, 93] on div "Button" at bounding box center [71, 90] width 131 height 18
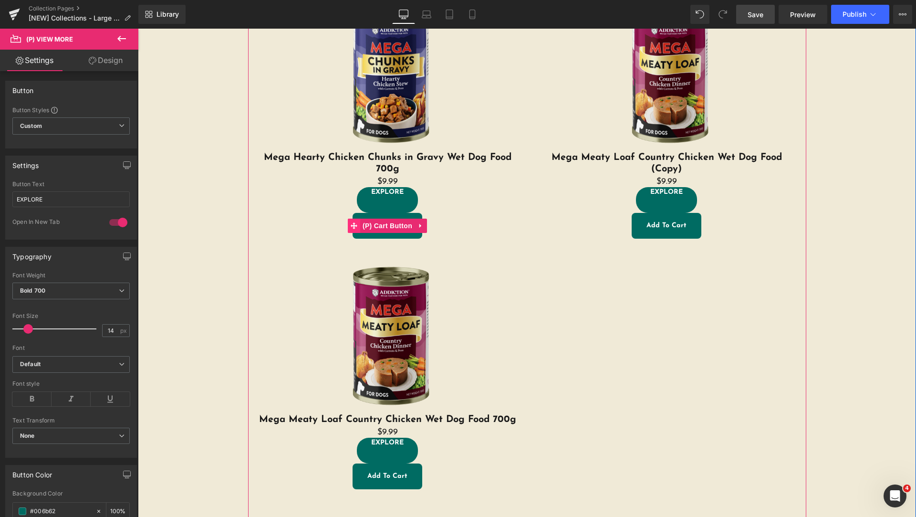
click at [351, 226] on icon at bounding box center [354, 225] width 7 height 7
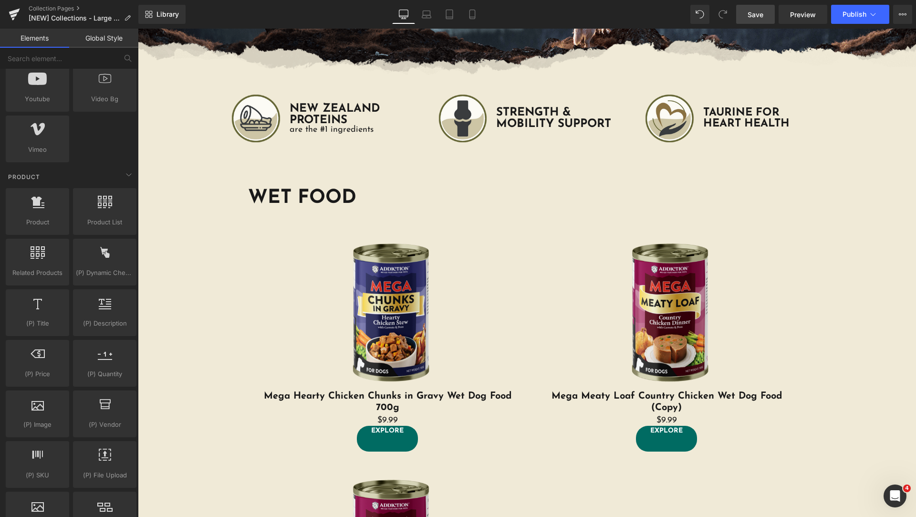
scroll to position [954, 0]
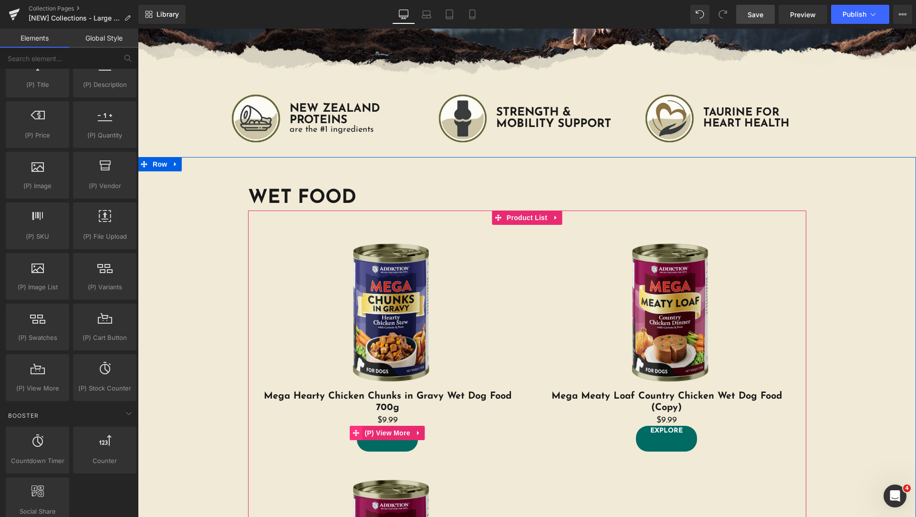
click at [355, 430] on icon at bounding box center [356, 432] width 7 height 7
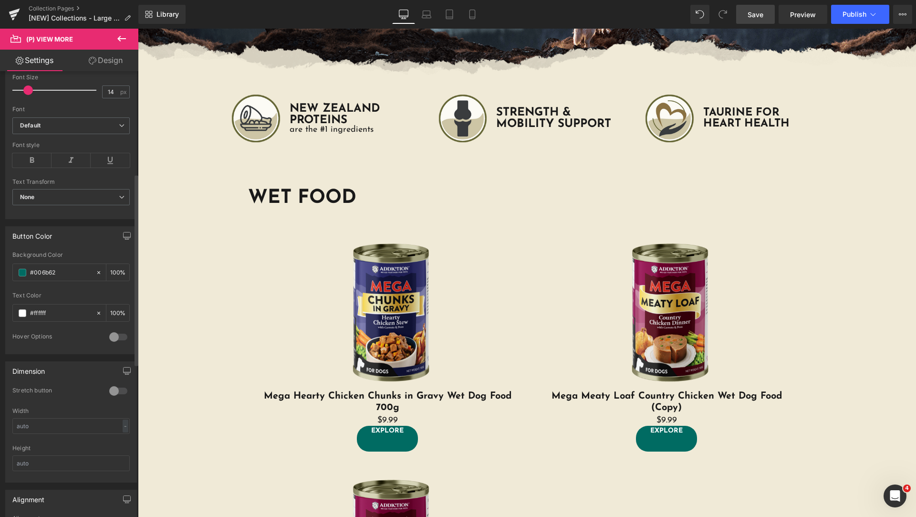
scroll to position [477, 0]
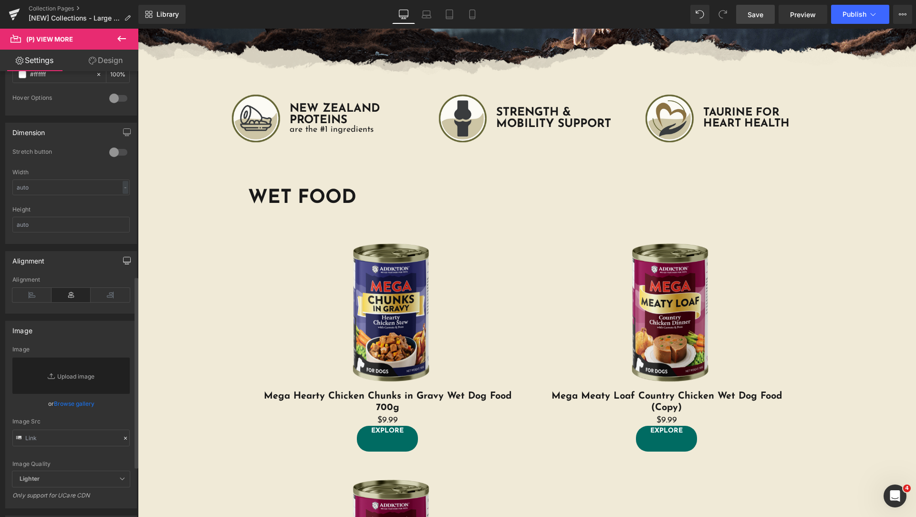
click at [123, 261] on icon "button" at bounding box center [127, 261] width 8 height 8
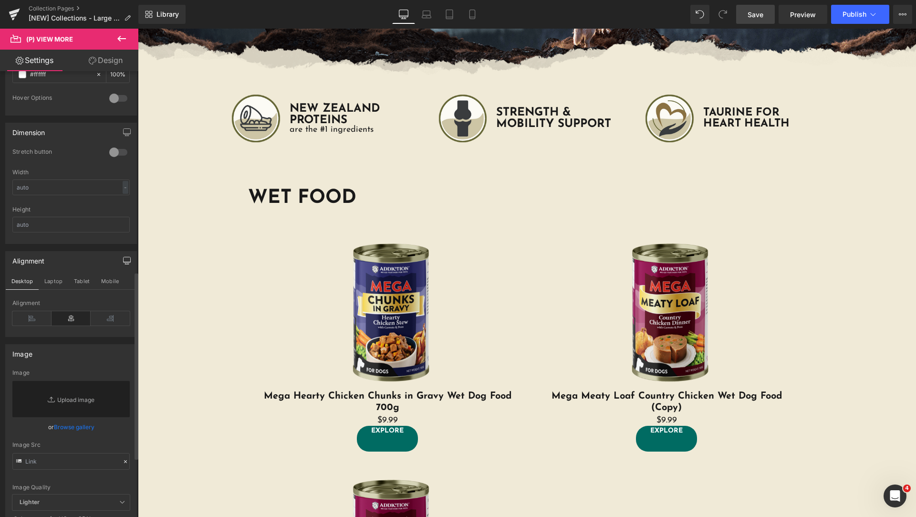
click at [63, 319] on icon at bounding box center [71, 318] width 39 height 14
click at [30, 316] on icon at bounding box center [31, 318] width 39 height 14
click at [55, 314] on icon at bounding box center [71, 318] width 39 height 14
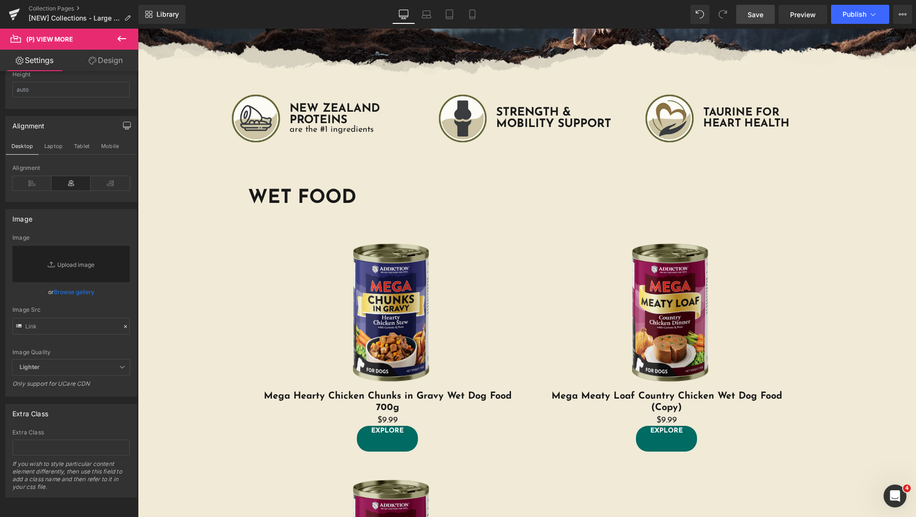
click at [108, 63] on link "Design" at bounding box center [105, 60] width 69 height 21
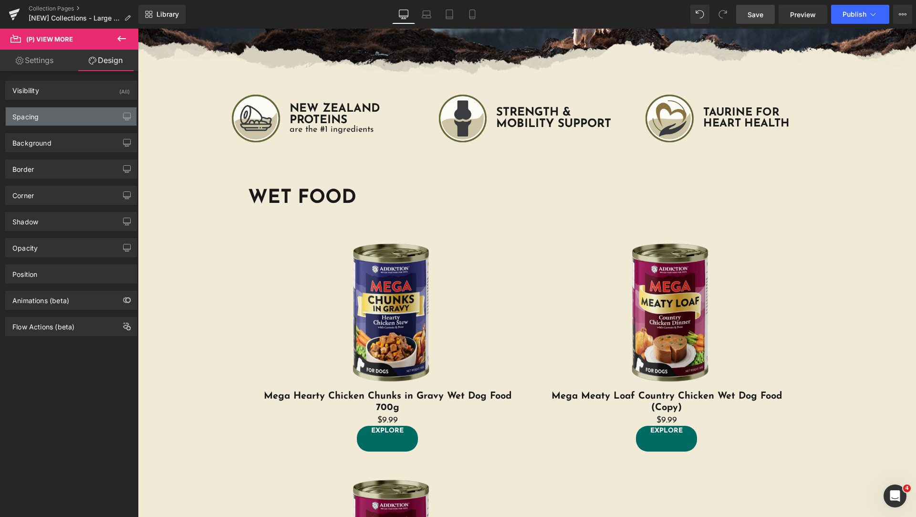
click at [79, 115] on div "Spacing" at bounding box center [71, 116] width 131 height 18
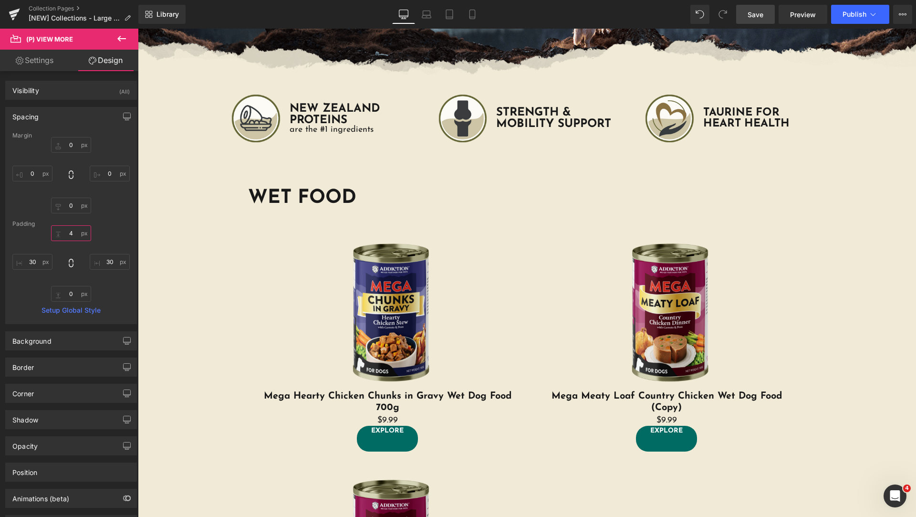
click at [68, 230] on input "4" at bounding box center [71, 233] width 40 height 16
type input "20"
click at [229, 362] on div "WET FOOD Heading Sale Off (P) Image Mega Hearty Chicken Chunks in Gravy Wet Dog…" at bounding box center [527, 440] width 778 height 538
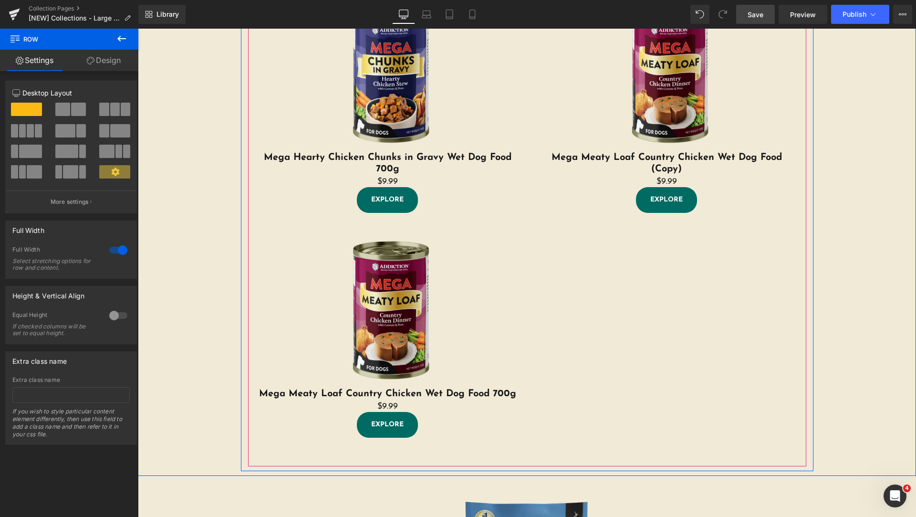
scroll to position [239, 0]
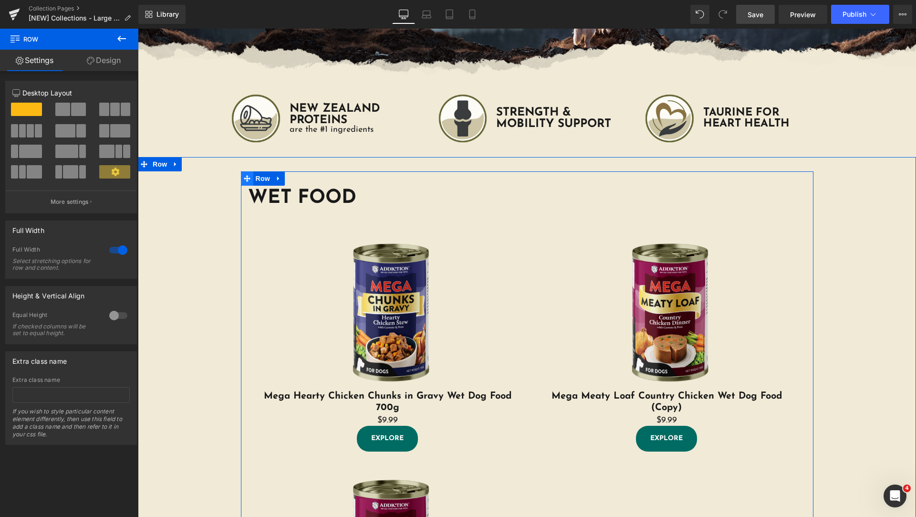
click at [244, 178] on icon at bounding box center [247, 178] width 7 height 7
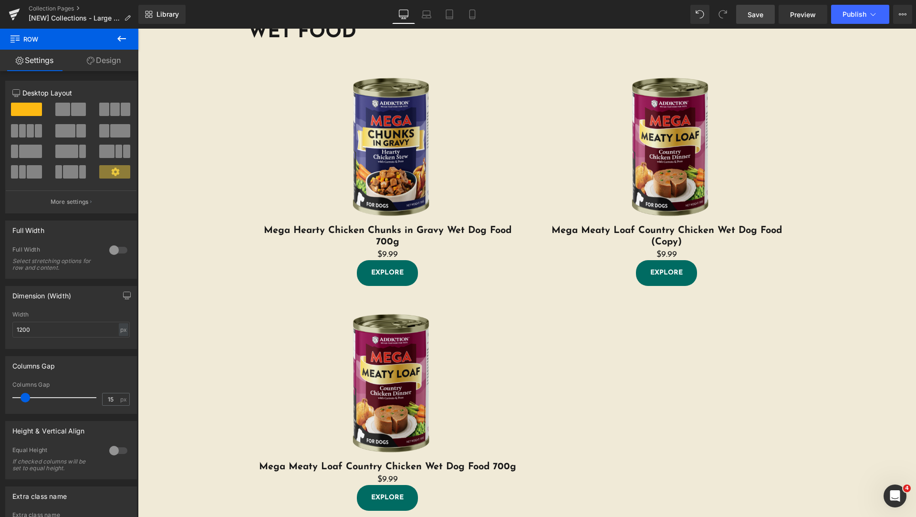
scroll to position [166, 0]
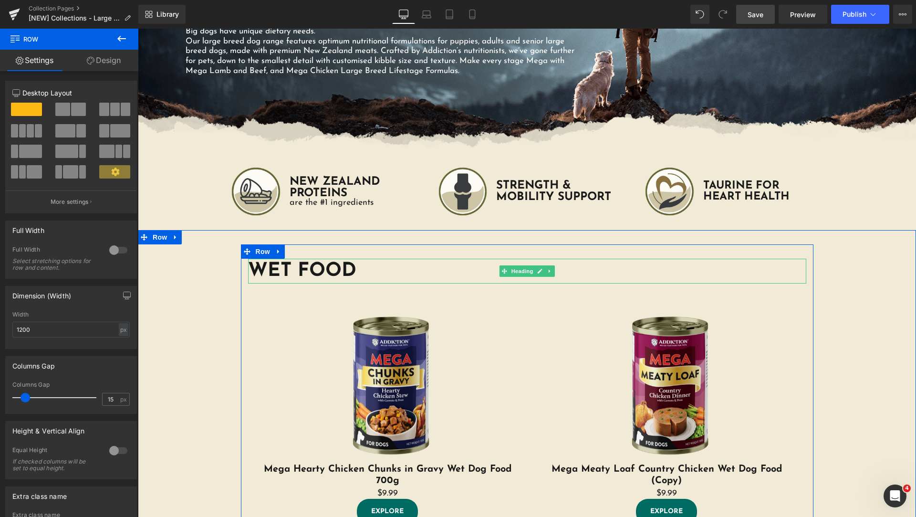
click at [296, 265] on h1 "WET FOOD" at bounding box center [527, 271] width 558 height 25
click at [277, 269] on h1 "WET FOOD" at bounding box center [527, 271] width 558 height 25
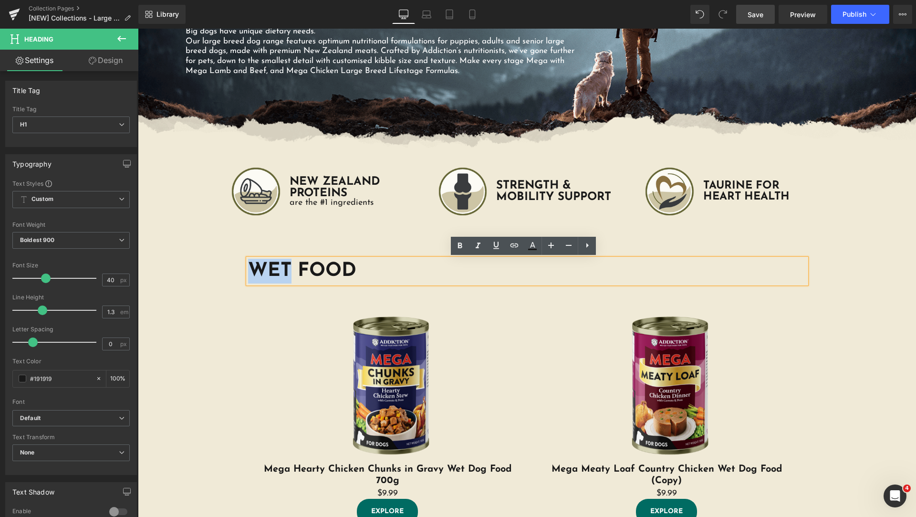
drag, startPoint x: 286, startPoint y: 268, endPoint x: 245, endPoint y: 271, distance: 41.2
click at [248, 271] on h1 "WET FOOD" at bounding box center [527, 271] width 558 height 25
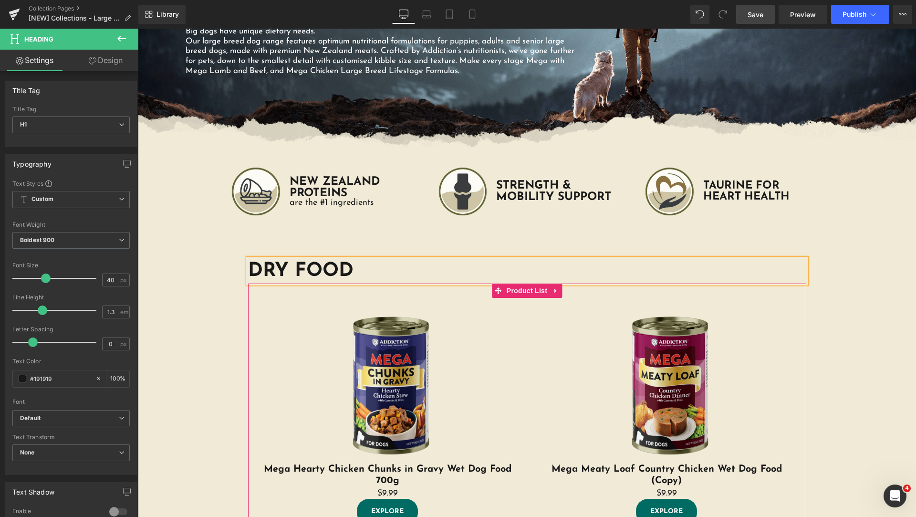
scroll to position [404, 0]
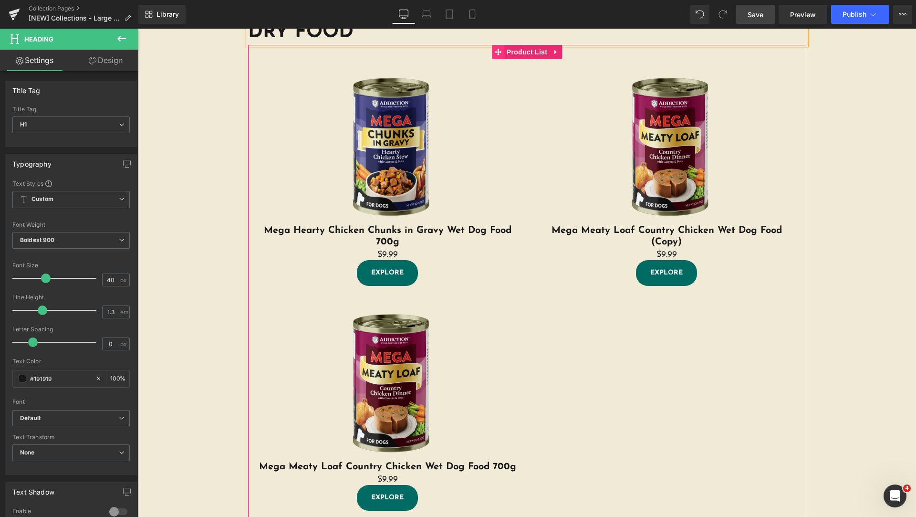
click at [495, 53] on icon at bounding box center [498, 52] width 7 height 7
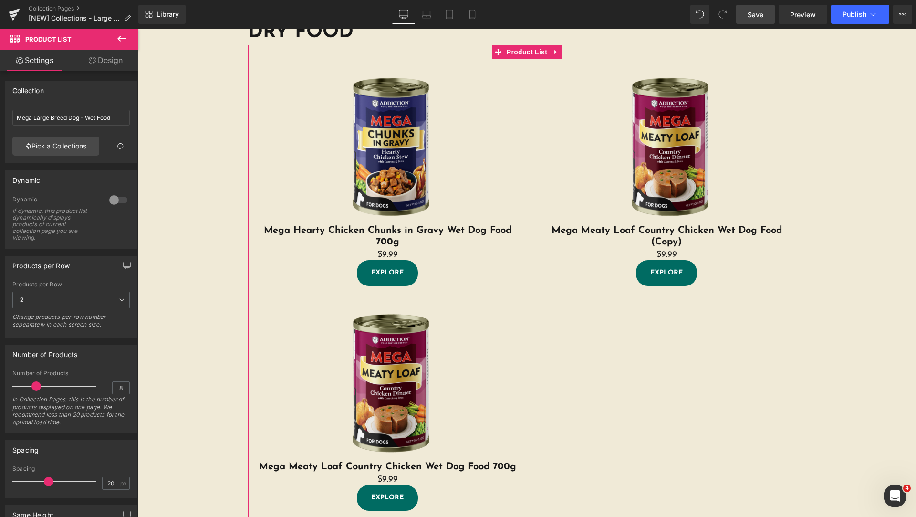
click at [106, 61] on link "Design" at bounding box center [105, 60] width 69 height 21
click at [41, 62] on link "Settings" at bounding box center [34, 60] width 69 height 21
click at [68, 140] on link "Pick a Collections" at bounding box center [55, 145] width 87 height 19
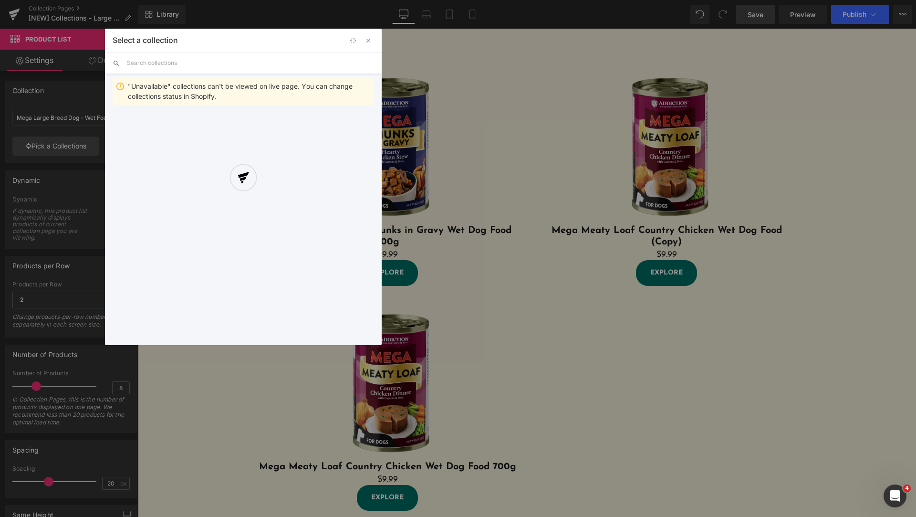
click at [213, 60] on div at bounding box center [243, 187] width 277 height 316
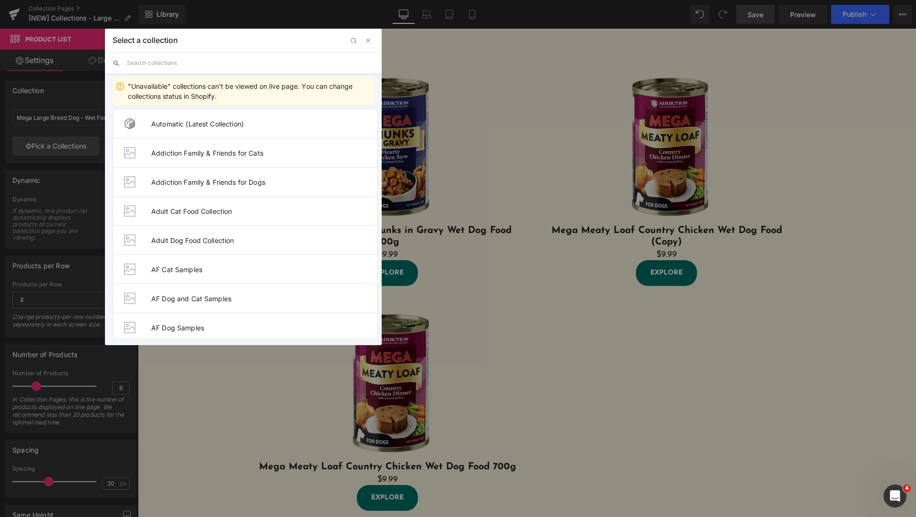
click at [213, 60] on input "text" at bounding box center [250, 62] width 247 height 21
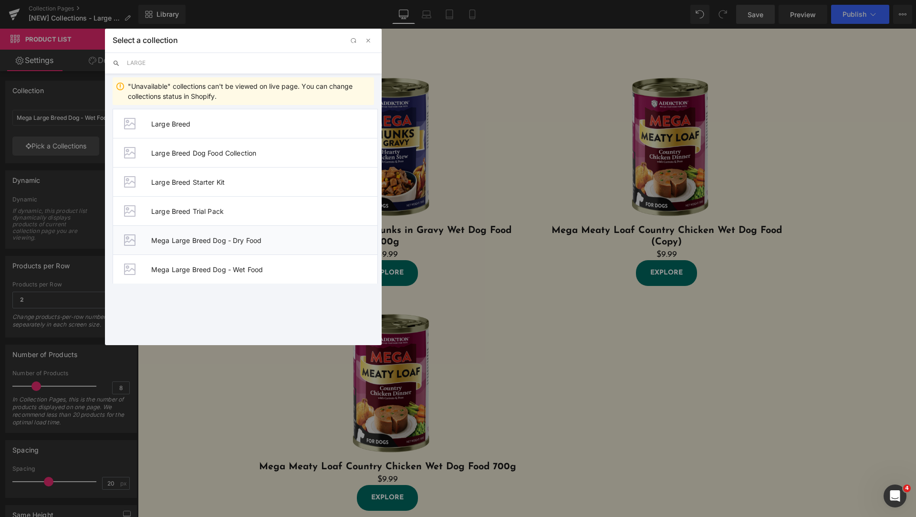
type input "LARGE"
click at [279, 244] on li "Mega Large Breed Dog - Dry Food" at bounding box center [245, 239] width 265 height 29
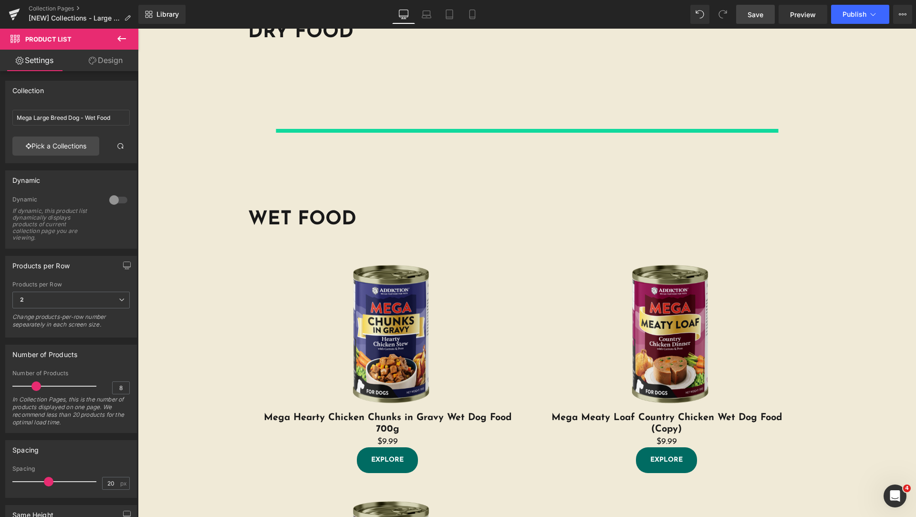
type input "Mega Large Breed Dog - Dry Food"
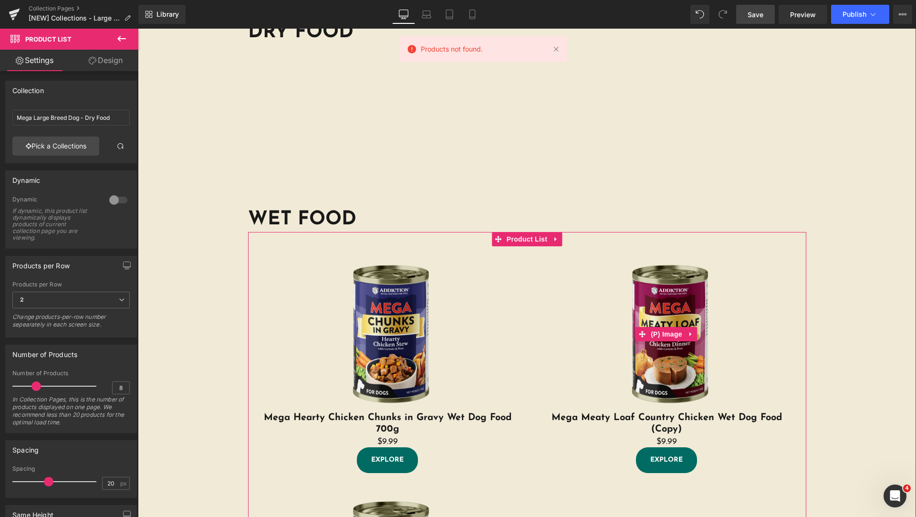
scroll to position [166, 0]
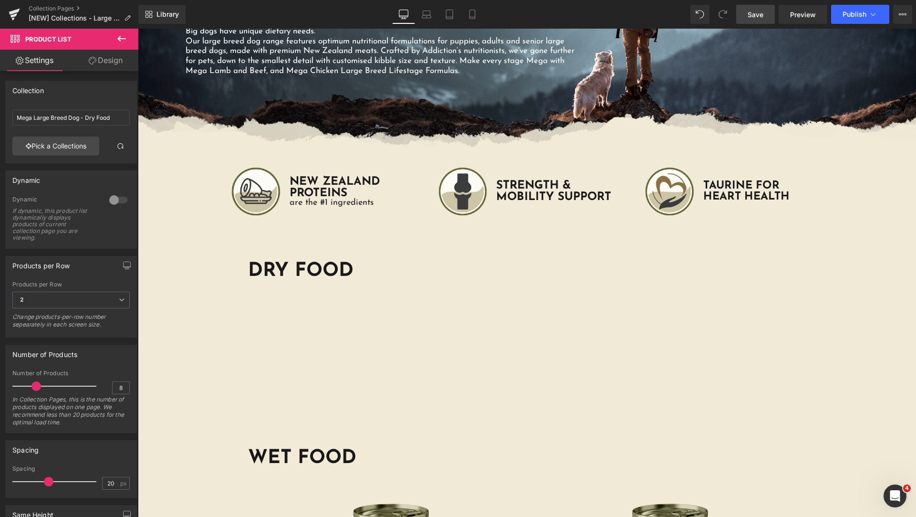
click at [767, 13] on link "Save" at bounding box center [755, 14] width 39 height 19
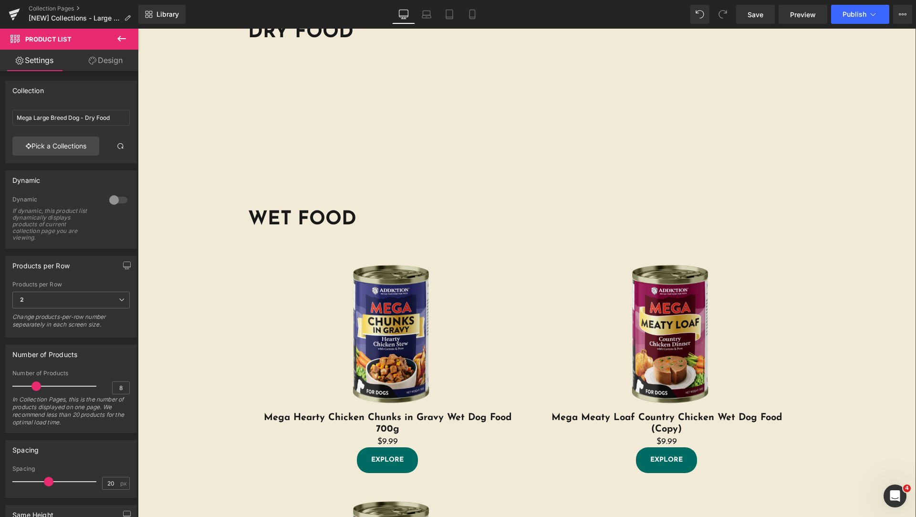
scroll to position [643, 0]
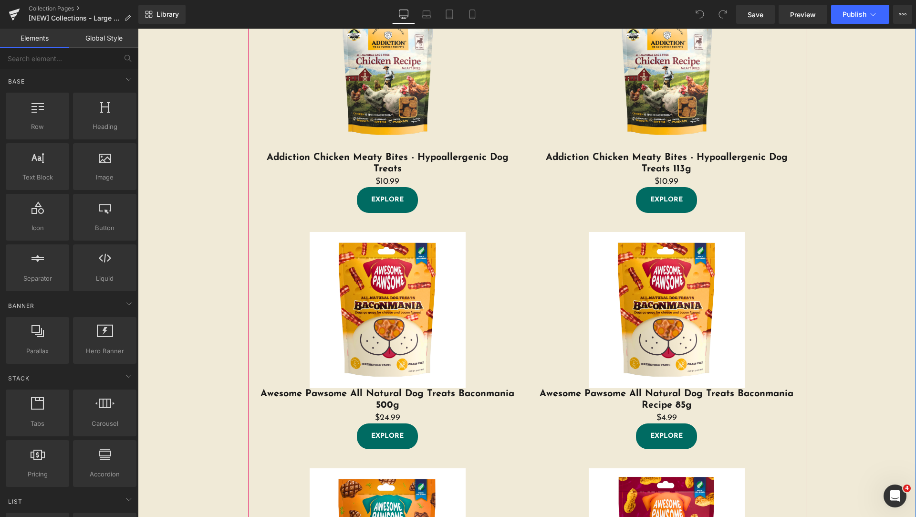
scroll to position [239, 0]
